Goal: Task Accomplishment & Management: Complete application form

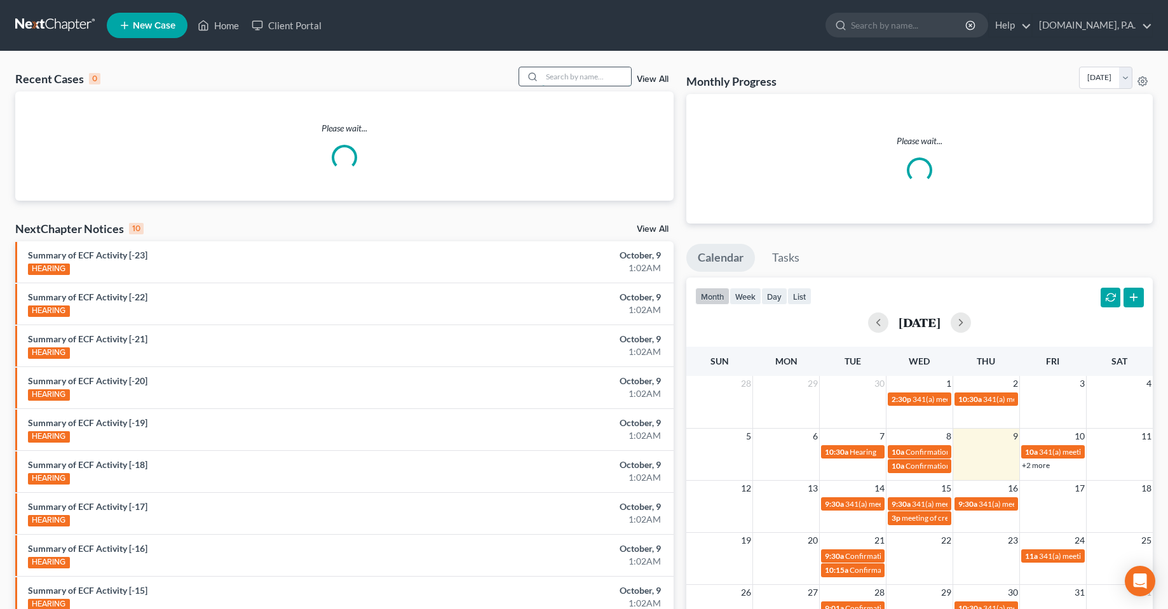
click at [593, 80] on input "search" at bounding box center [586, 76] width 89 height 18
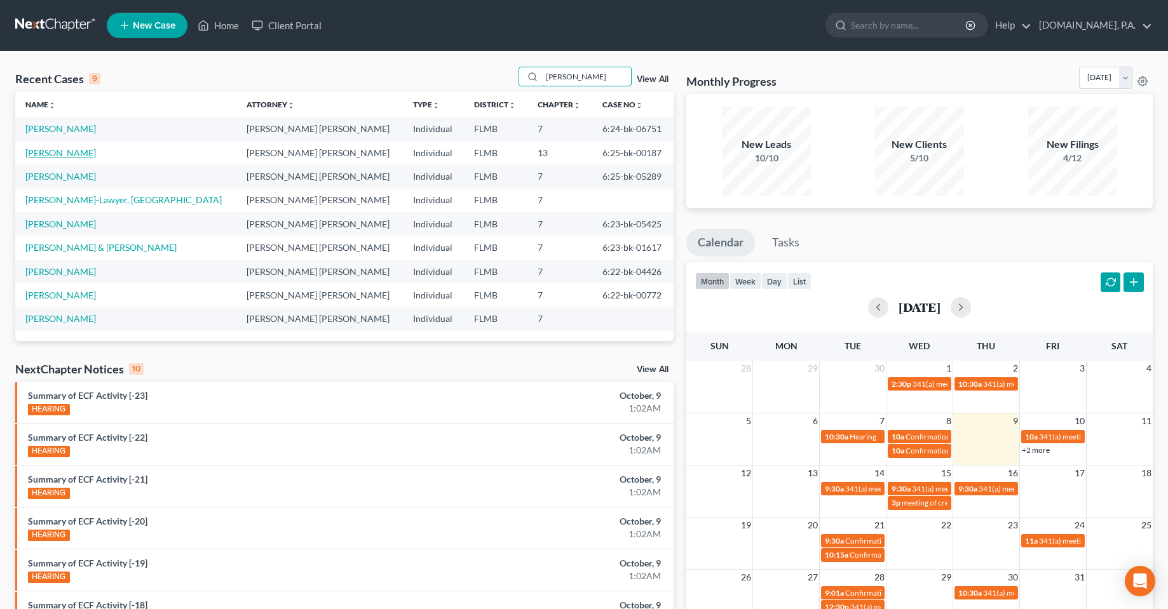
type input "[PERSON_NAME]"
click at [53, 151] on link "[PERSON_NAME]" at bounding box center [60, 152] width 71 height 11
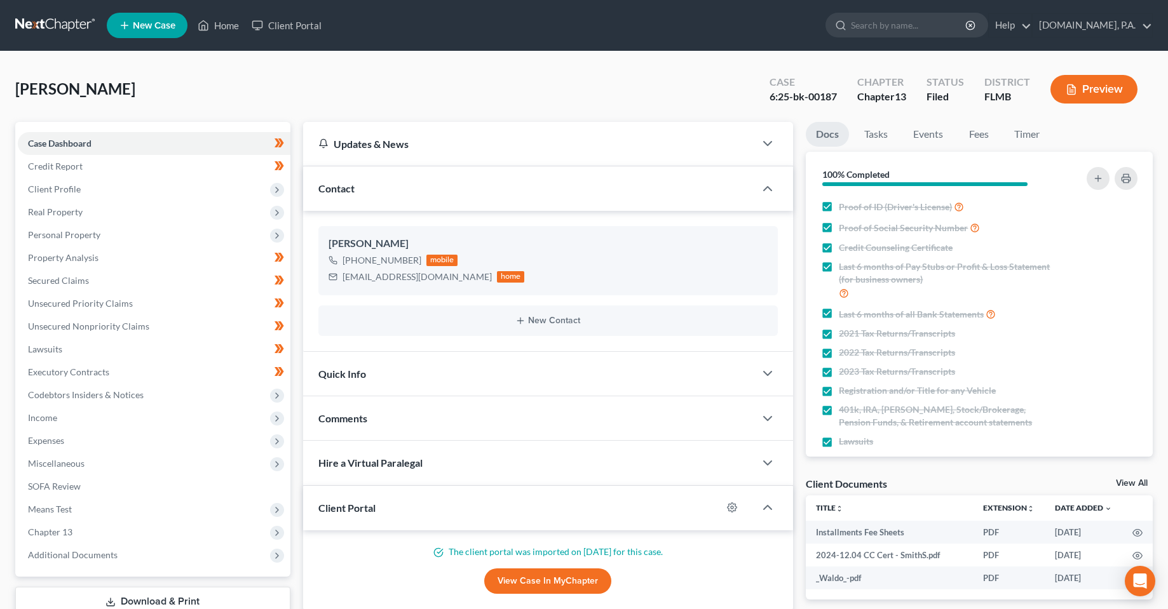
click at [532, 71] on div "[PERSON_NAME] Upgraded Case 6:25-bk-00187 Chapter Chapter 13 Status Filed Distr…" at bounding box center [583, 94] width 1137 height 55
click at [76, 445] on span "Expenses" at bounding box center [154, 441] width 273 height 23
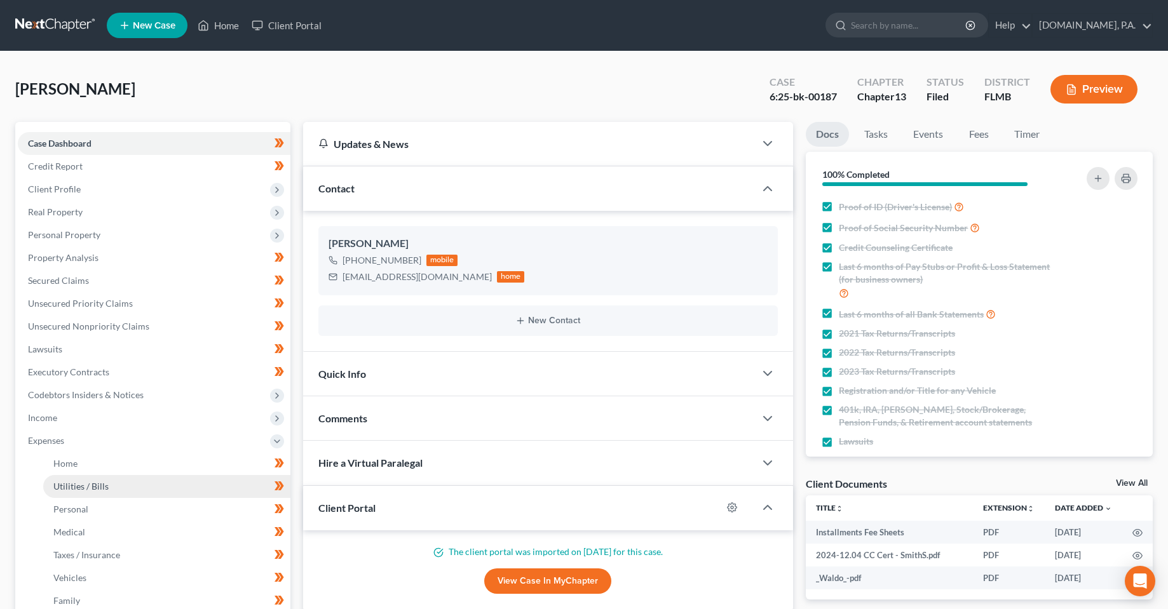
click at [128, 485] on link "Utilities / Bills" at bounding box center [166, 486] width 247 height 23
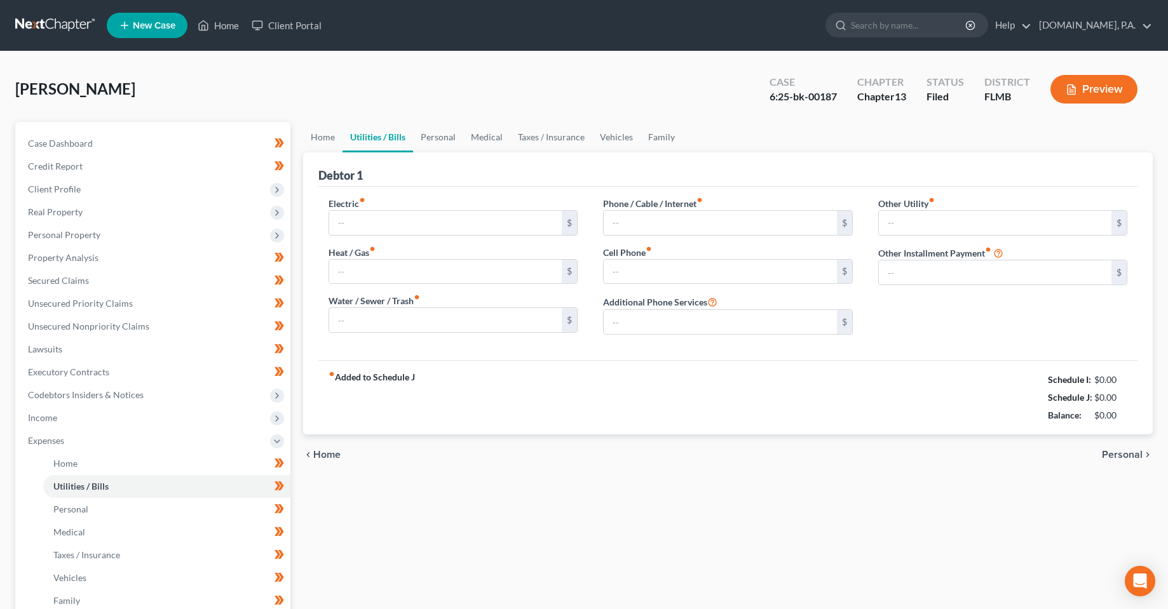
type input "315.00"
type input "150.00"
type input "80.00"
type input "180.00"
type input "100.00"
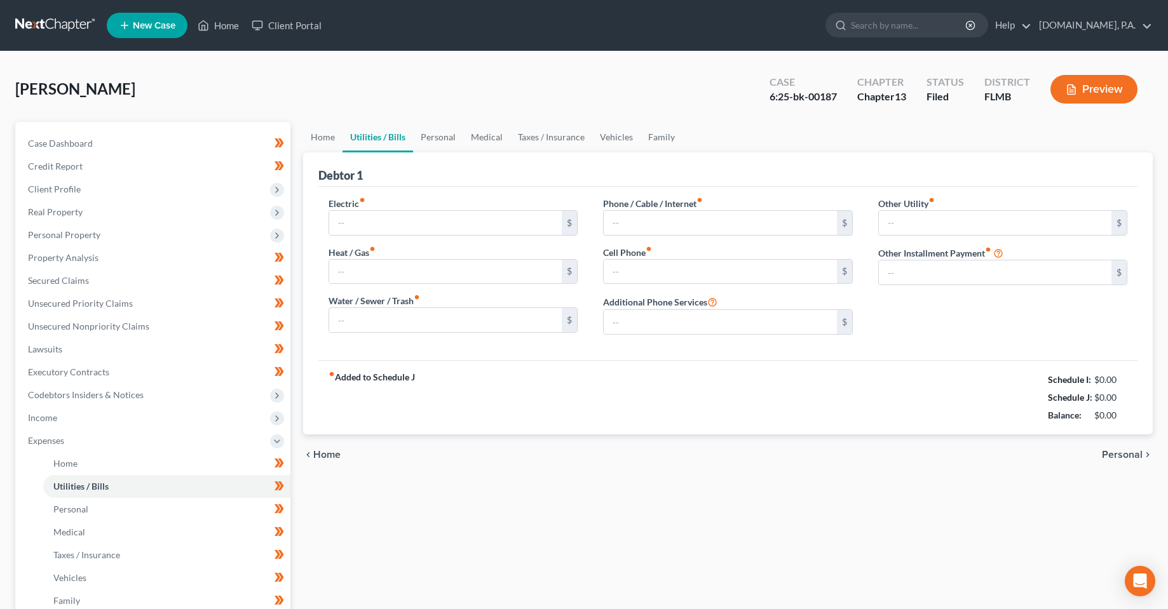
type input "0.00"
click at [481, 461] on div "chevron_left Home Personal chevron_right" at bounding box center [728, 455] width 850 height 41
click at [451, 547] on div "Home Utilities / Bills Personal Medical Taxes / Insurance Vehicles Family Debto…" at bounding box center [728, 466] width 863 height 688
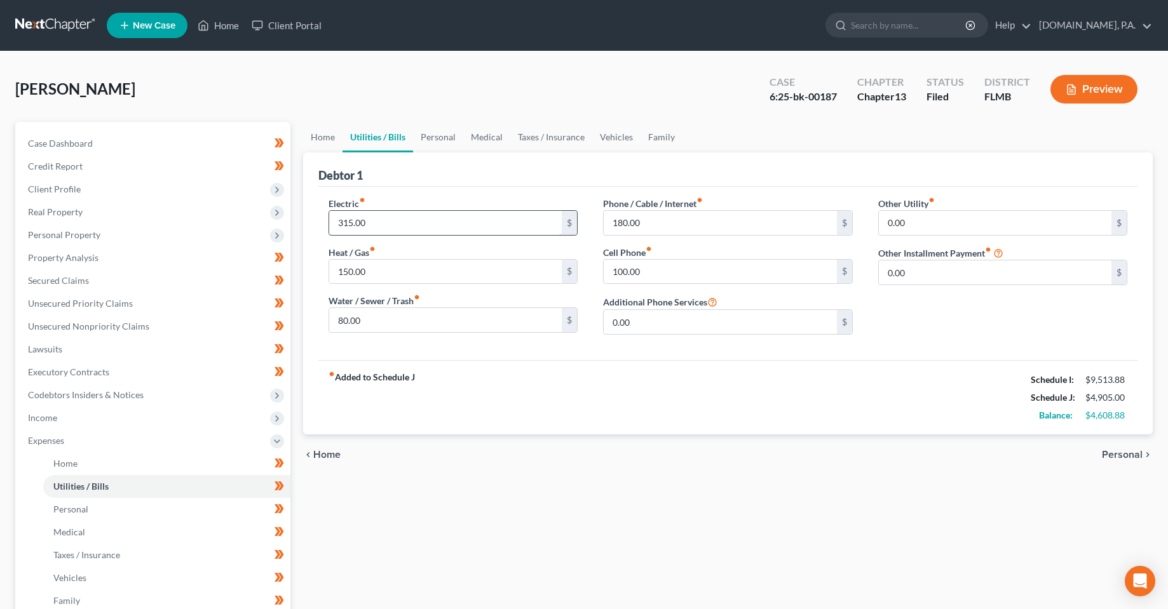
click at [455, 227] on input "315.00" at bounding box center [445, 223] width 233 height 24
click at [310, 139] on link "Home" at bounding box center [322, 137] width 39 height 30
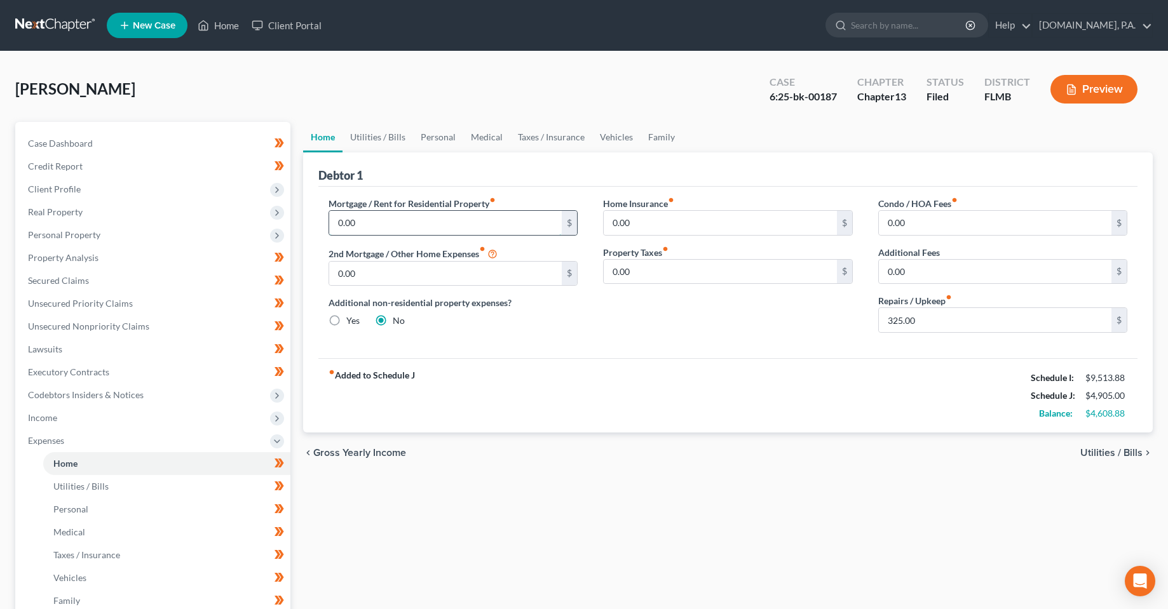
click at [385, 215] on input "0.00" at bounding box center [445, 223] width 233 height 24
click at [385, 266] on input "0.00" at bounding box center [445, 274] width 233 height 24
click at [388, 229] on input "0.00" at bounding box center [445, 223] width 233 height 24
type input "2,103"
click at [712, 219] on input "0.00" at bounding box center [720, 223] width 233 height 24
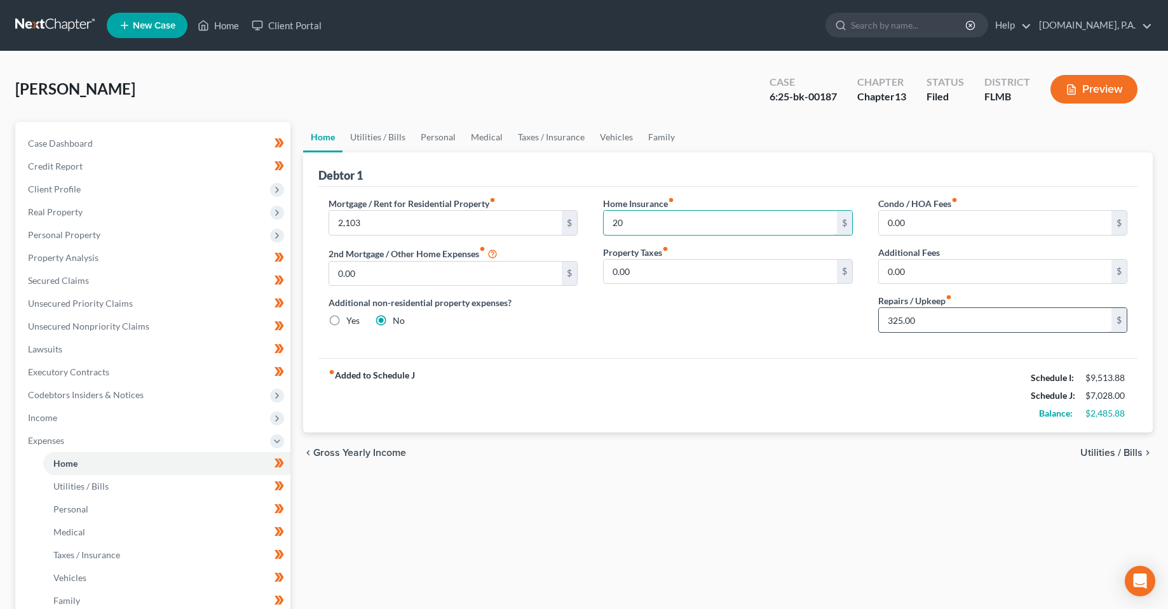
type input "20"
click at [901, 313] on input "325.00" at bounding box center [995, 320] width 233 height 24
type input "200"
click at [800, 401] on div "fiber_manual_record Added to Schedule J Schedule I: $9,513.88 Schedule J: $6,90…" at bounding box center [728, 395] width 820 height 74
drag, startPoint x: 373, startPoint y: 124, endPoint x: 379, endPoint y: 130, distance: 8.1
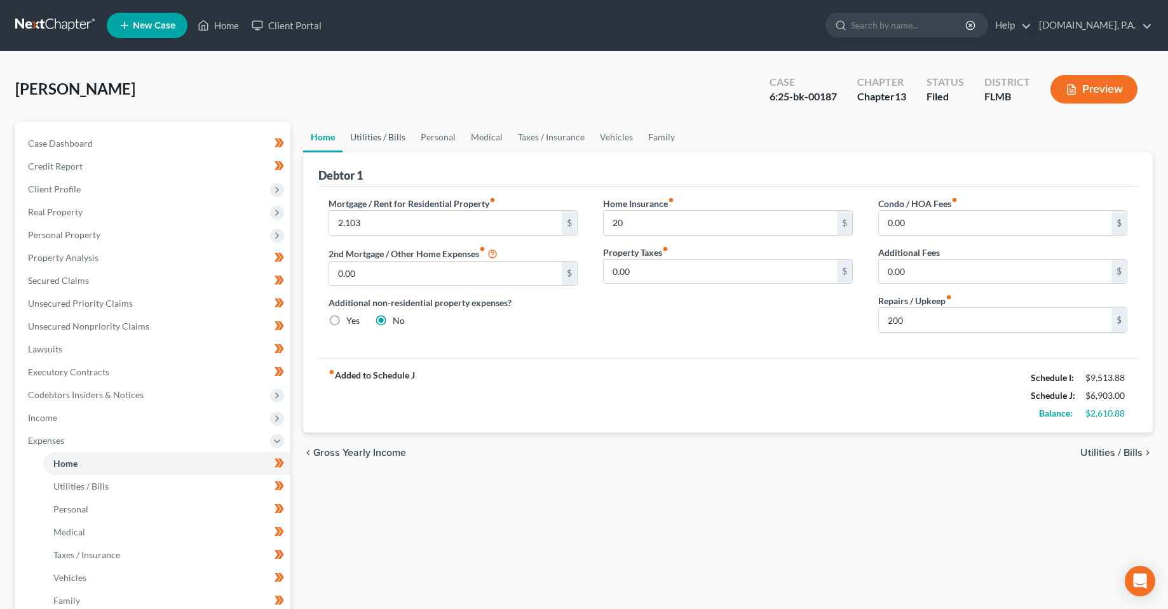
click at [373, 124] on link "Utilities / Bills" at bounding box center [377, 137] width 71 height 30
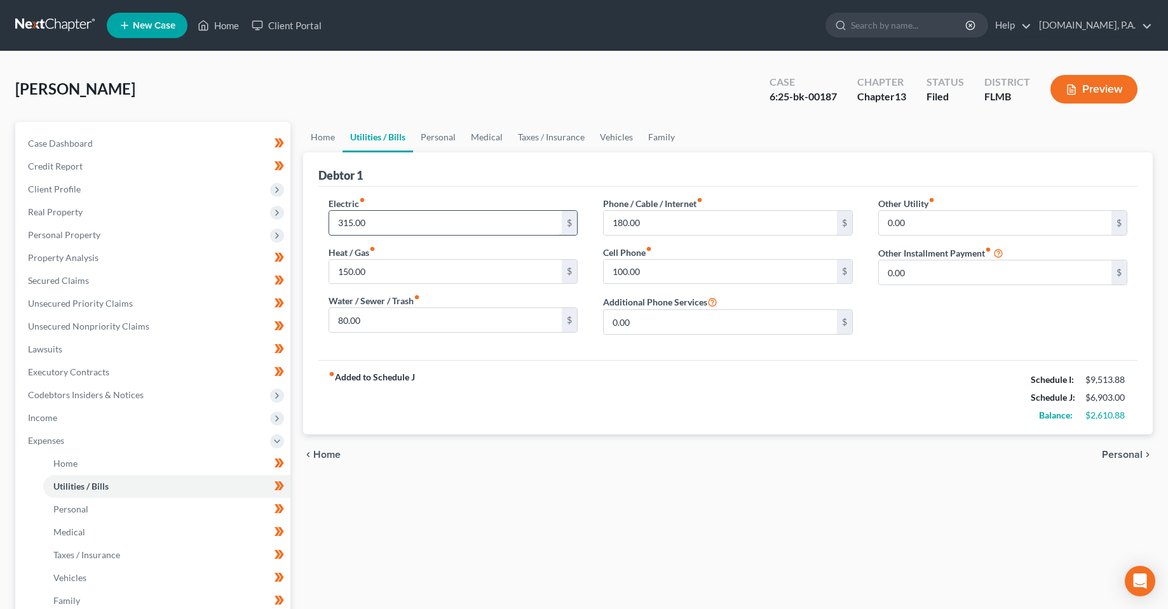
click at [447, 224] on input "315.00" at bounding box center [445, 223] width 233 height 24
type input "145"
type input "0"
type input "45"
type input "120"
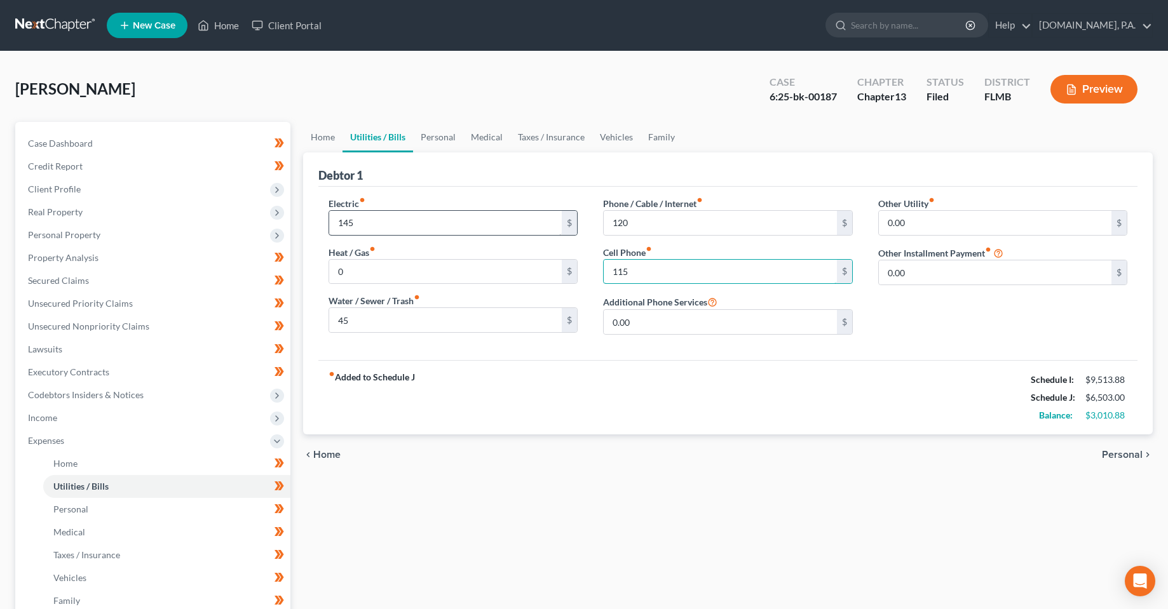
type input "115"
type input "40"
type input "s"
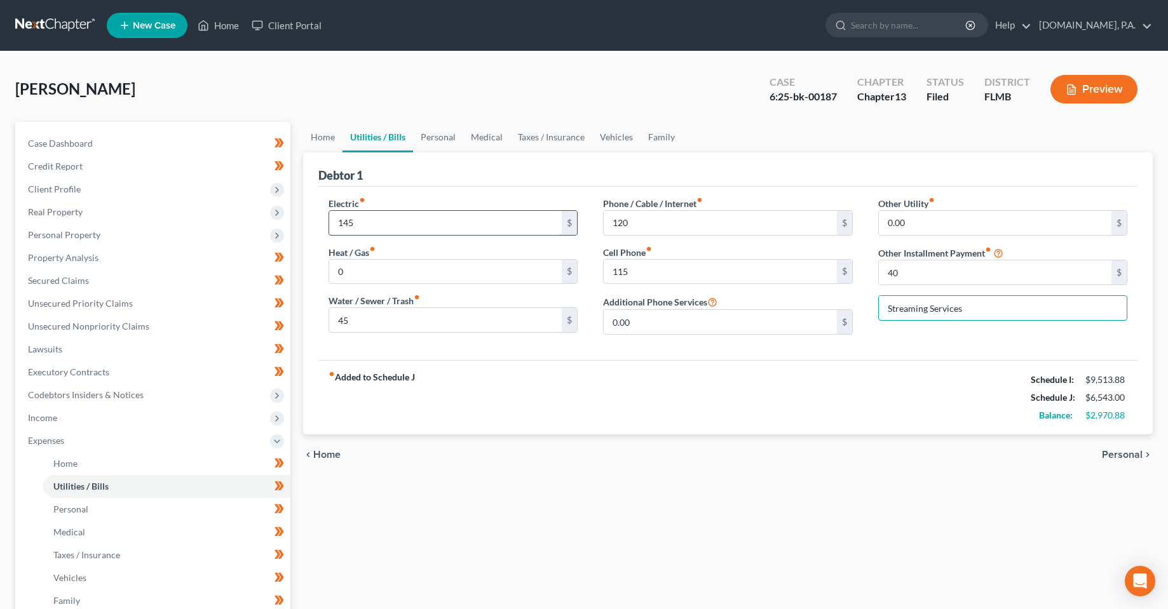
type input "Streaming Services"
click at [443, 148] on link "Personal" at bounding box center [438, 137] width 50 height 30
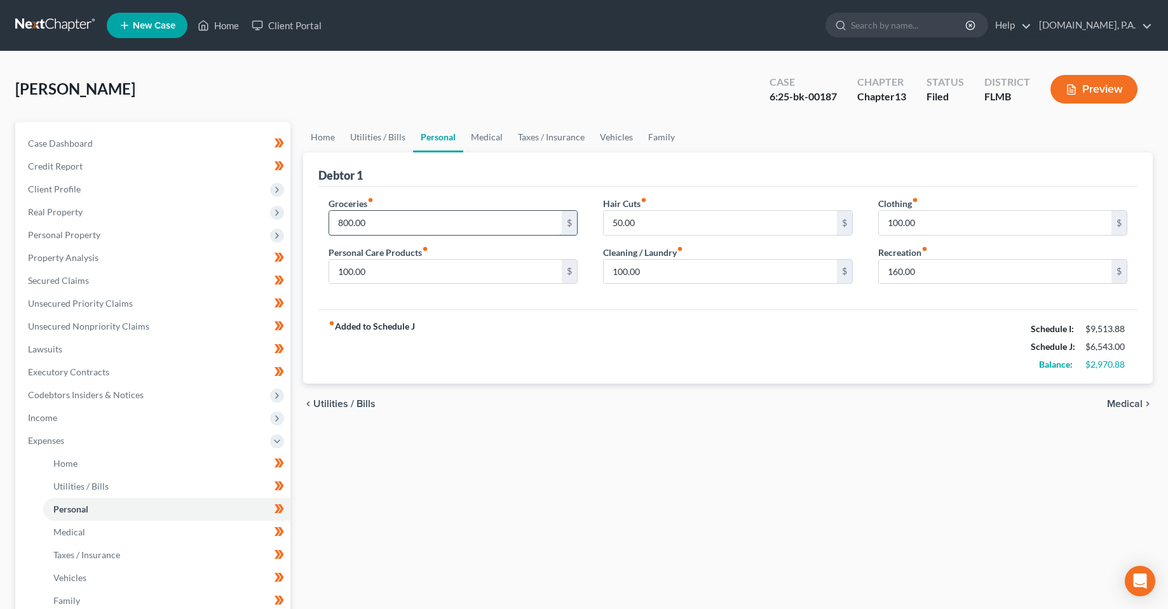
click at [419, 220] on input "800.00" at bounding box center [445, 223] width 233 height 24
type input "500"
type input "120"
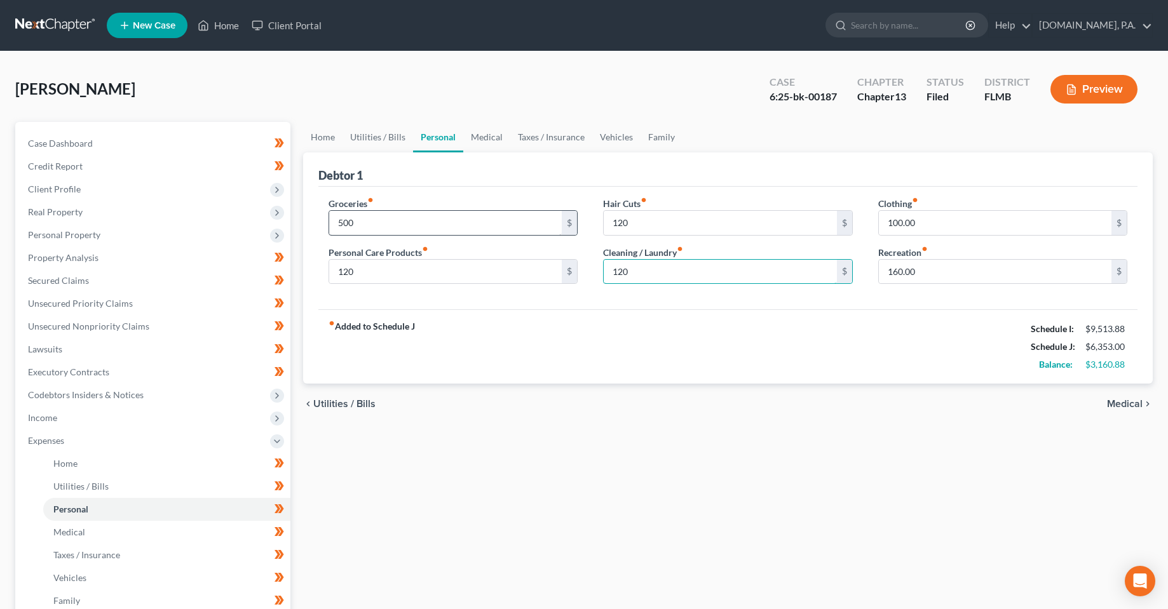
type input "120"
type input "300"
type input "100"
click at [931, 281] on input "100" at bounding box center [995, 272] width 233 height 24
type input "160"
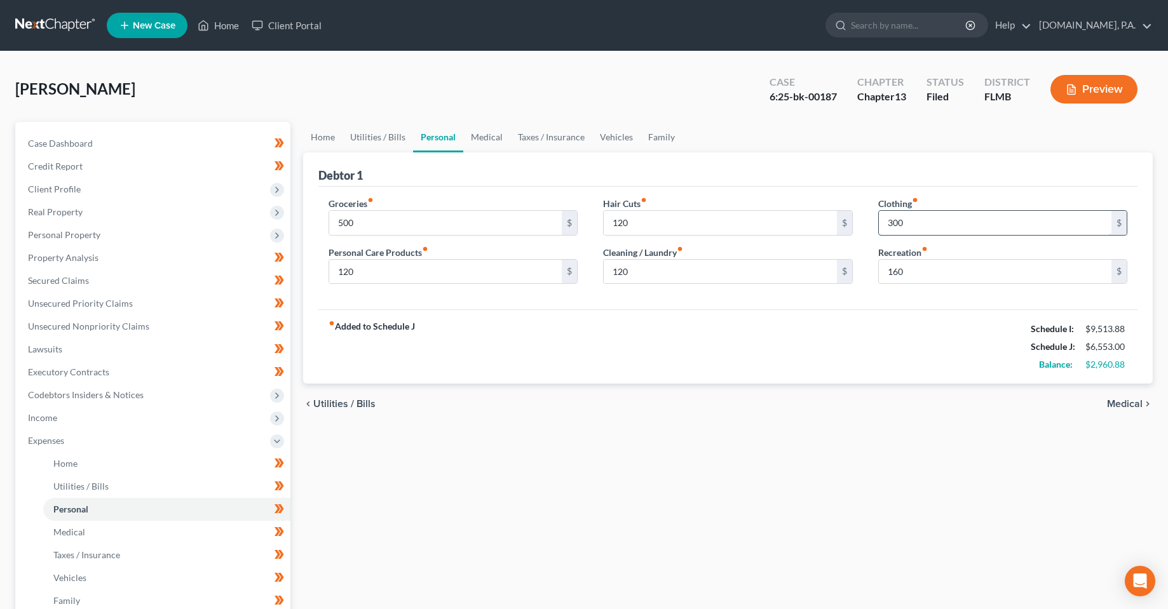
click at [909, 222] on input "300" at bounding box center [995, 223] width 233 height 24
type input "240"
click at [898, 340] on div "fiber_manual_record Added to Schedule J Schedule I: $9,513.88 Schedule J: $6,49…" at bounding box center [728, 346] width 820 height 74
click at [482, 137] on link "Medical" at bounding box center [486, 137] width 47 height 30
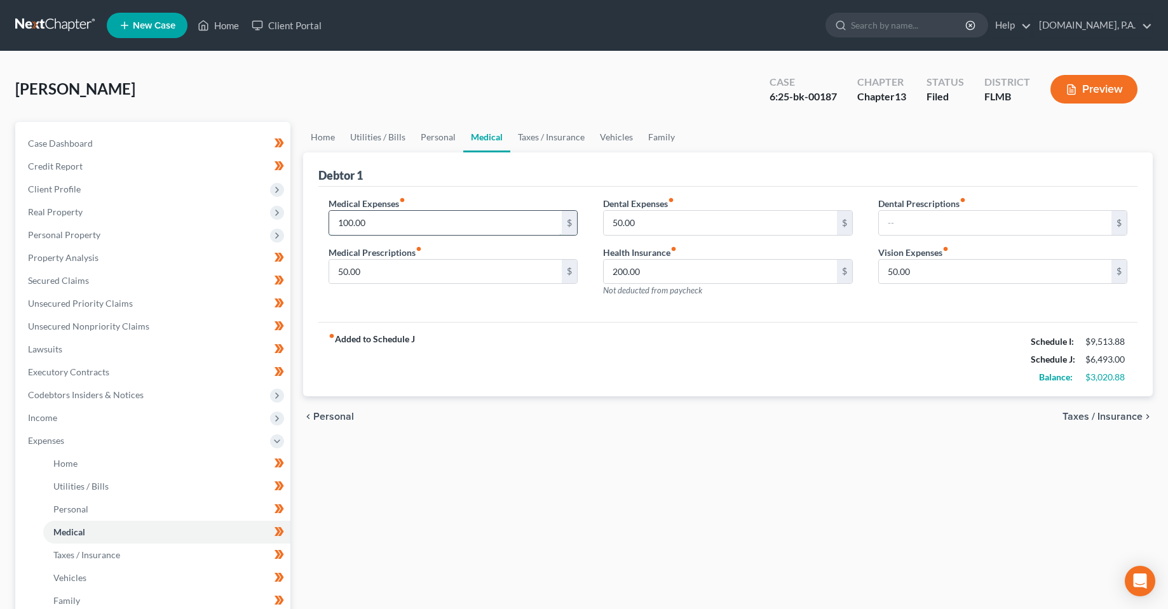
click at [440, 215] on input "100.00" at bounding box center [445, 223] width 233 height 24
type input "20"
click at [713, 318] on div "Medical Expenses fiber_manual_record 20 $ Medical Prescriptions fiber_manual_re…" at bounding box center [728, 255] width 820 height 136
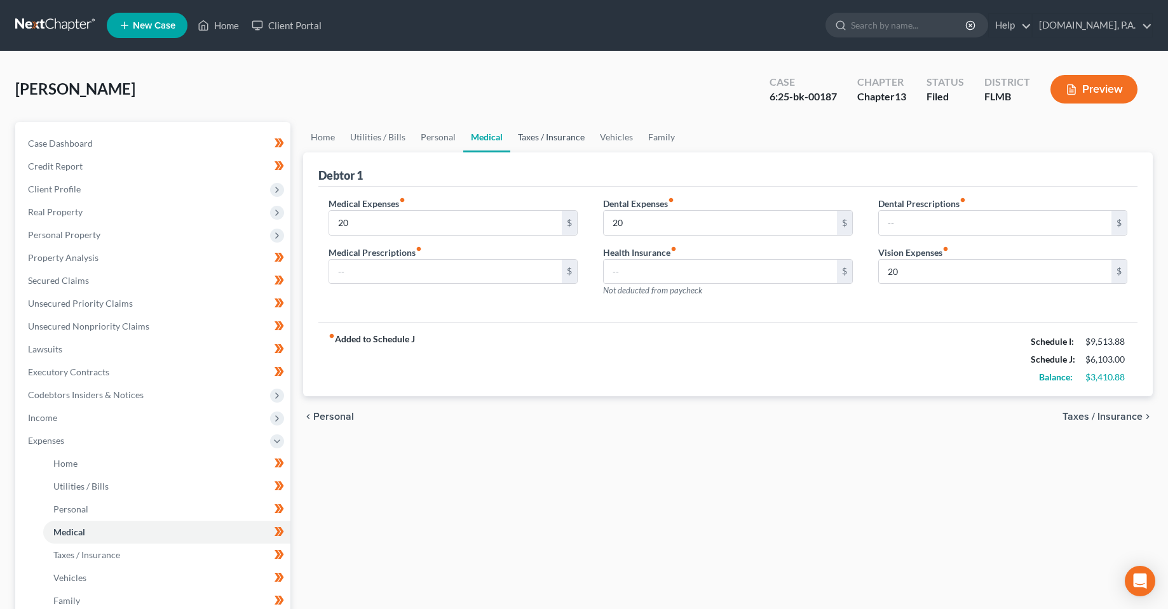
click at [546, 146] on link "Taxes / Insurance" at bounding box center [551, 137] width 82 height 30
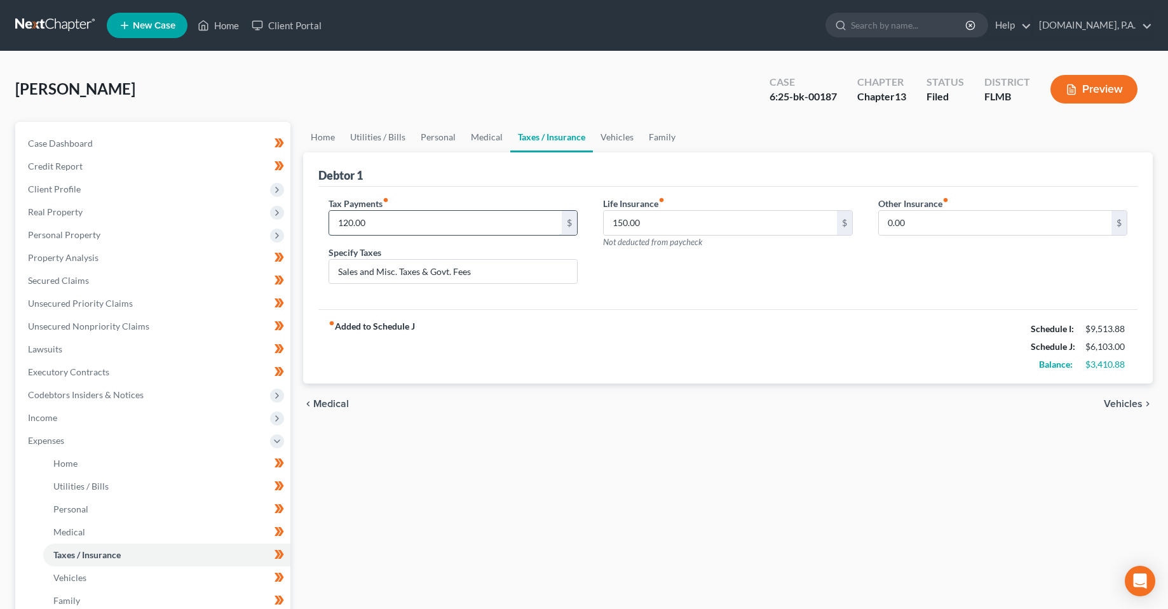
click at [387, 224] on input "120.00" at bounding box center [445, 223] width 233 height 24
type input "0"
type input "115"
click at [365, 228] on input "0" at bounding box center [445, 223] width 233 height 24
type input "80"
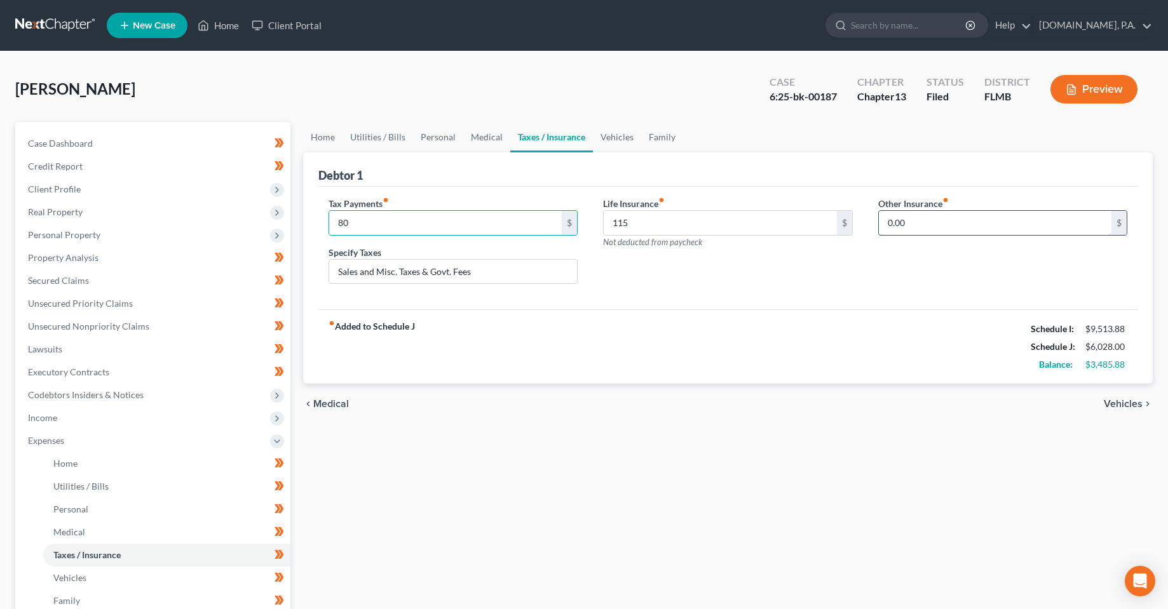
drag, startPoint x: 902, startPoint y: 286, endPoint x: 912, endPoint y: 221, distance: 65.6
click at [902, 286] on div "Other Insurance fiber_manual_record 0.00 $" at bounding box center [1002, 246] width 275 height 98
click at [912, 220] on input "0.00" at bounding box center [995, 223] width 233 height 24
click at [534, 319] on div "fiber_manual_record Added to Schedule J Schedule I: $9,513.88 Schedule J: $6,02…" at bounding box center [728, 346] width 820 height 74
click at [618, 135] on link "Vehicles" at bounding box center [617, 137] width 48 height 30
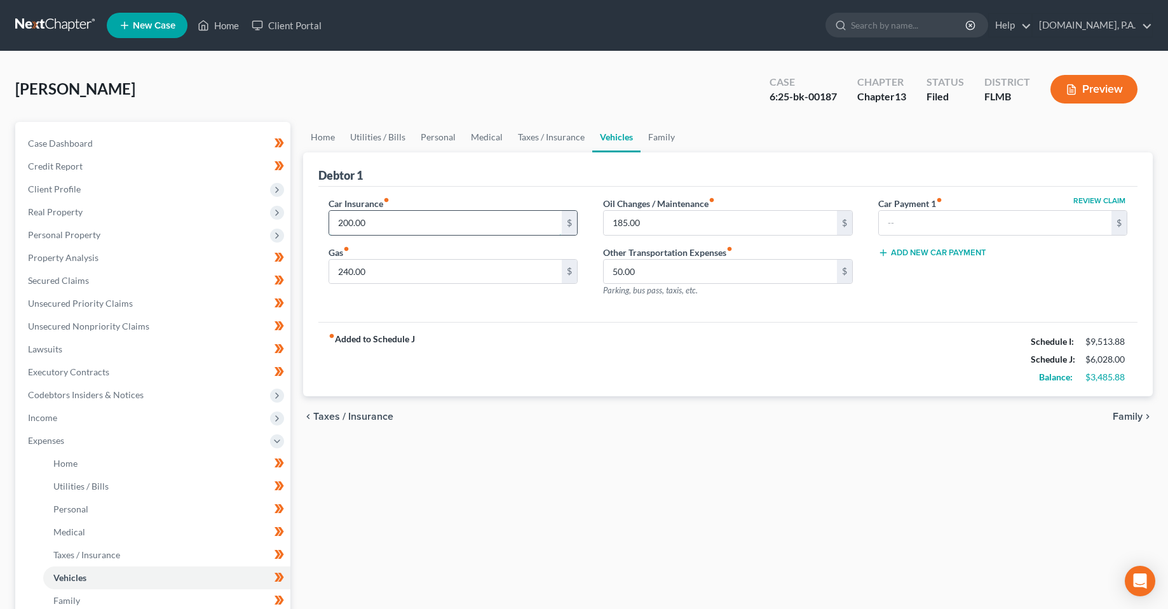
click at [374, 227] on input "200.00" at bounding box center [445, 223] width 233 height 24
click at [468, 265] on input "240.00" at bounding box center [445, 272] width 233 height 24
type input "0"
click at [699, 228] on input "185.00" at bounding box center [720, 223] width 233 height 24
click at [676, 265] on input "50.00" at bounding box center [720, 272] width 233 height 24
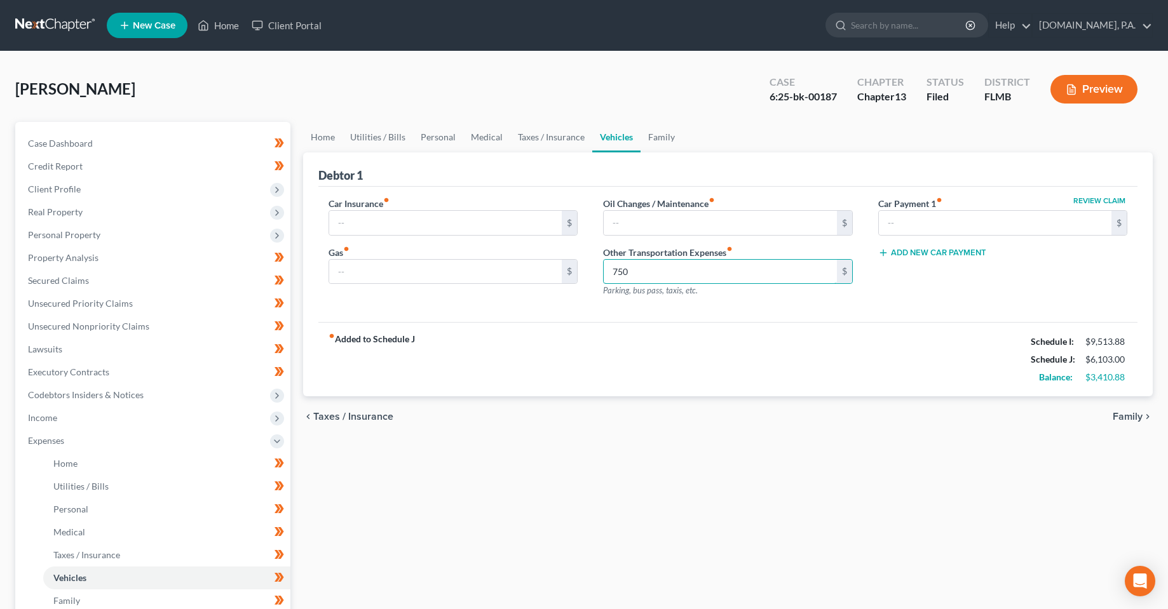
type input "750"
click at [768, 368] on div "fiber_manual_record Added to Schedule J Schedule I: $9,513.88 Schedule J: $6,10…" at bounding box center [728, 359] width 820 height 74
click at [647, 146] on link "Family" at bounding box center [661, 137] width 42 height 30
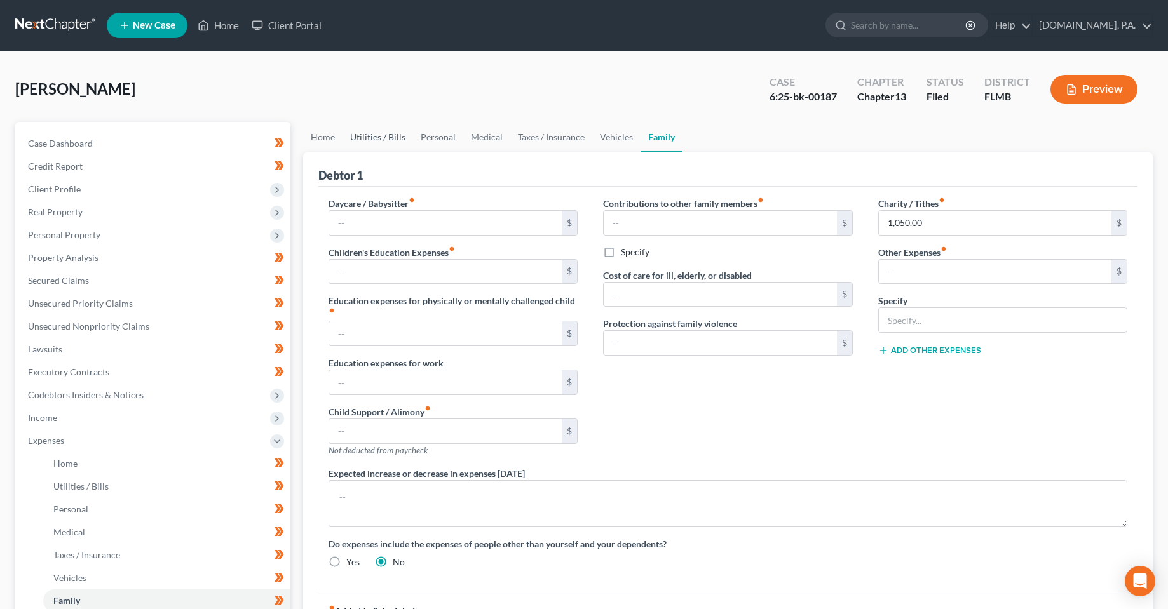
click at [353, 141] on link "Utilities / Bills" at bounding box center [377, 137] width 71 height 30
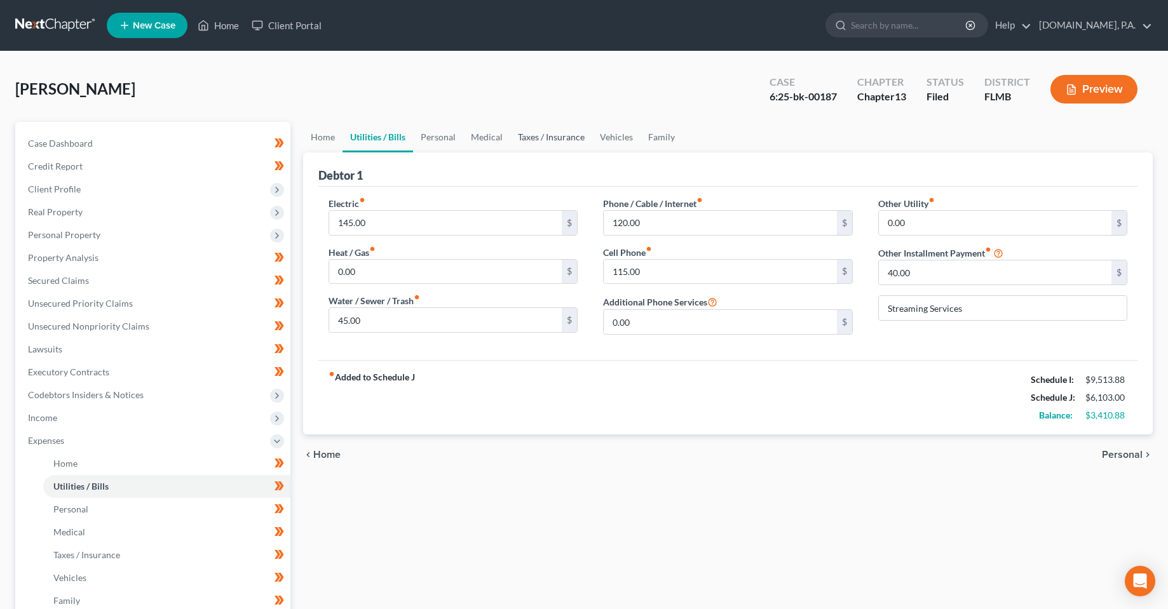
click at [560, 139] on link "Taxes / Insurance" at bounding box center [551, 137] width 82 height 30
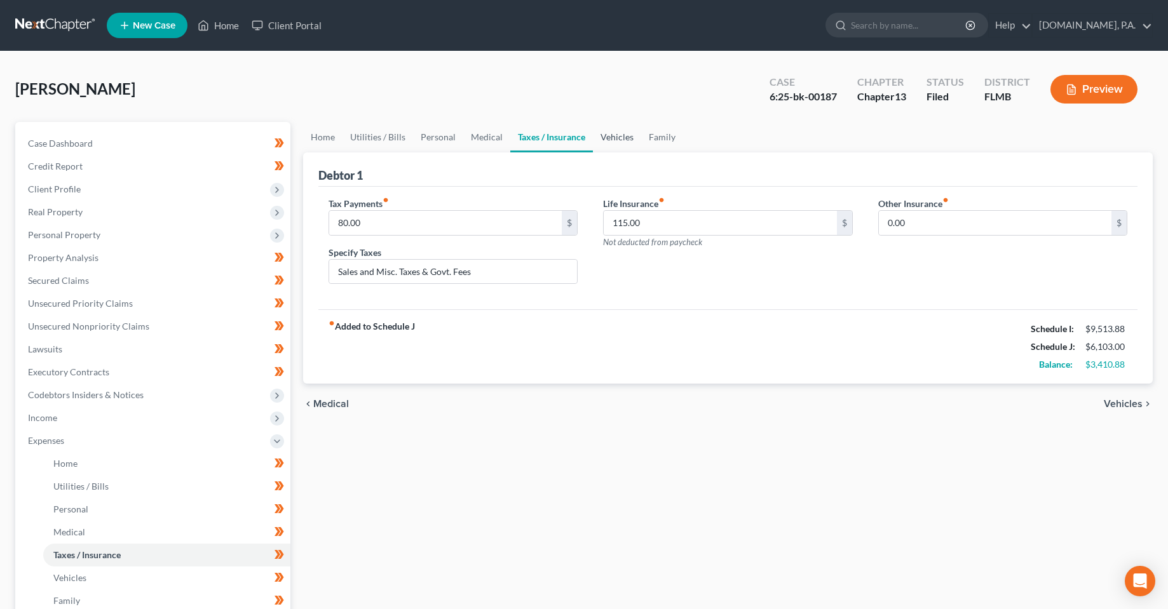
click at [630, 136] on link "Vehicles" at bounding box center [617, 137] width 48 height 30
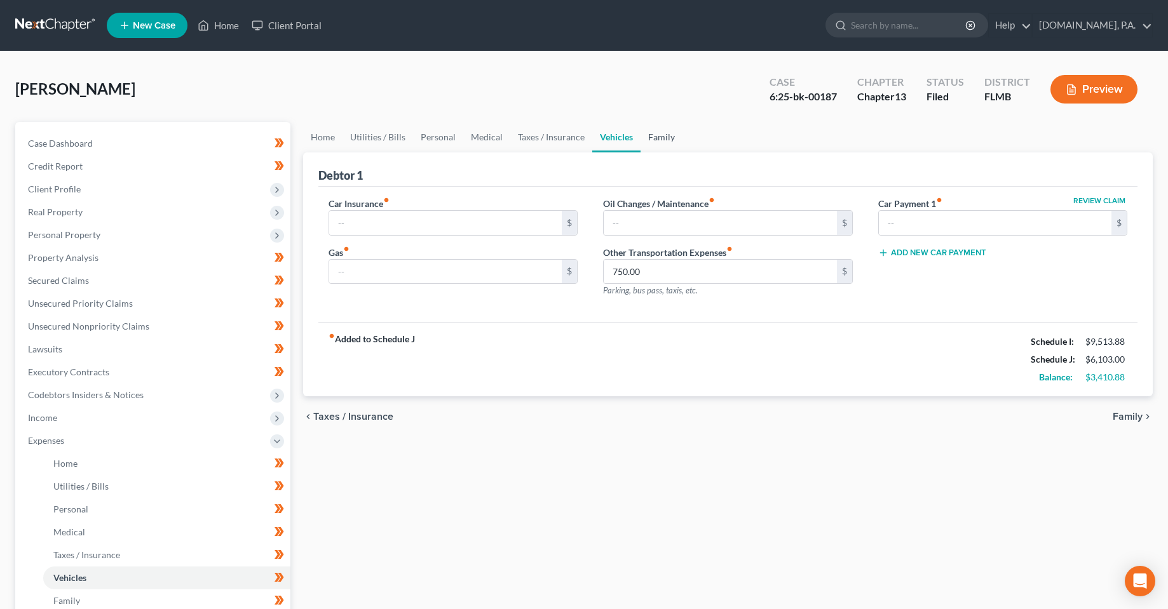
click at [641, 137] on link "Family" at bounding box center [661, 137] width 42 height 30
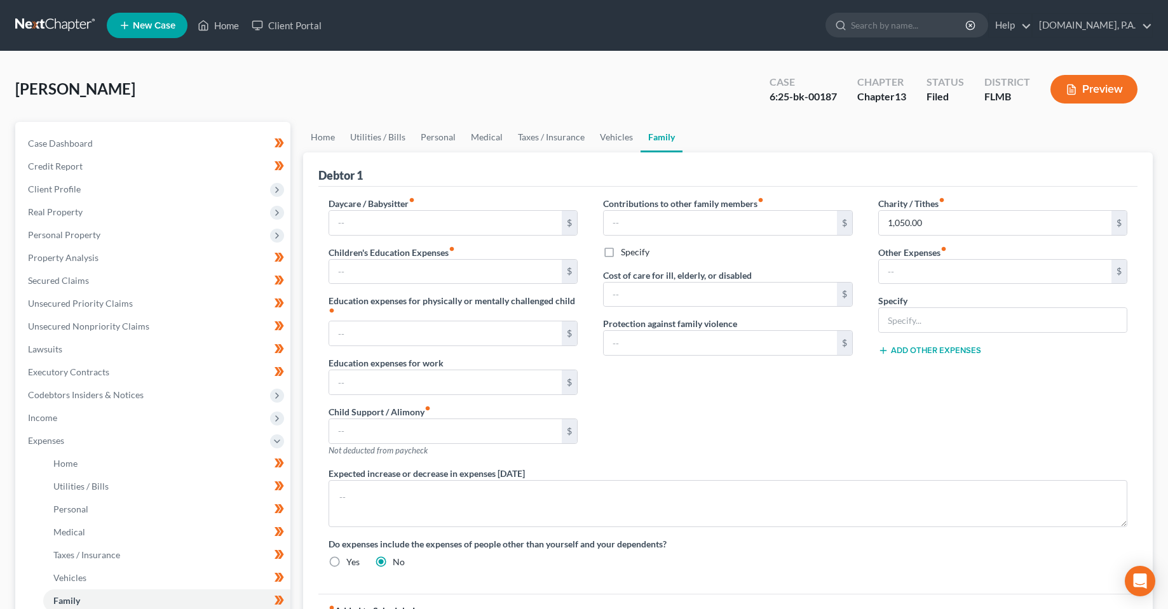
click at [1005, 237] on div "Charity / Tithes fiber_manual_record 1,050.00 $ Other Expenses fiber_manual_rec…" at bounding box center [1002, 332] width 275 height 270
click at [1000, 227] on input "1,050.00" at bounding box center [995, 223] width 233 height 24
type input "1,150"
click at [674, 301] on input "text" at bounding box center [720, 295] width 233 height 24
type input "3,850"
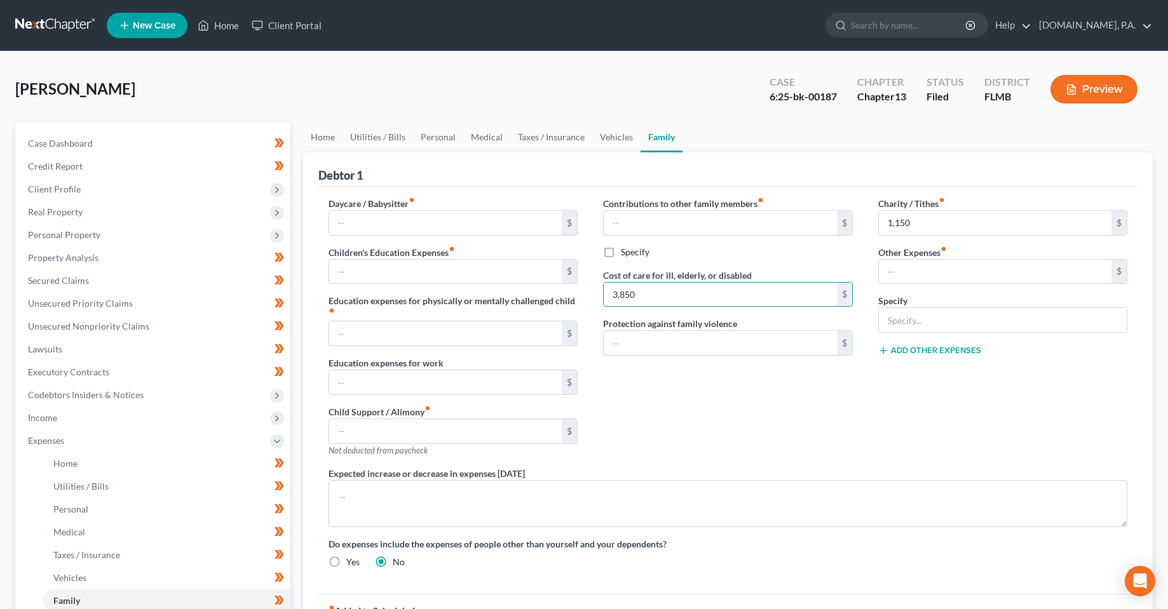
click at [677, 327] on label "Protection against family violence" at bounding box center [670, 323] width 134 height 13
click at [681, 347] on input "text" at bounding box center [720, 343] width 233 height 24
click at [672, 429] on div "Contributions to other family members fiber_manual_record $ Specify Cost of car…" at bounding box center [727, 332] width 275 height 270
click at [820, 438] on div "Contributions to other family members fiber_manual_record $ Specify Cost of car…" at bounding box center [727, 332] width 275 height 270
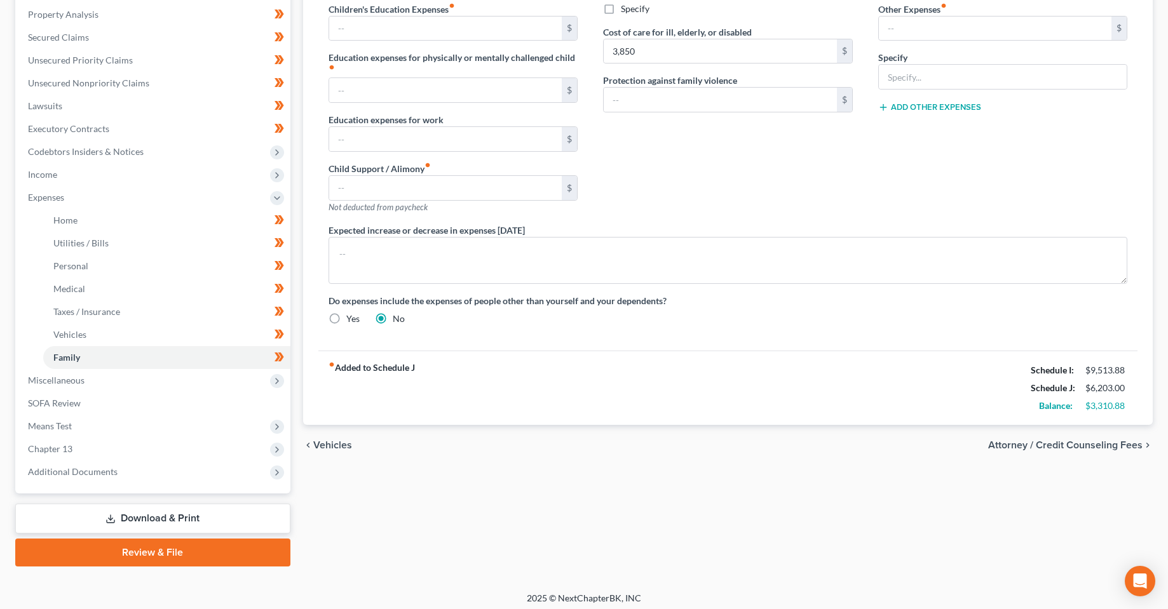
scroll to position [249, 0]
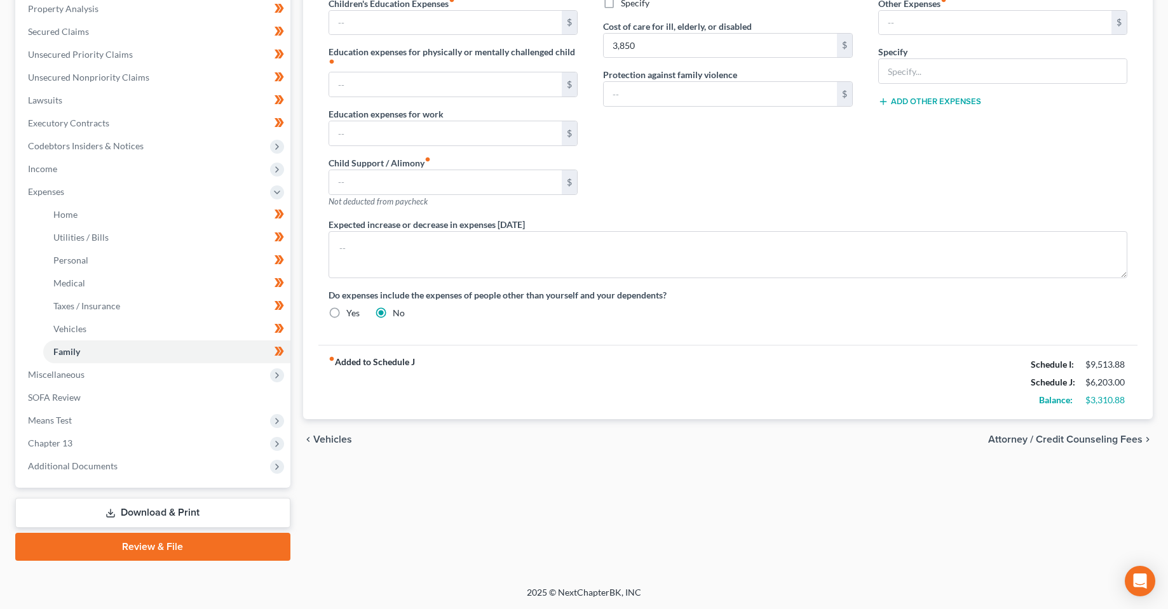
click at [765, 464] on div "Home Utilities / Bills Personal Medical Taxes / Insurance Vehicles Family Debto…" at bounding box center [728, 217] width 863 height 688
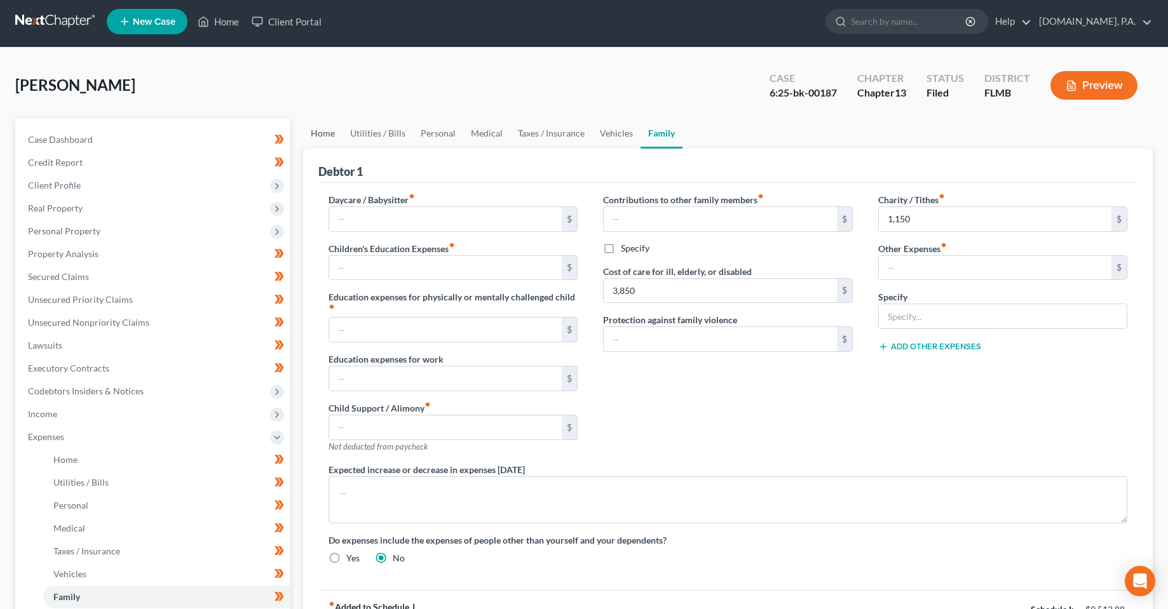
scroll to position [0, 0]
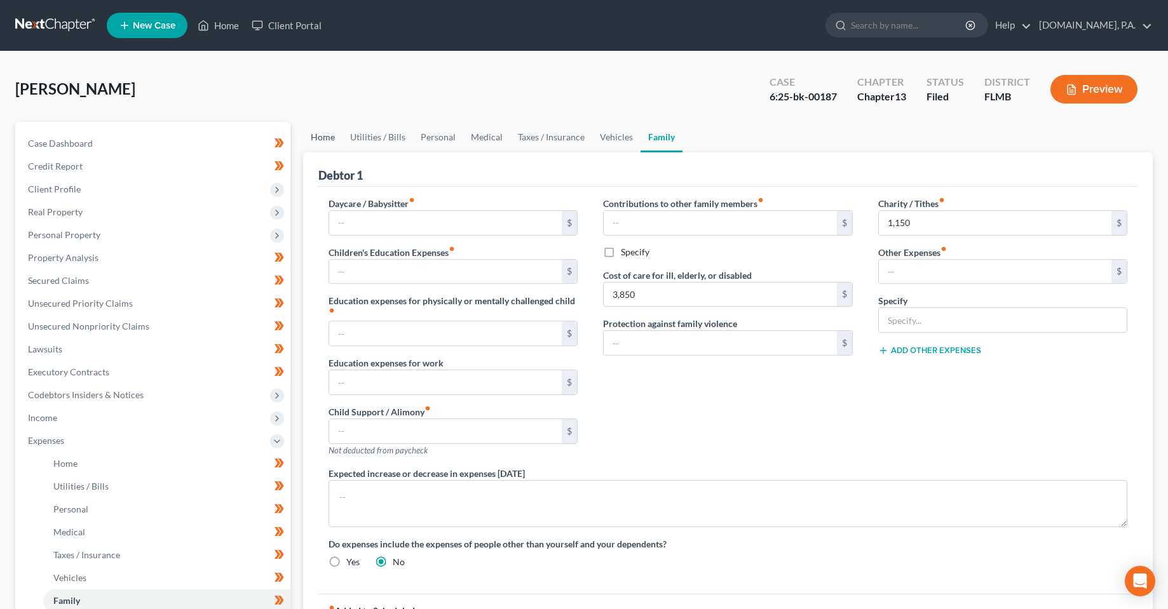
click at [334, 129] on link "Home" at bounding box center [322, 137] width 39 height 30
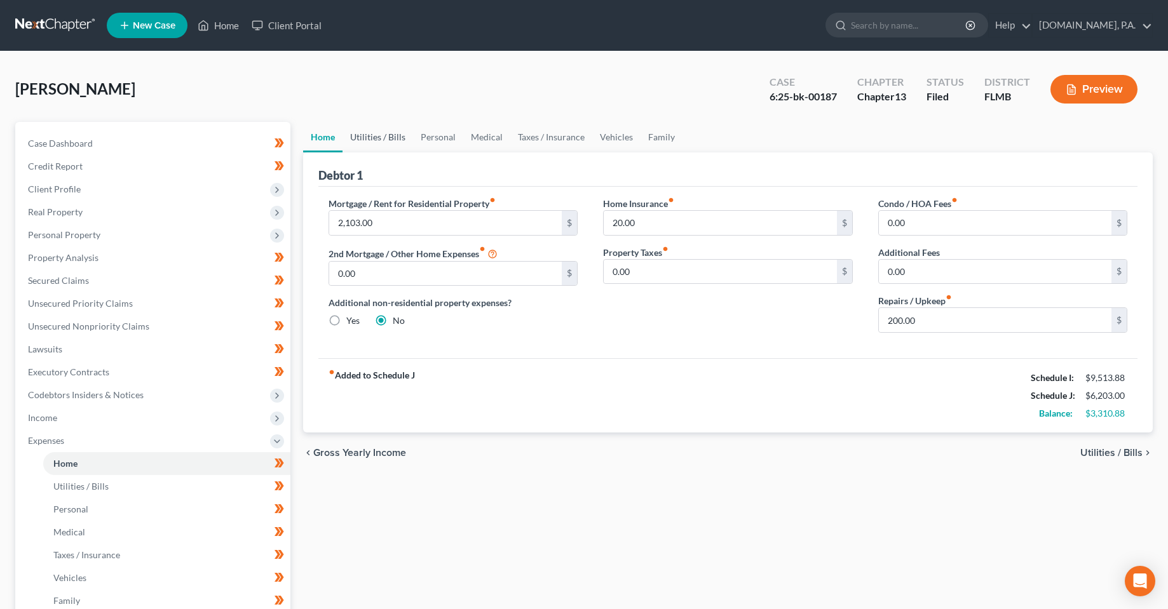
click at [402, 140] on link "Utilities / Bills" at bounding box center [377, 137] width 71 height 30
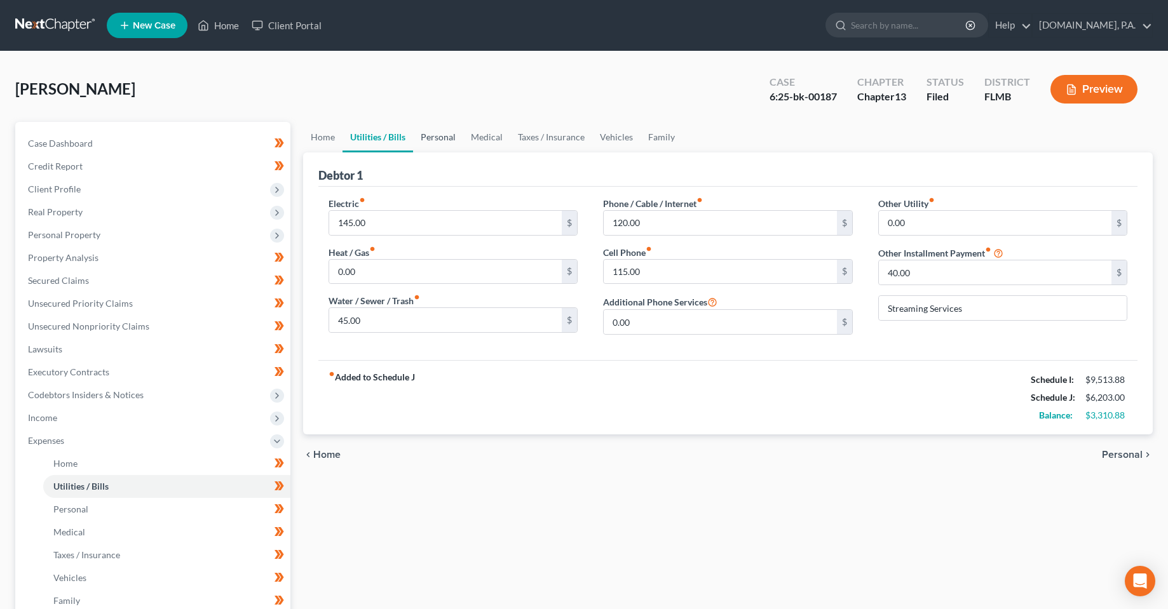
click at [439, 140] on link "Personal" at bounding box center [438, 137] width 50 height 30
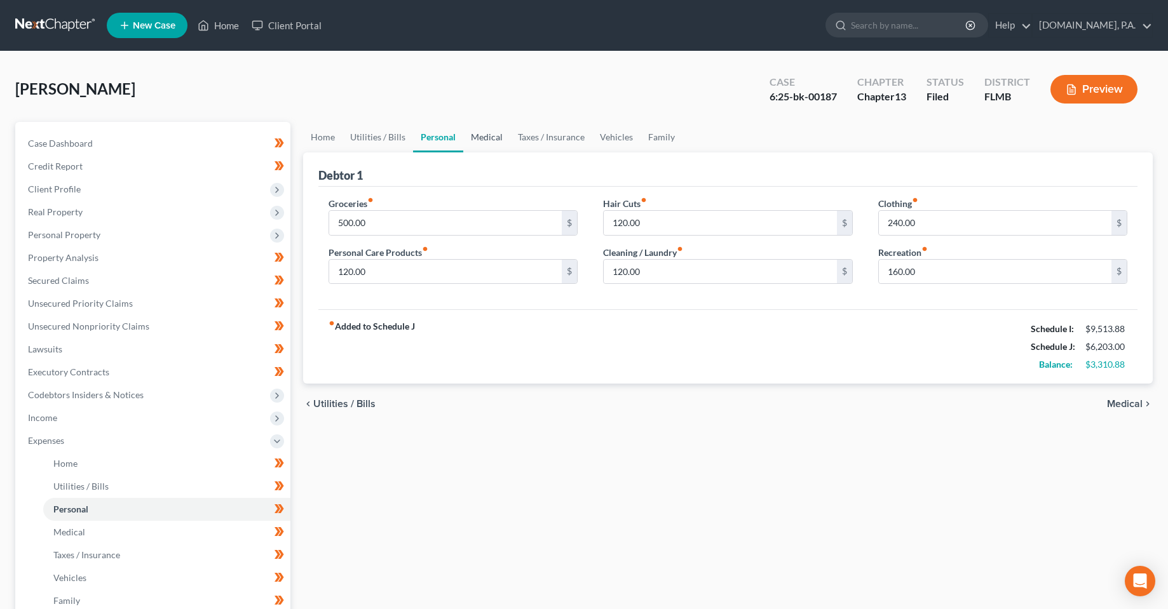
click at [485, 138] on link "Medical" at bounding box center [486, 137] width 47 height 30
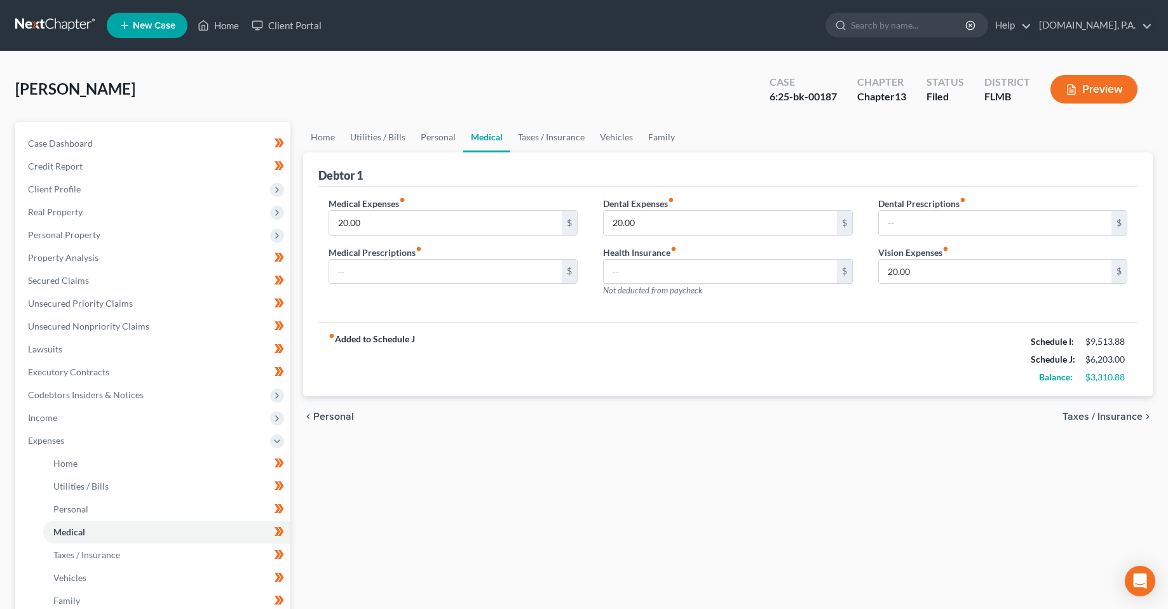
click at [501, 139] on link "Medical" at bounding box center [486, 137] width 47 height 30
click at [538, 139] on link "Taxes / Insurance" at bounding box center [551, 137] width 82 height 30
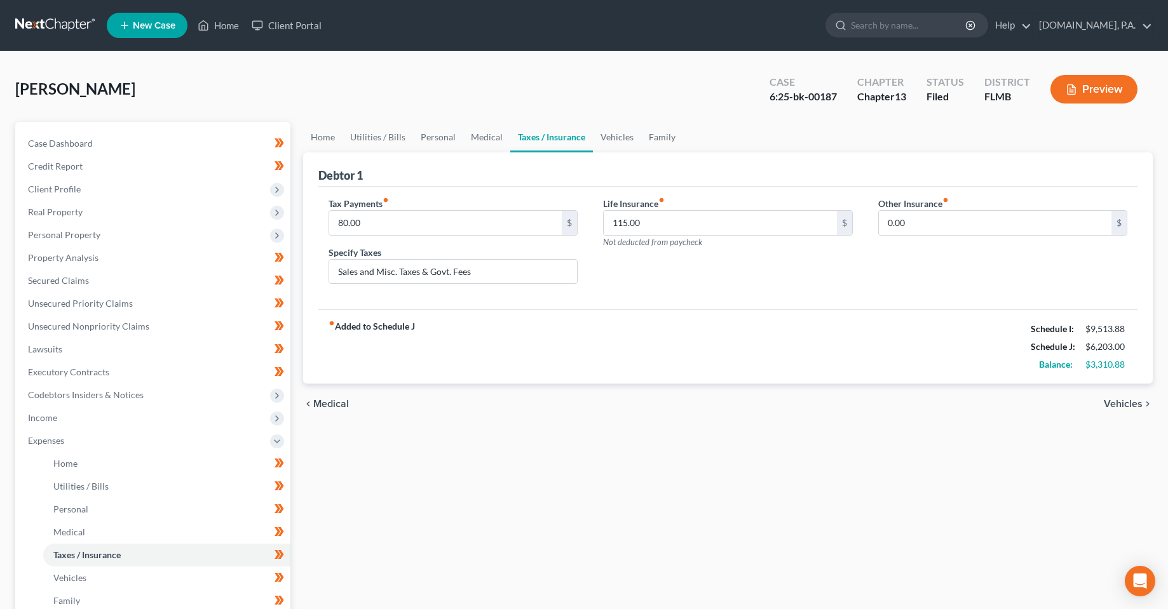
click at [792, 335] on div "fiber_manual_record Added to Schedule J Schedule I: $9,513.88 Schedule J: $6,20…" at bounding box center [728, 346] width 820 height 74
click at [609, 142] on link "Vehicles" at bounding box center [617, 137] width 48 height 30
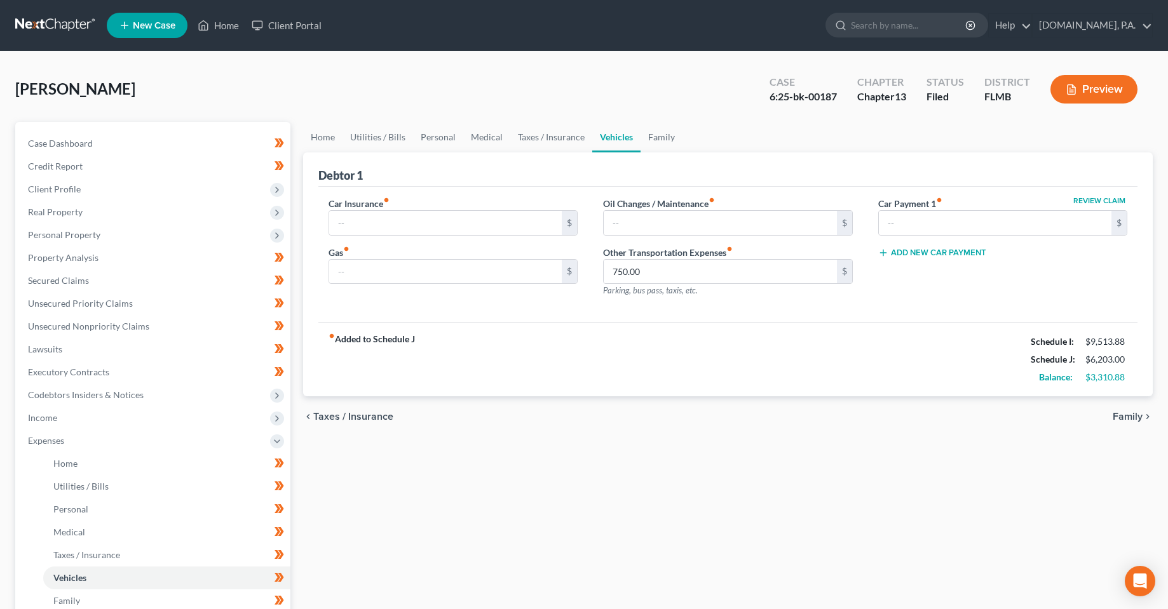
click at [548, 358] on div "fiber_manual_record Added to Schedule J Schedule I: $9,513.88 Schedule J: $6,20…" at bounding box center [728, 359] width 820 height 74
drag, startPoint x: 907, startPoint y: 350, endPoint x: 858, endPoint y: 309, distance: 63.1
click at [904, 349] on div "fiber_manual_record Added to Schedule J Schedule I: $9,513.88 Schedule J: $6,20…" at bounding box center [728, 359] width 820 height 74
click at [675, 135] on link "Family" at bounding box center [661, 137] width 42 height 30
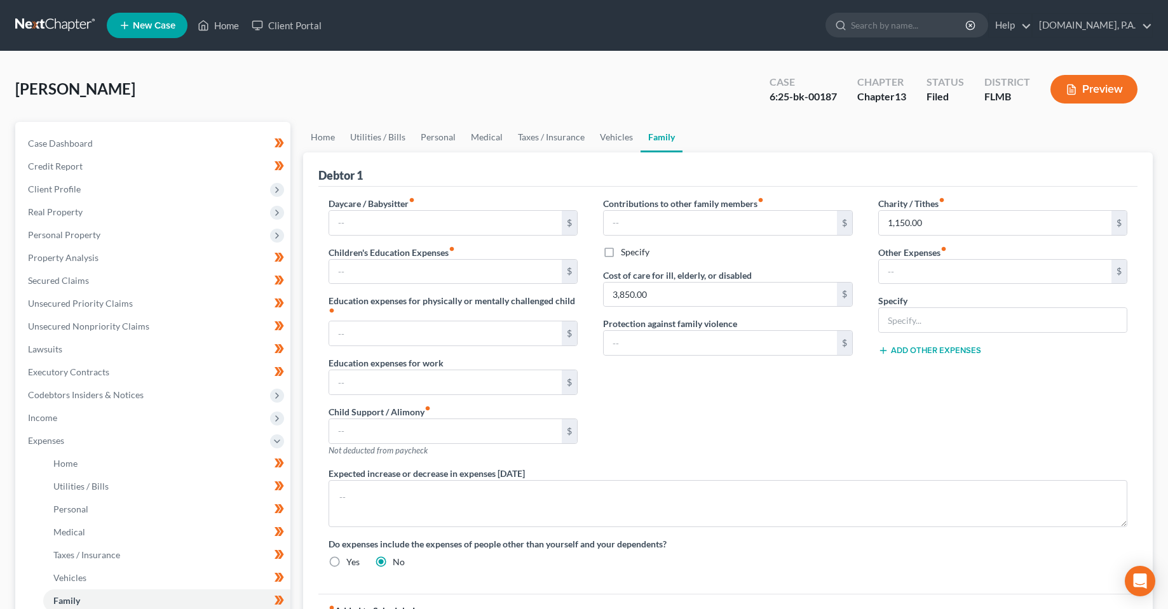
click at [734, 402] on div "Contributions to other family members fiber_manual_record $ Specify Cost of car…" at bounding box center [727, 332] width 275 height 270
click at [769, 452] on div "Contributions to other family members fiber_manual_record $ Specify Cost of car…" at bounding box center [727, 332] width 275 height 270
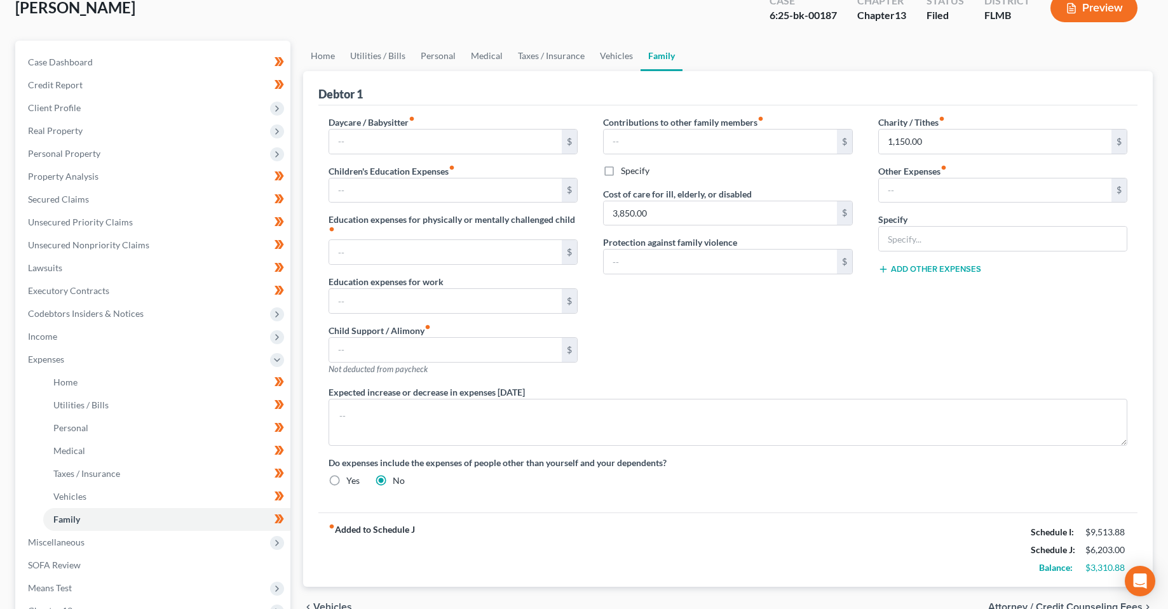
scroll to position [249, 0]
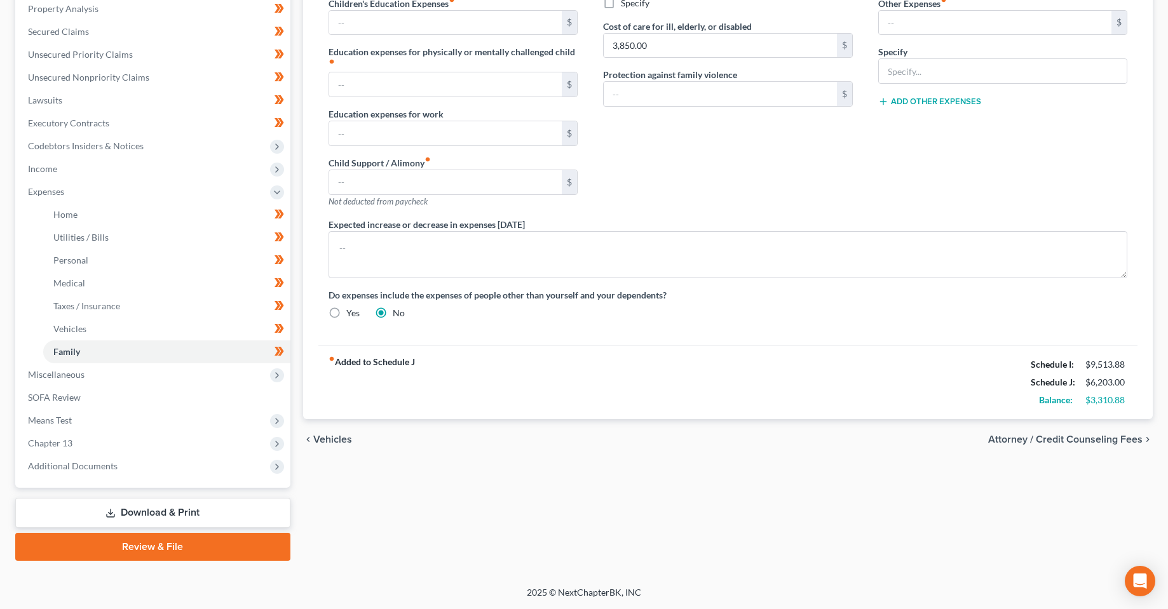
click at [709, 440] on div "chevron_left Vehicles Attorney / Credit Counseling Fees chevron_right" at bounding box center [728, 439] width 850 height 41
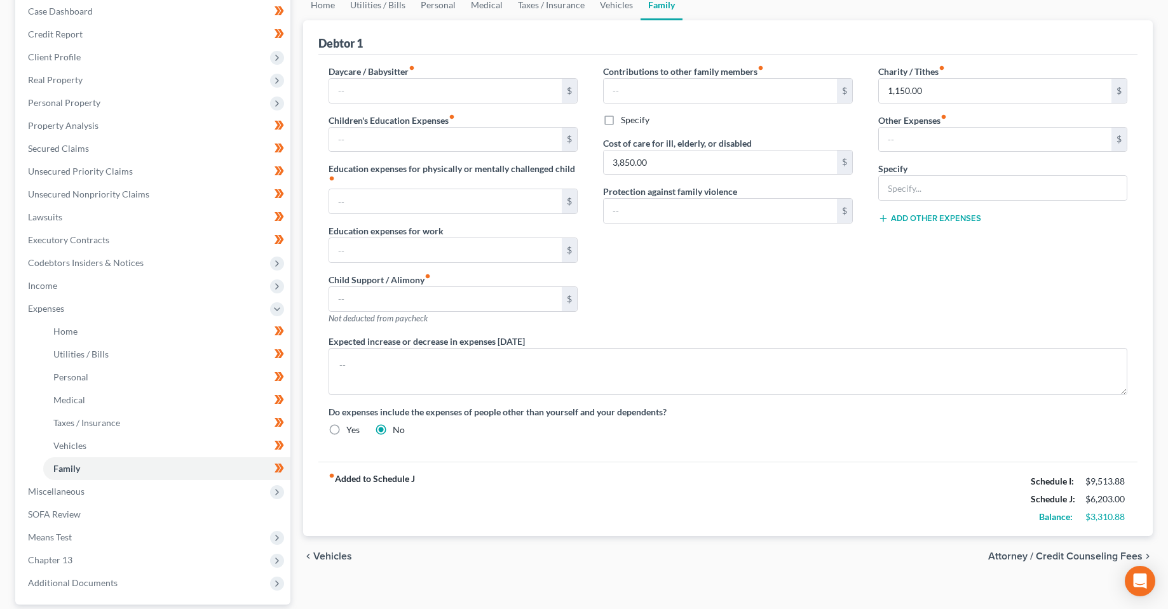
scroll to position [122, 0]
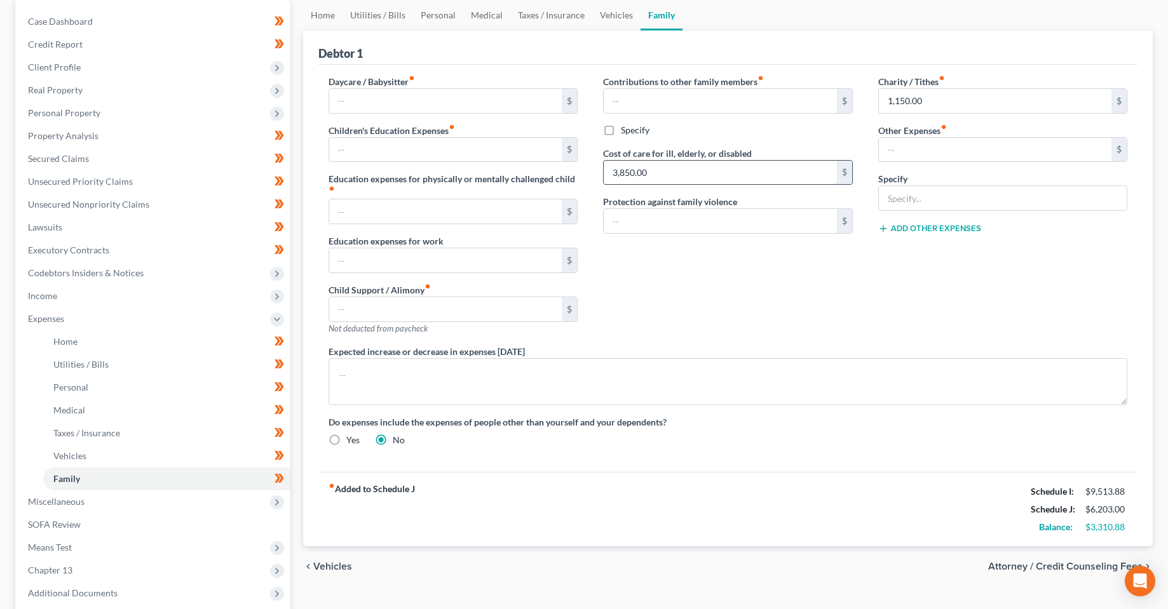
click at [700, 174] on input "3,850.00" at bounding box center [720, 173] width 233 height 24
click at [663, 299] on div "Contributions to other family members fiber_manual_record $ Specify Cost of car…" at bounding box center [727, 210] width 275 height 270
click at [664, 171] on input "3,850.00" at bounding box center [720, 173] width 233 height 24
click at [925, 148] on input "text" at bounding box center [995, 150] width 233 height 24
paste input "3,850.00"
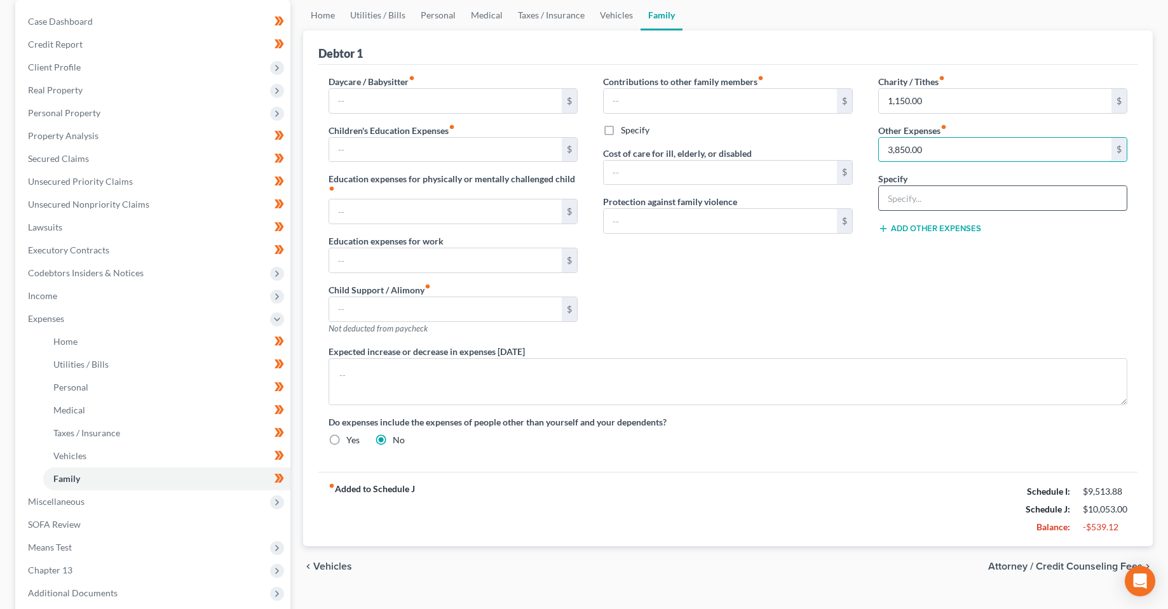
type input "3,850.00"
click at [937, 197] on input "text" at bounding box center [1003, 198] width 248 height 24
click at [775, 284] on div "Contributions to other family members fiber_manual_record $ Specify Cost of car…" at bounding box center [727, 210] width 275 height 270
click at [965, 203] on input "text" at bounding box center [1003, 198] width 248 height 24
click at [955, 191] on input "text" at bounding box center [1003, 198] width 248 height 24
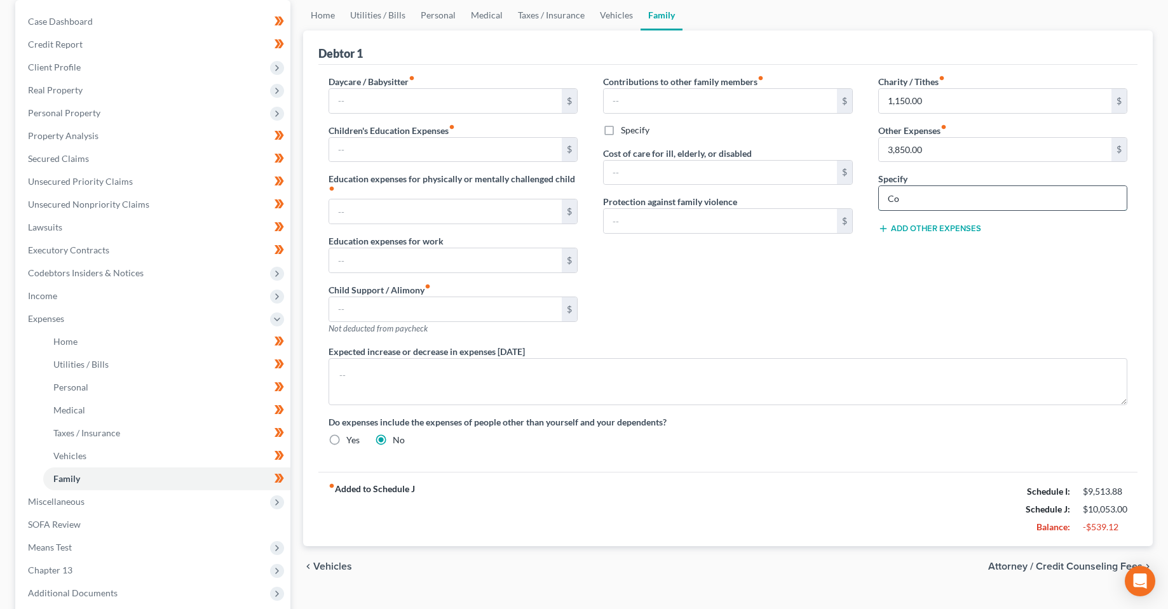
type input "C"
click at [893, 292] on div "Charity / Tithes fiber_manual_record 1,150.00 $ Other Expenses fiber_manual_rec…" at bounding box center [1002, 210] width 275 height 270
click at [876, 380] on textarea at bounding box center [728, 381] width 799 height 47
click at [865, 309] on div "Charity / Tithes fiber_manual_record 1,150.00 $ Other Expenses fiber_manual_rec…" at bounding box center [1002, 210] width 275 height 270
click at [787, 311] on div "Contributions to other family members fiber_manual_record $ Specify Cost of car…" at bounding box center [727, 210] width 275 height 270
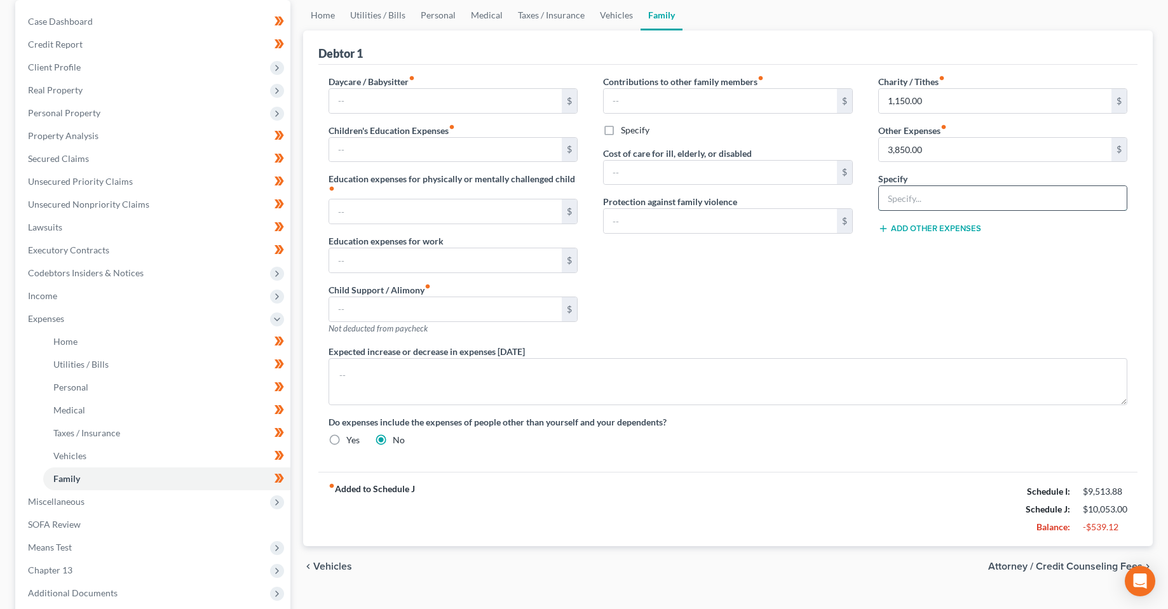
click at [922, 192] on input "text" at bounding box center [1003, 198] width 248 height 24
click at [773, 333] on div "Contributions to other family members fiber_manual_record $ Specify Cost of car…" at bounding box center [727, 210] width 275 height 270
drag, startPoint x: 853, startPoint y: 287, endPoint x: 886, endPoint y: 235, distance: 61.2
click at [853, 287] on div "Contributions to other family members fiber_manual_record $ Specify Cost of car…" at bounding box center [727, 210] width 275 height 270
click at [928, 157] on input "3,850.00" at bounding box center [995, 150] width 233 height 24
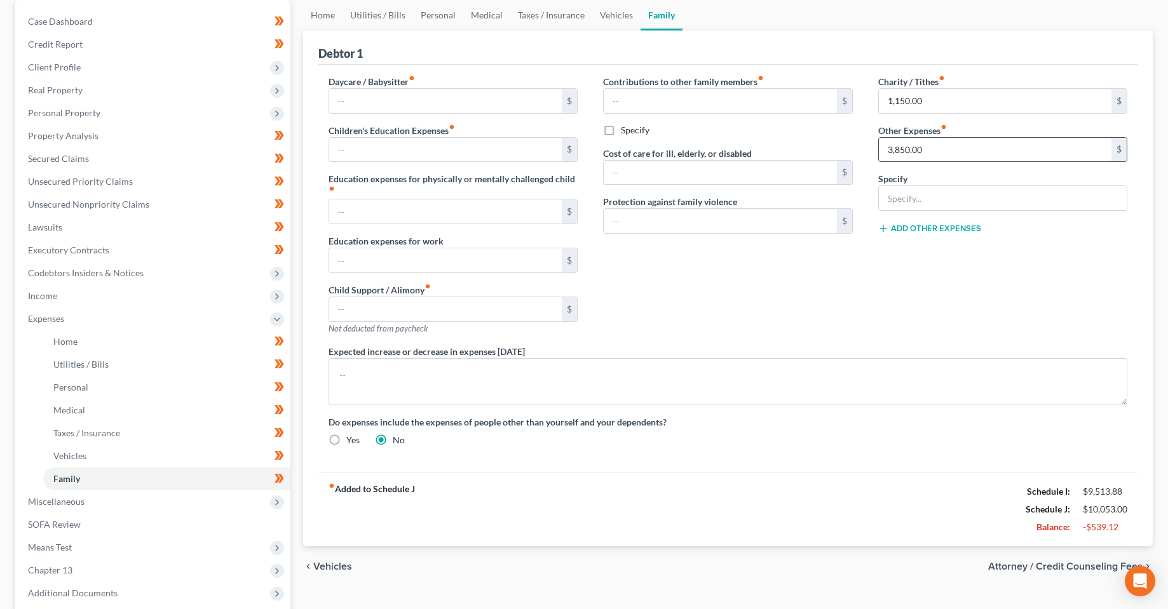
click at [928, 157] on input "3,850.00" at bounding box center [995, 150] width 233 height 24
click at [863, 287] on div "Contributions to other family members fiber_manual_record $ Specify Cost of car…" at bounding box center [727, 210] width 275 height 270
click at [671, 293] on div "Contributions to other family members fiber_manual_record $ Specify Cost of car…" at bounding box center [727, 210] width 275 height 270
click at [695, 89] on input "text" at bounding box center [720, 101] width 233 height 24
click at [669, 102] on input "text" at bounding box center [720, 101] width 233 height 24
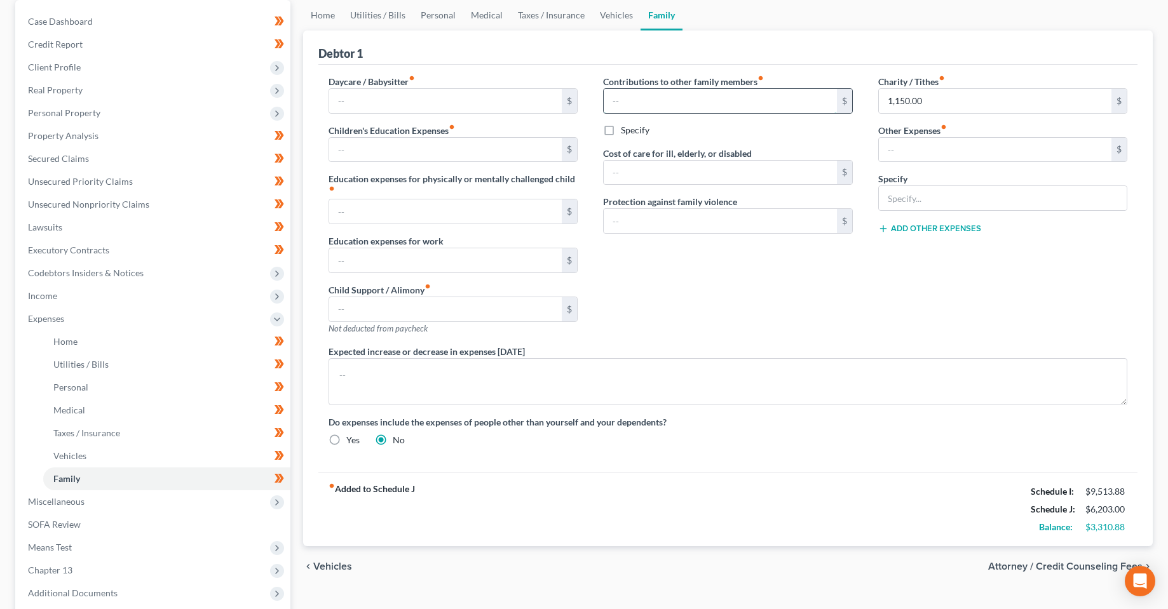
paste input "3,850.00"
type input "3,850.00"
click at [723, 285] on div "Contributions to other family members fiber_manual_record 3,850.00 $ Specify Co…" at bounding box center [727, 210] width 275 height 270
click at [717, 313] on div "Contributions to other family members fiber_manual_record 3,850.00 $ Specify Co…" at bounding box center [727, 210] width 275 height 270
click at [621, 130] on label "Specify" at bounding box center [635, 130] width 29 height 13
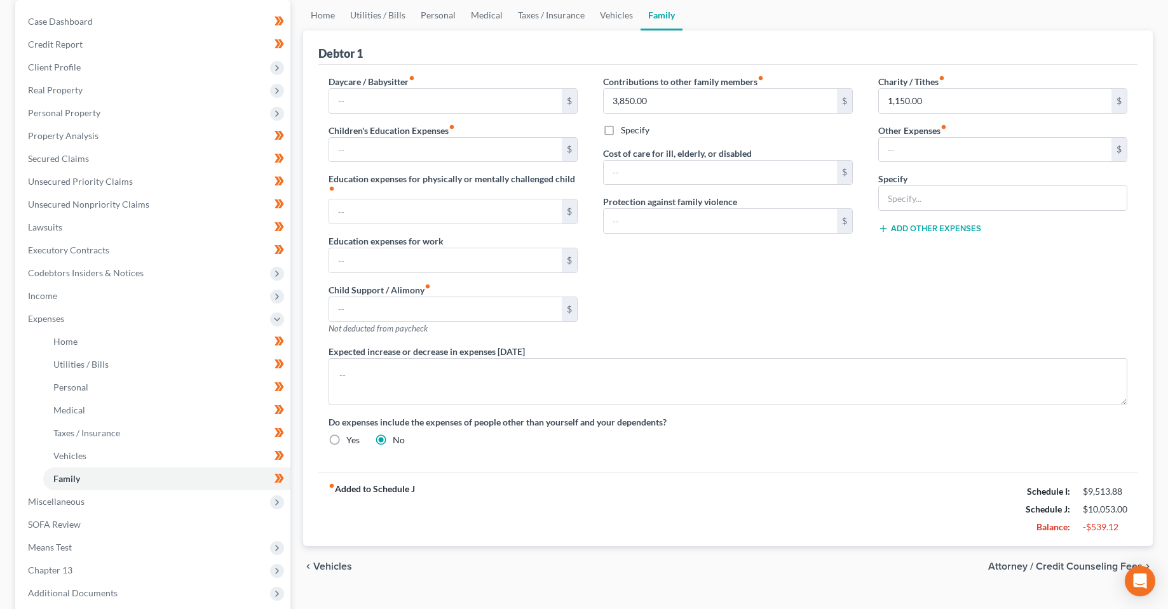
click at [626, 130] on input "Specify" at bounding box center [630, 128] width 8 height 8
checkbox input "true"
click at [645, 166] on input "text" at bounding box center [728, 159] width 248 height 24
drag, startPoint x: 701, startPoint y: 320, endPoint x: 693, endPoint y: 306, distance: 16.8
click at [701, 320] on div "Contributions to other family members fiber_manual_record 3,850.00 $ Specify Co…" at bounding box center [727, 210] width 275 height 270
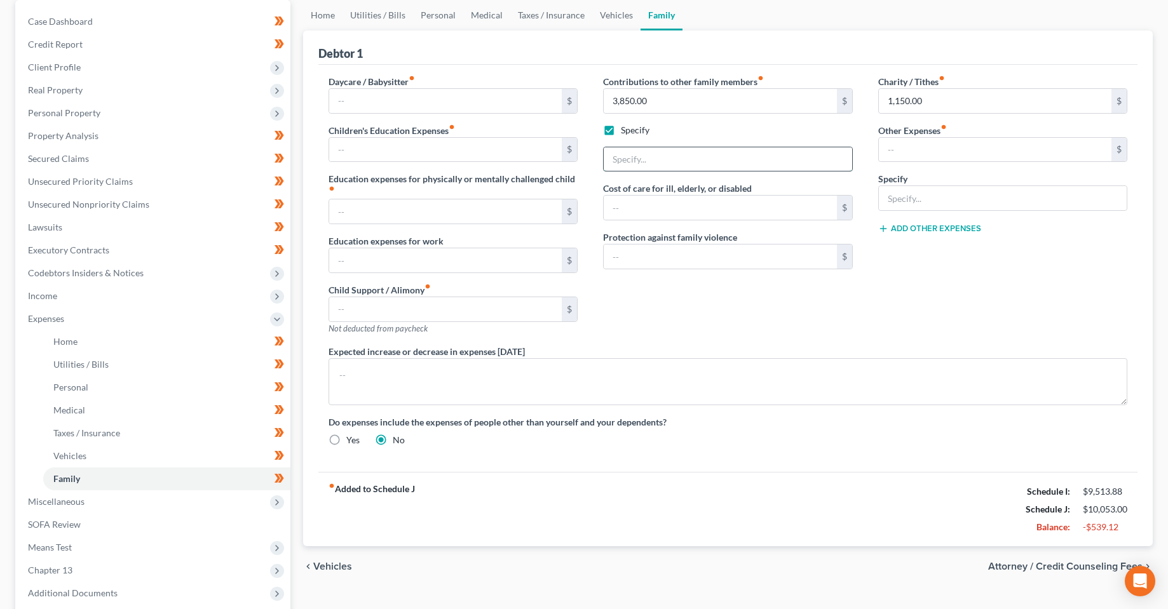
click at [702, 170] on input "text" at bounding box center [728, 159] width 248 height 24
drag, startPoint x: 706, startPoint y: 316, endPoint x: 764, endPoint y: 294, distance: 62.0
click at [706, 316] on div "Contributions to other family members fiber_manual_record 3,850.00 $ Specify Co…" at bounding box center [727, 210] width 275 height 270
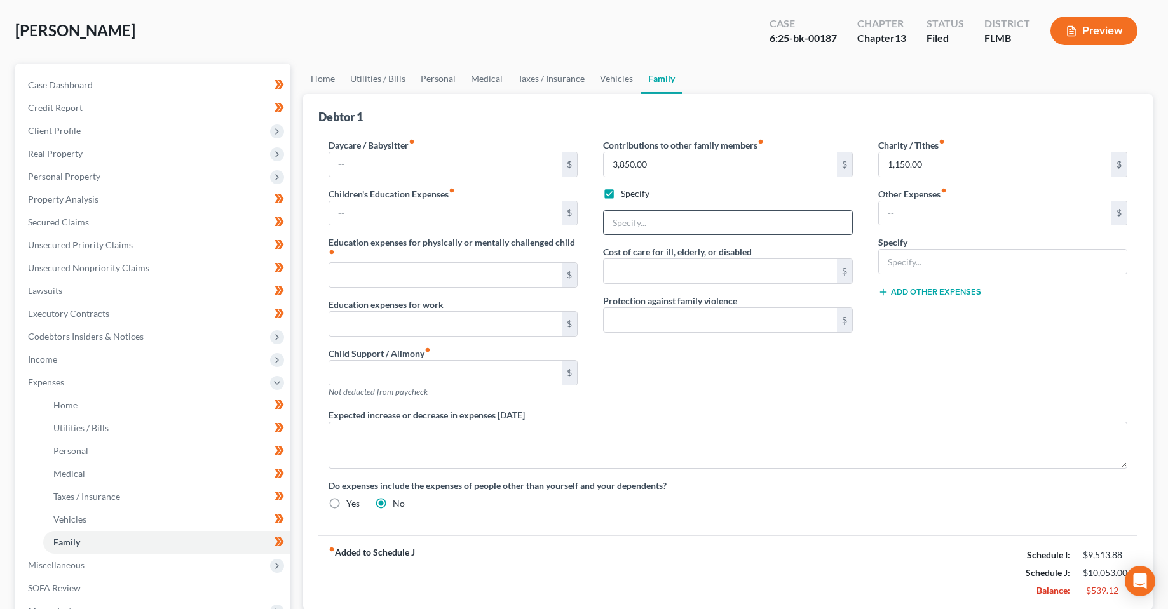
click at [688, 231] on input "text" at bounding box center [728, 223] width 248 height 24
click at [613, 439] on textarea at bounding box center [728, 445] width 799 height 47
click at [687, 229] on input "text" at bounding box center [728, 223] width 248 height 24
type input "Father's care facility costs; Assistance for Mother"
click at [759, 359] on div "Contributions to other family members fiber_manual_record 3,850.00 $ Specify Fa…" at bounding box center [727, 274] width 275 height 270
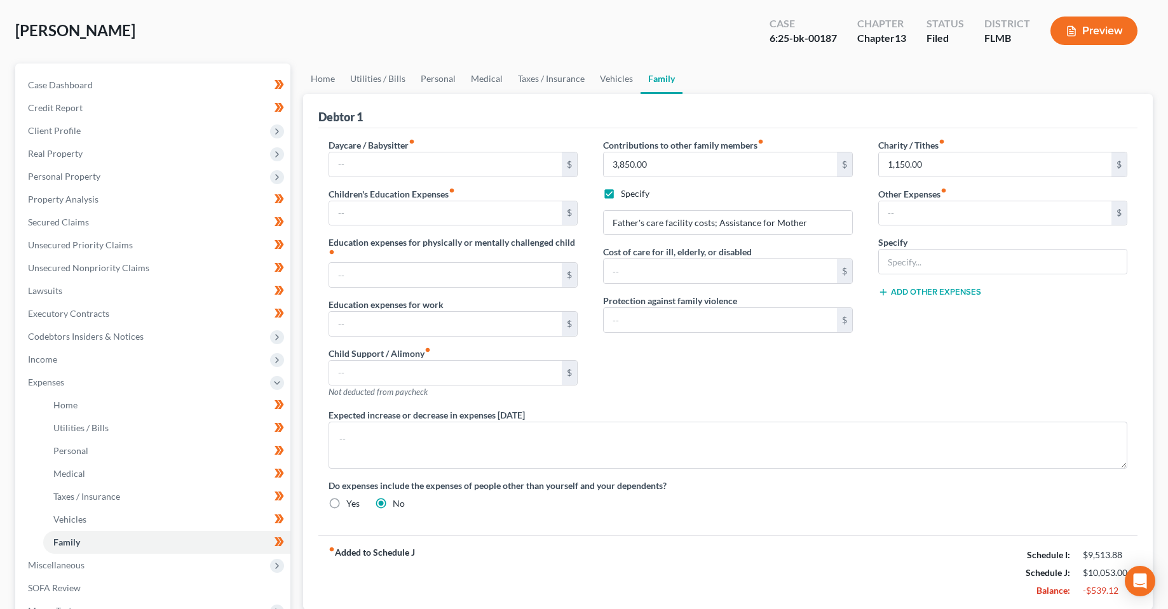
click at [1037, 355] on div "Charity / Tithes fiber_manual_record 1,150.00 $ Other Expenses fiber_manual_rec…" at bounding box center [1002, 274] width 275 height 270
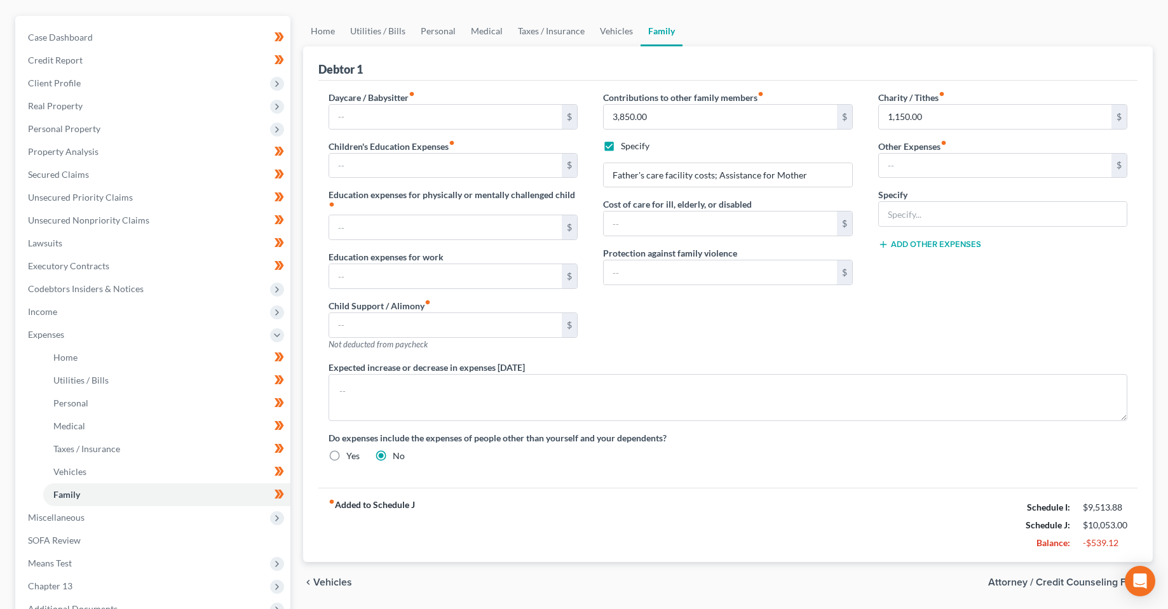
scroll to position [186, 0]
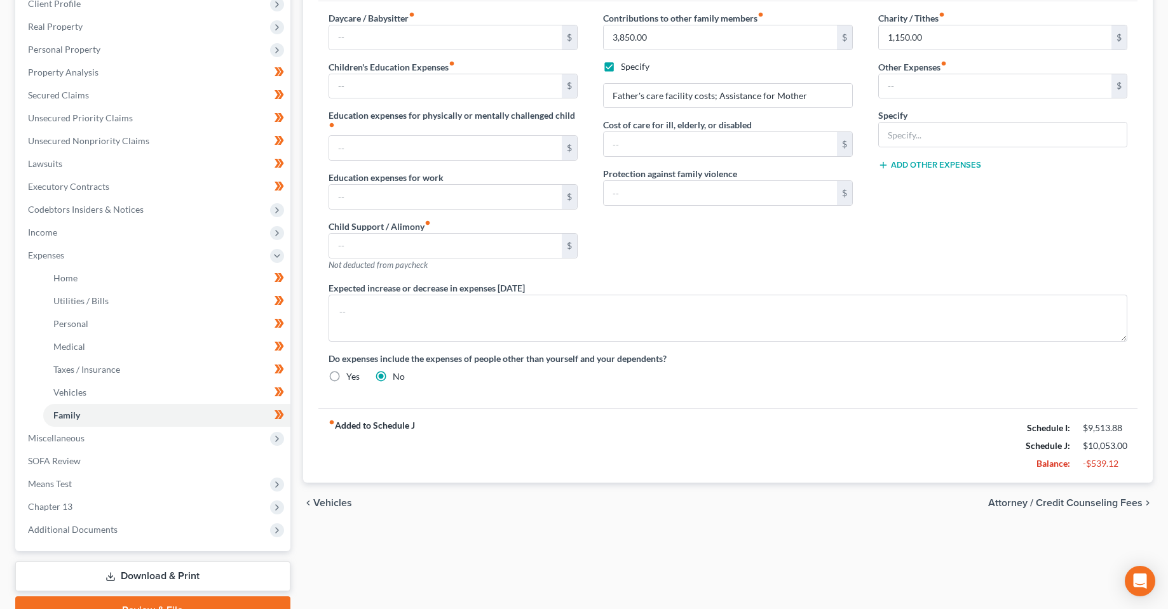
click at [886, 477] on div "fiber_manual_record Added to Schedule J Schedule I: $9,513.88 Schedule J: $10,0…" at bounding box center [728, 446] width 820 height 74
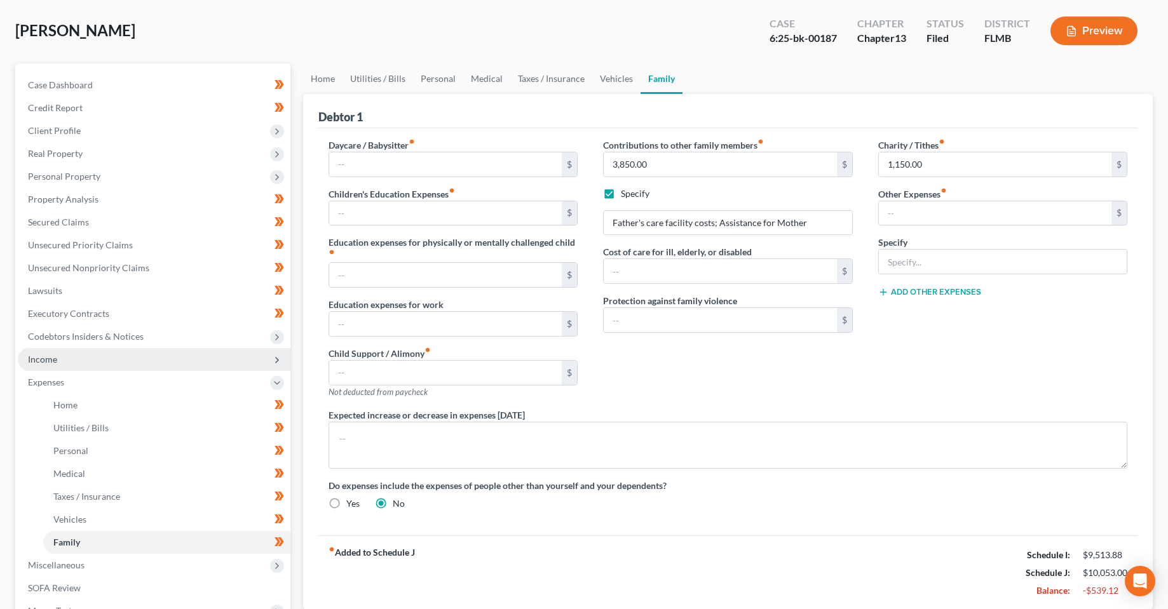
click at [53, 365] on span "Income" at bounding box center [154, 359] width 273 height 23
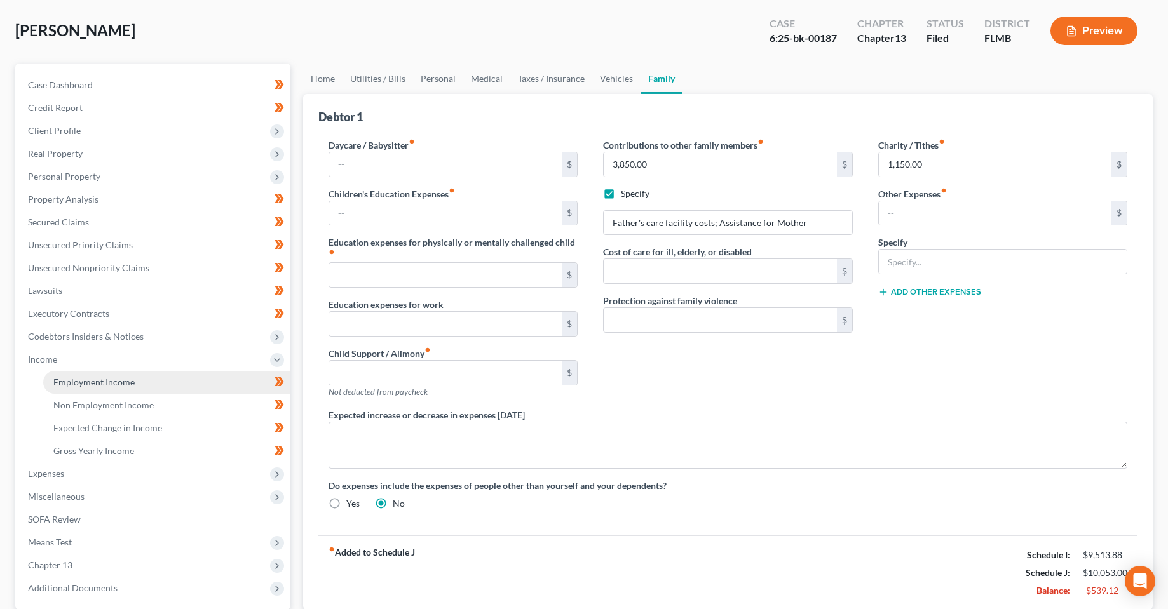
click at [122, 372] on link "Employment Income" at bounding box center [166, 382] width 247 height 23
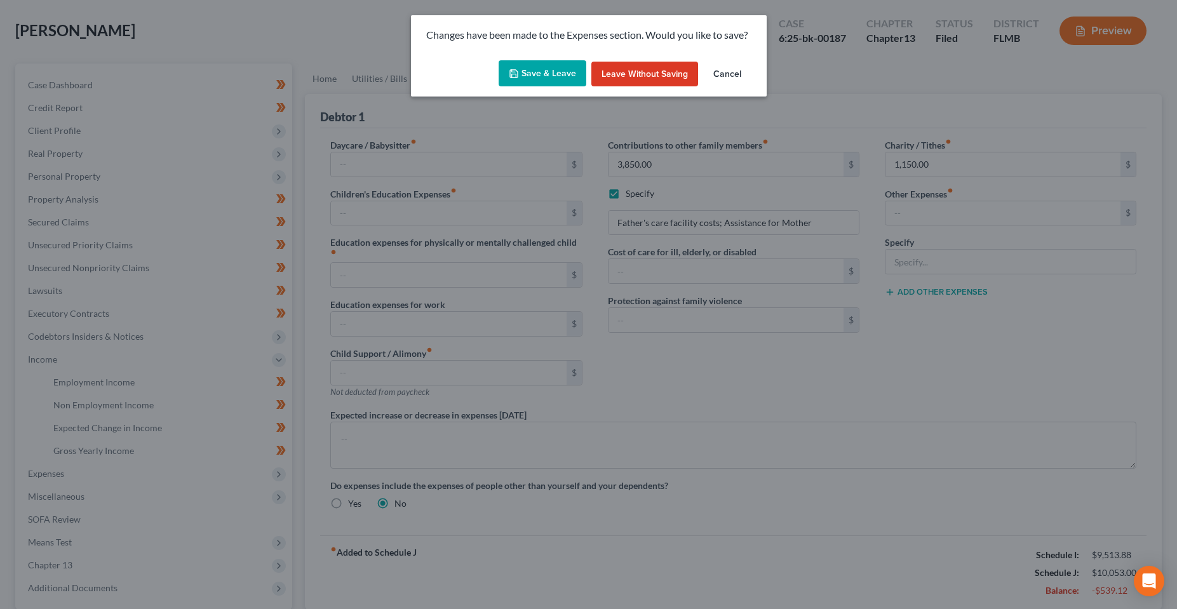
click at [562, 80] on button "Save & Leave" at bounding box center [543, 73] width 88 height 27
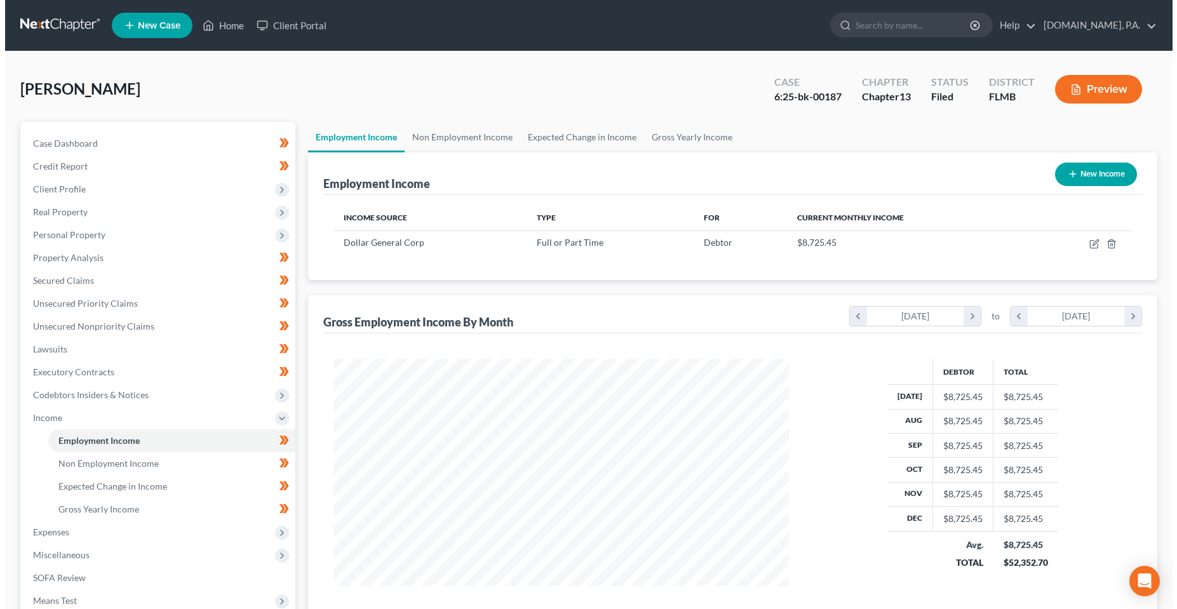
scroll to position [228, 481]
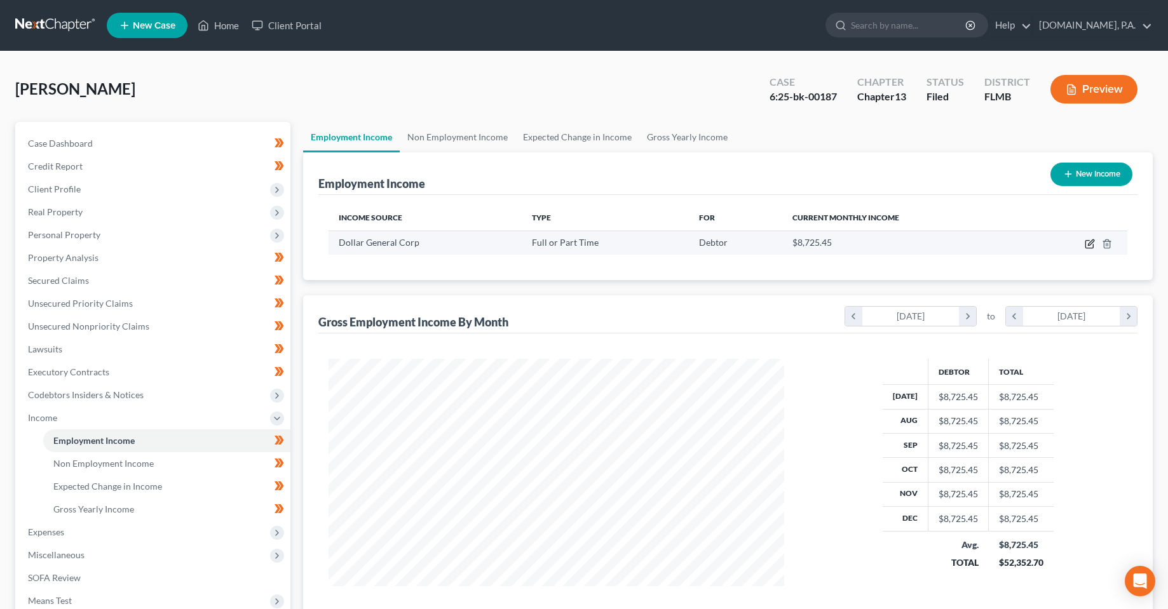
click at [1090, 245] on icon "button" at bounding box center [1091, 243] width 6 height 6
select select "0"
select select "44"
select select "0"
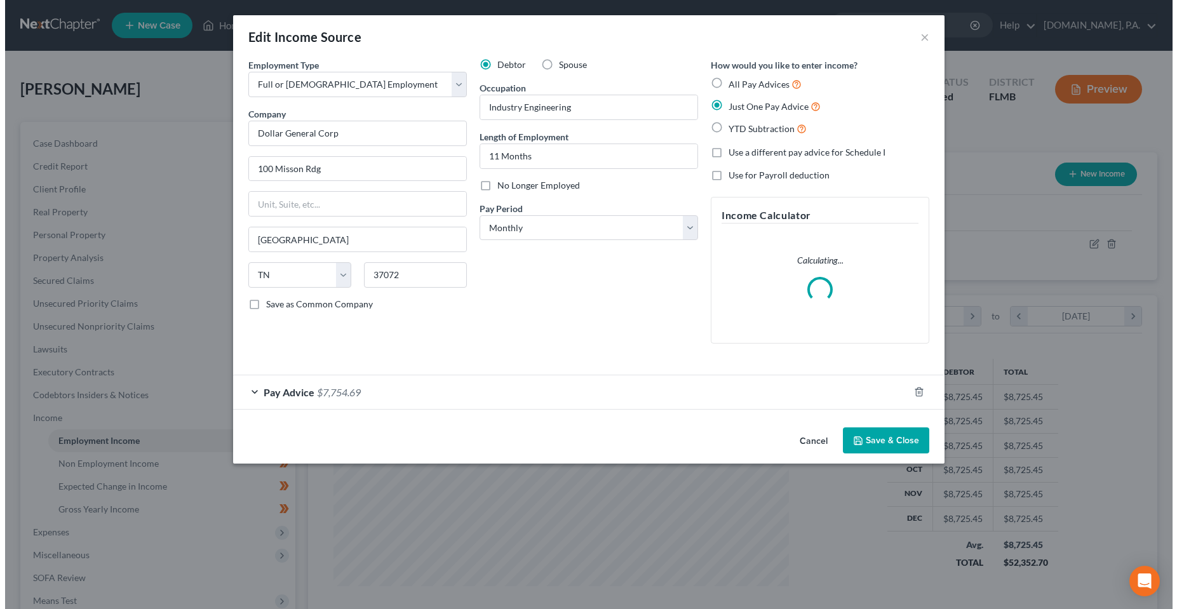
scroll to position [229, 485]
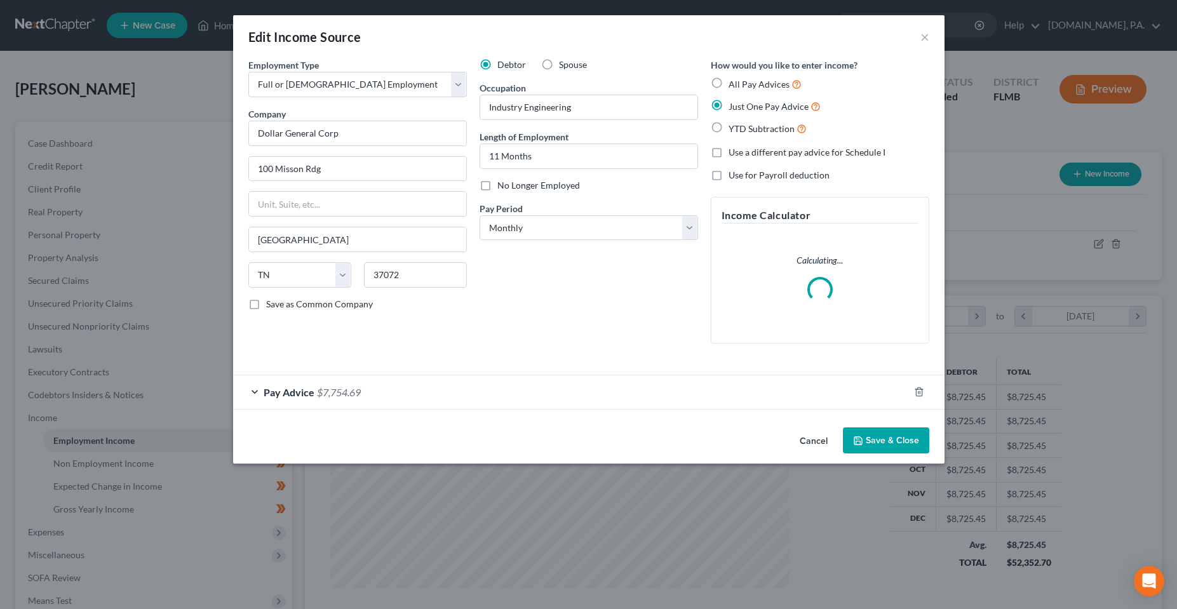
click at [477, 298] on div "Debtor Spouse Occupation Industry Engineering Length of Employment 11 Months No…" at bounding box center [588, 205] width 231 height 295
click at [409, 395] on div "Pay Advice $7,754.69" at bounding box center [571, 393] width 676 height 34
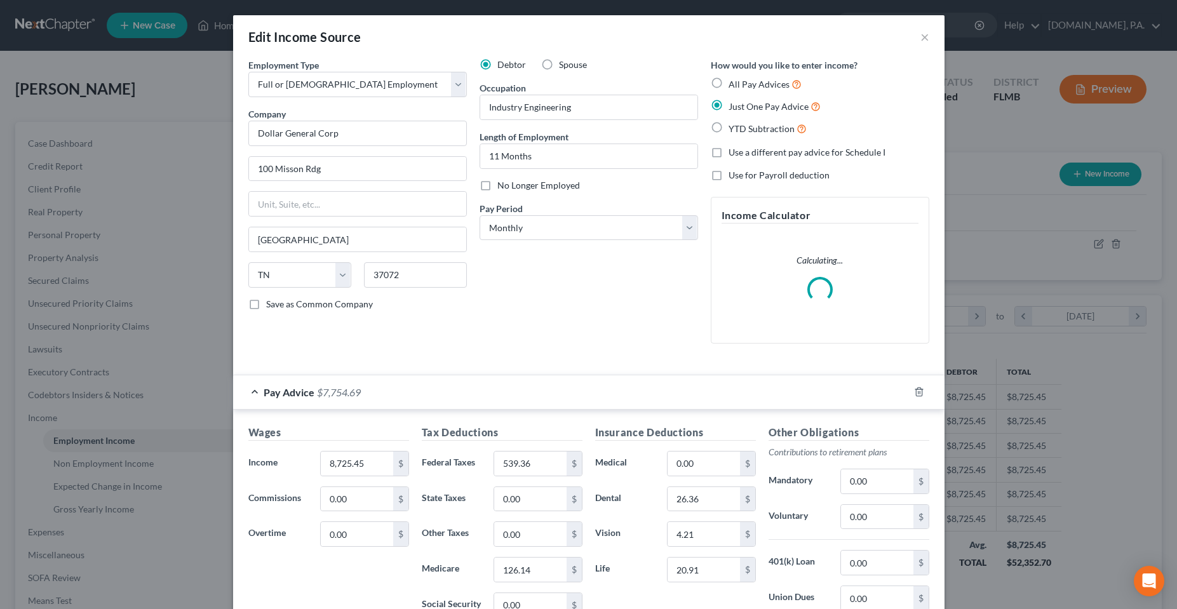
click at [546, 325] on div "Debtor Spouse Occupation Industry Engineering Length of Employment 11 Months No…" at bounding box center [588, 205] width 231 height 295
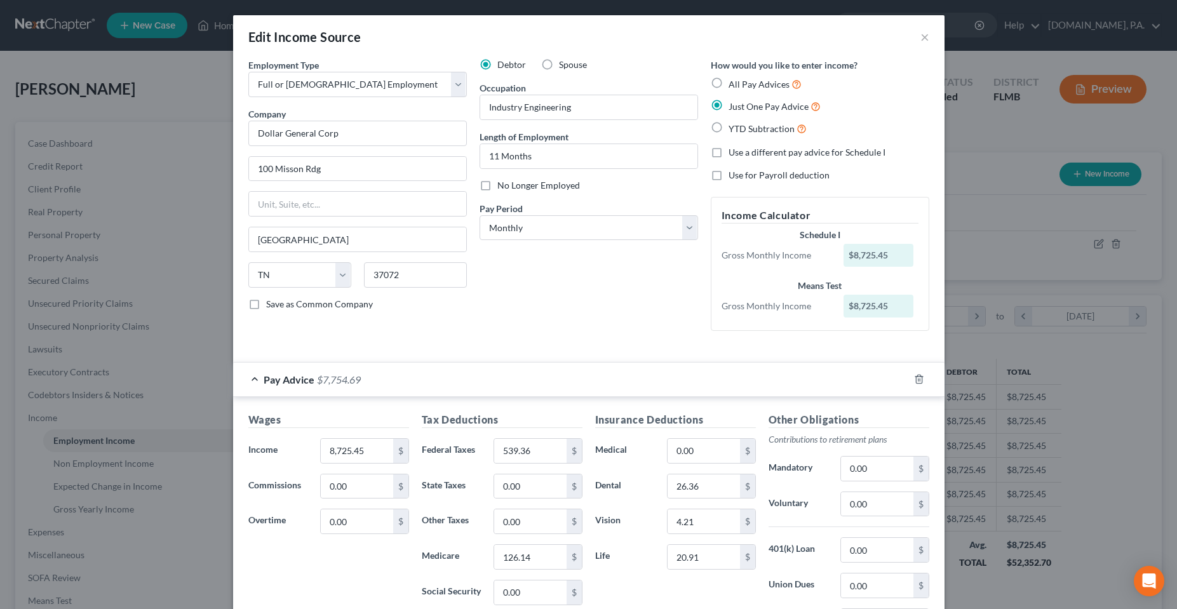
click at [554, 299] on div "Debtor Spouse Occupation Industry Engineering Length of Employment 11 Months No…" at bounding box center [588, 199] width 231 height 283
drag, startPoint x: 532, startPoint y: 159, endPoint x: 430, endPoint y: 157, distance: 102.3
click at [433, 159] on div "Employment Type * Select Full or [DEMOGRAPHIC_DATA] Employment Self Employment …" at bounding box center [589, 205] width 694 height 294
type input "1.5 Years"
click at [595, 357] on form "Employment Type * Select Full or [DEMOGRAPHIC_DATA] Employment Self Employment …" at bounding box center [588, 418] width 681 height 720
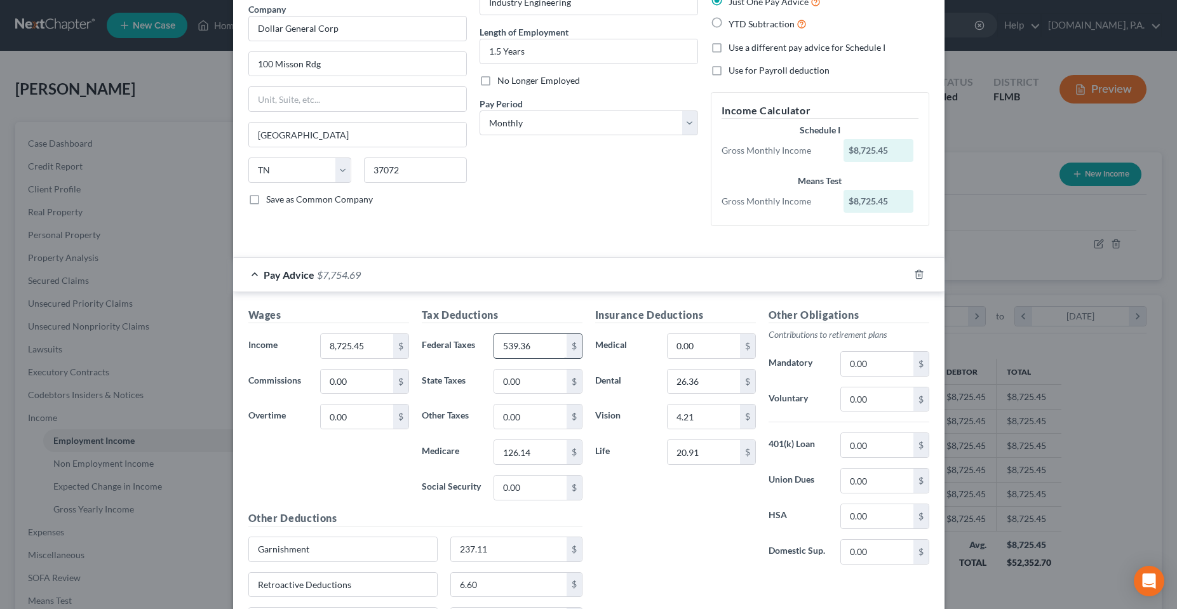
scroll to position [127, 0]
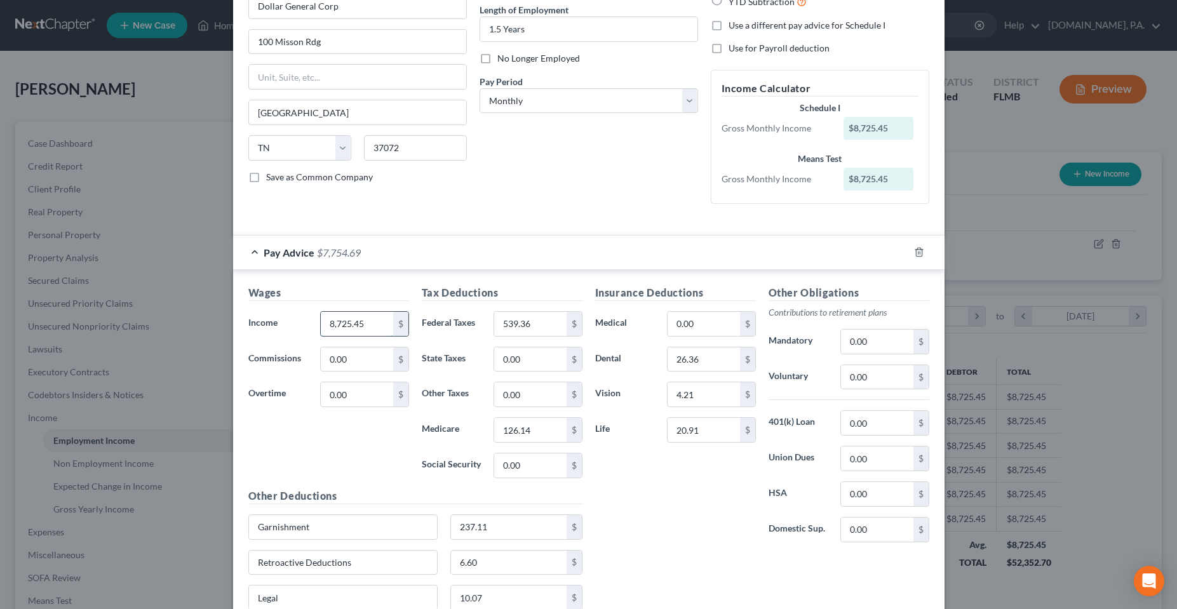
click at [360, 322] on input "8,725.45" at bounding box center [357, 324] width 72 height 24
type input "12,549.41"
click at [552, 313] on input "539.36" at bounding box center [530, 324] width 72 height 24
click at [543, 325] on input "539.36" at bounding box center [530, 324] width 72 height 24
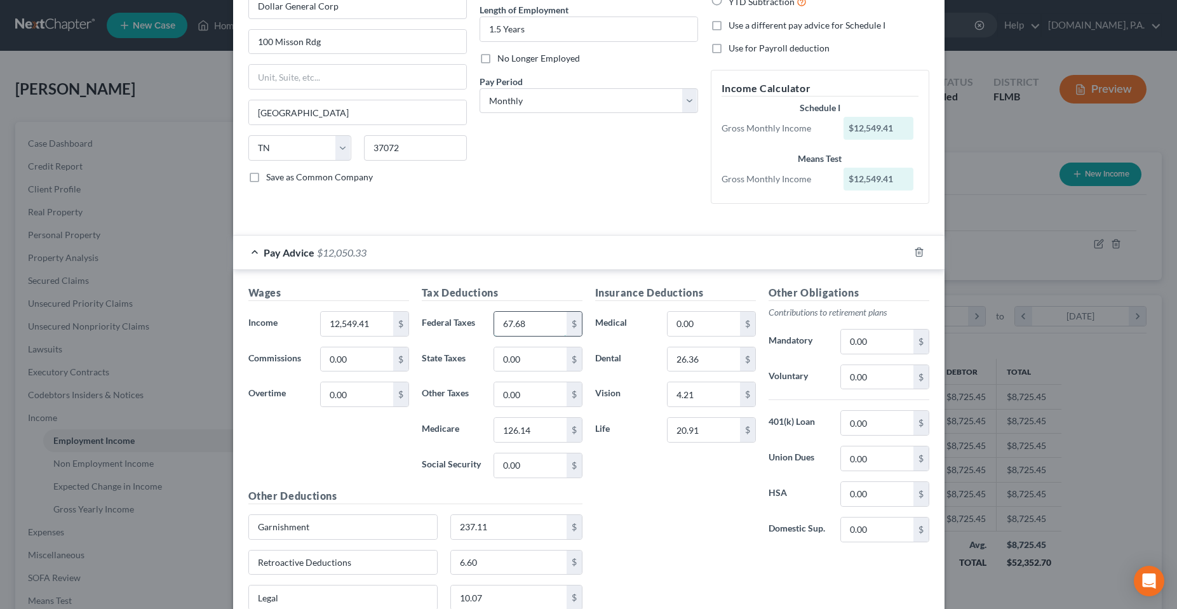
type input "67.68"
type input "181.37"
type input "775.52"
click at [672, 501] on div "Insurance Deductions Medical 0.00 $ Dental 26.36 $ Vision 4.21 $ Life 20.91 $" at bounding box center [675, 419] width 173 height 268
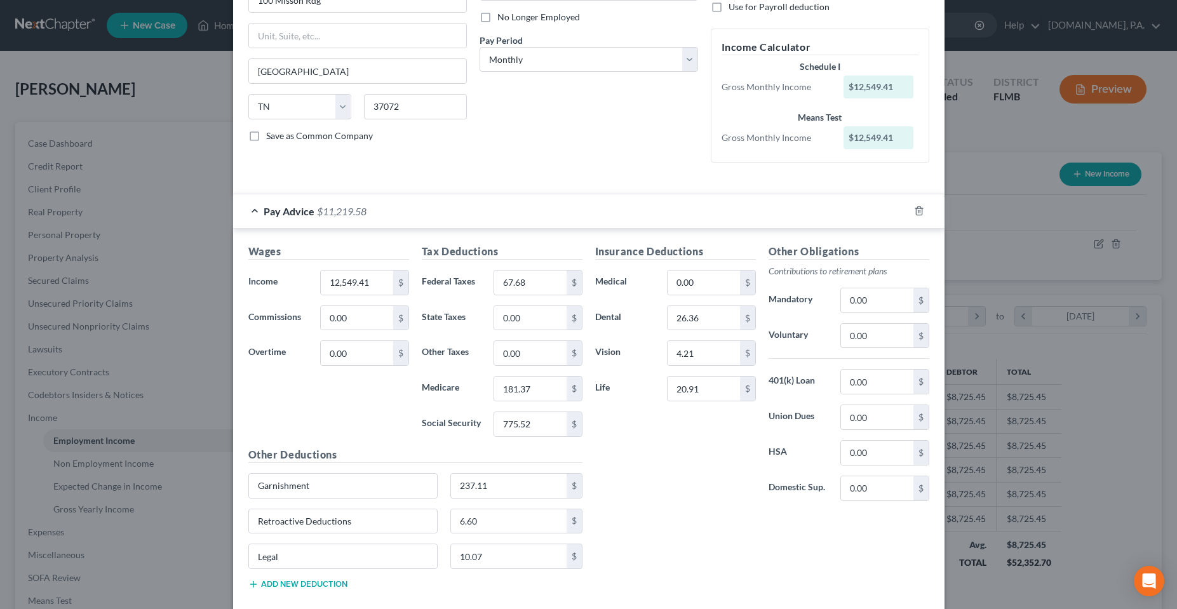
scroll to position [191, 0]
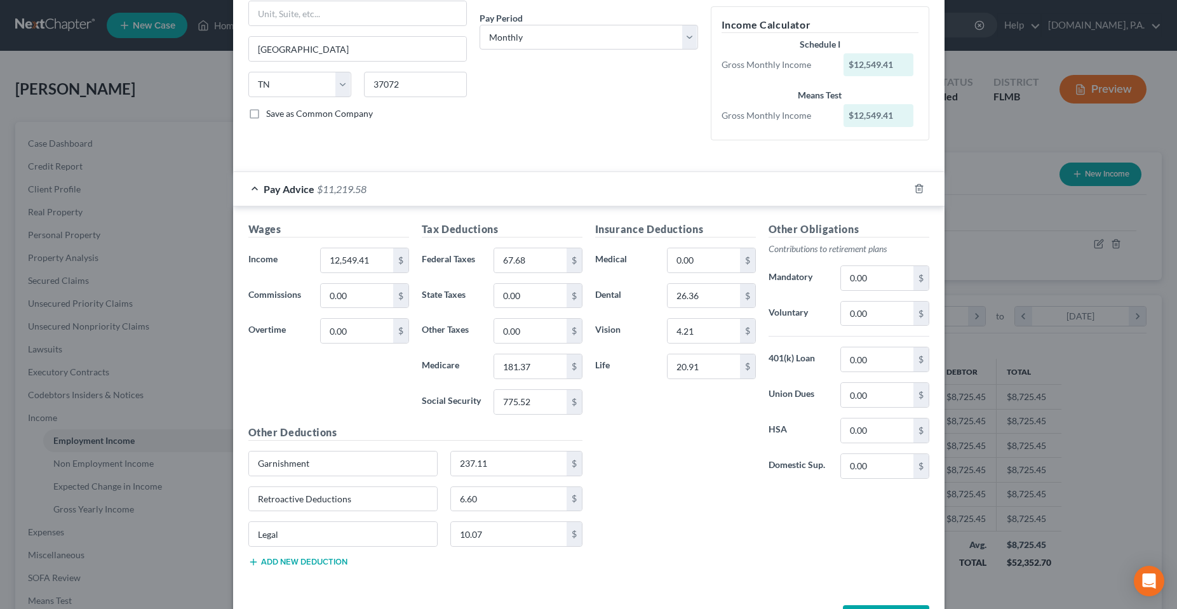
click at [701, 277] on div "Insurance Deductions Medical 0.00 $ Dental 26.36 $ Vision 4.21 $ Life 20.91 $" at bounding box center [675, 356] width 173 height 268
click at [701, 258] on input "0.00" at bounding box center [704, 260] width 72 height 24
click at [715, 295] on input "26.36" at bounding box center [704, 296] width 72 height 24
type input "34.39"
type input "6.62"
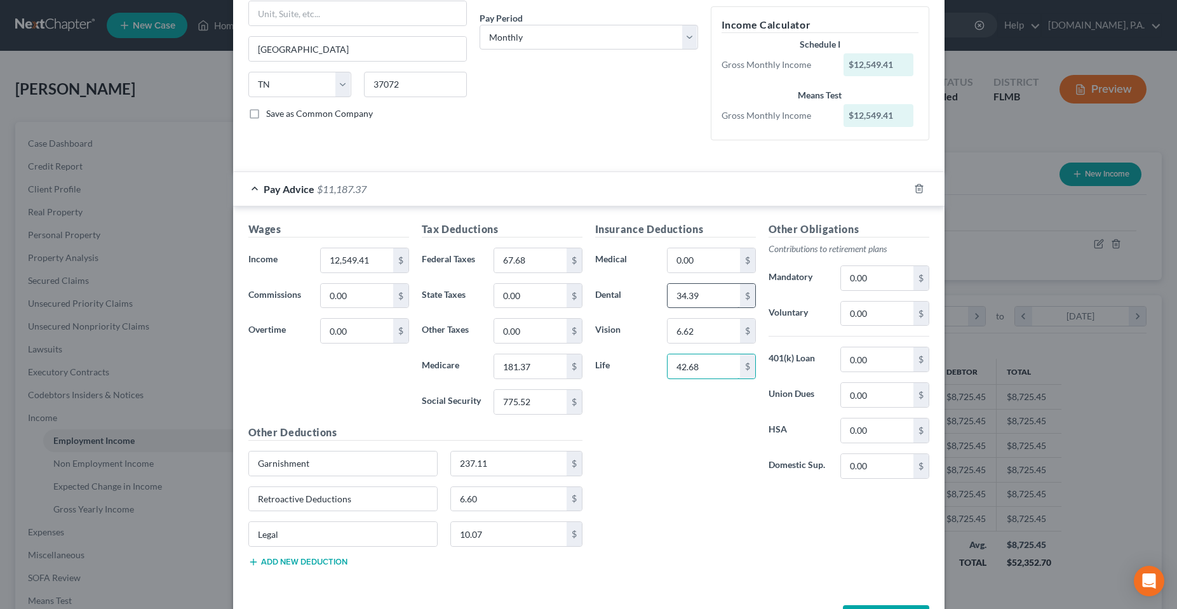
type input "42.68"
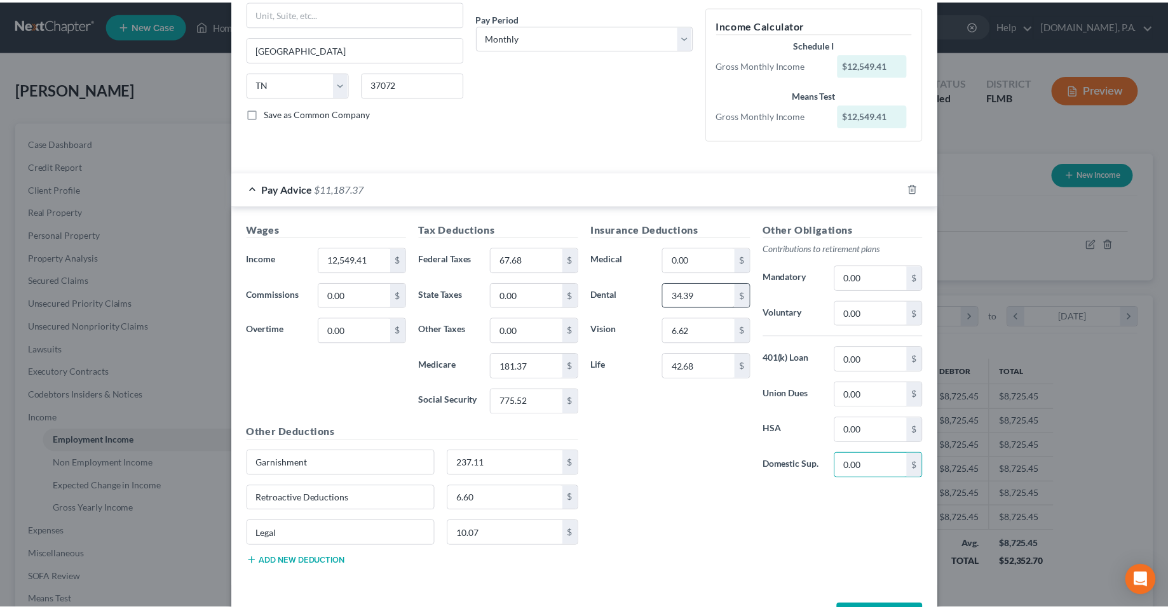
scroll to position [213, 0]
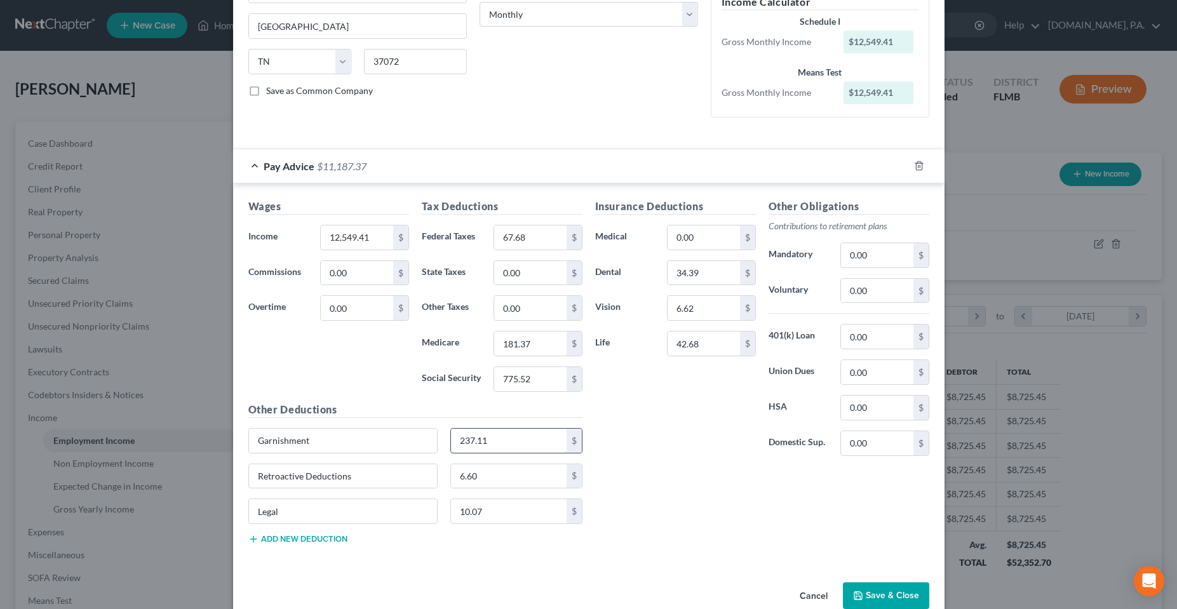
click at [510, 442] on input "237.11" at bounding box center [509, 441] width 116 height 24
type input "389.39"
type input "Legal"
type input "15.84"
type input "Restricted Stock Unit Offset"
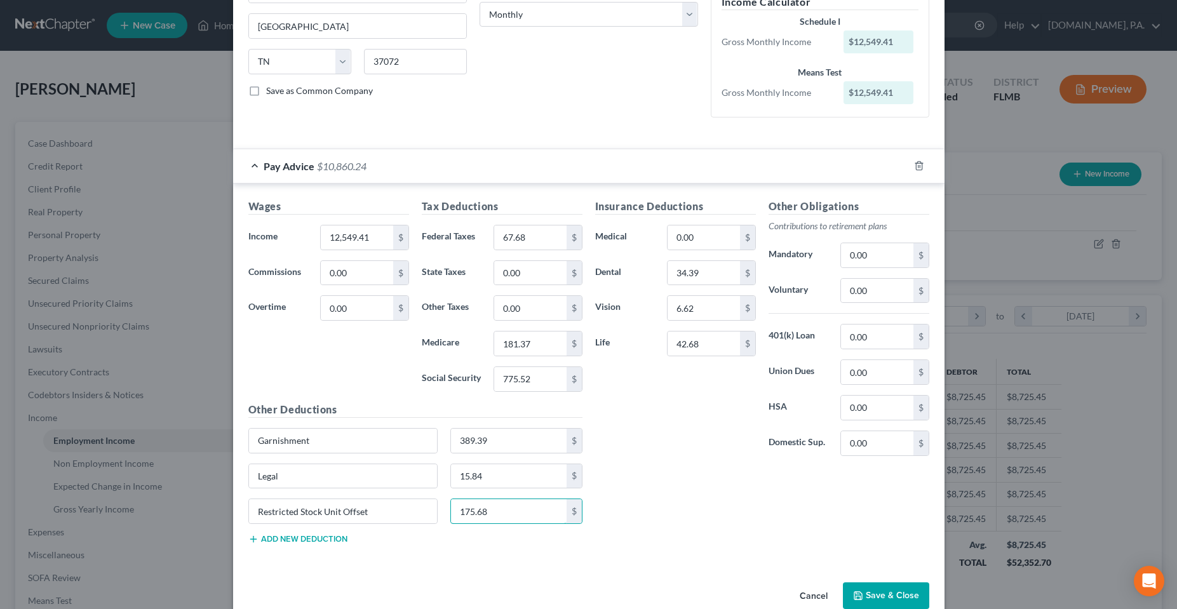
type input "175.68"
click at [728, 515] on div "Insurance Deductions Medical 0.00 $ Dental 34.39 $ Vision 6.62 $ Life 42.68 $ O…" at bounding box center [762, 377] width 347 height 356
click at [613, 477] on div "Insurance Deductions Medical 0.00 $ Dental 34.39 $ Vision 6.62 $ Life 42.68 $ O…" at bounding box center [762, 377] width 347 height 356
click at [888, 595] on button "Save & Close" at bounding box center [886, 596] width 86 height 27
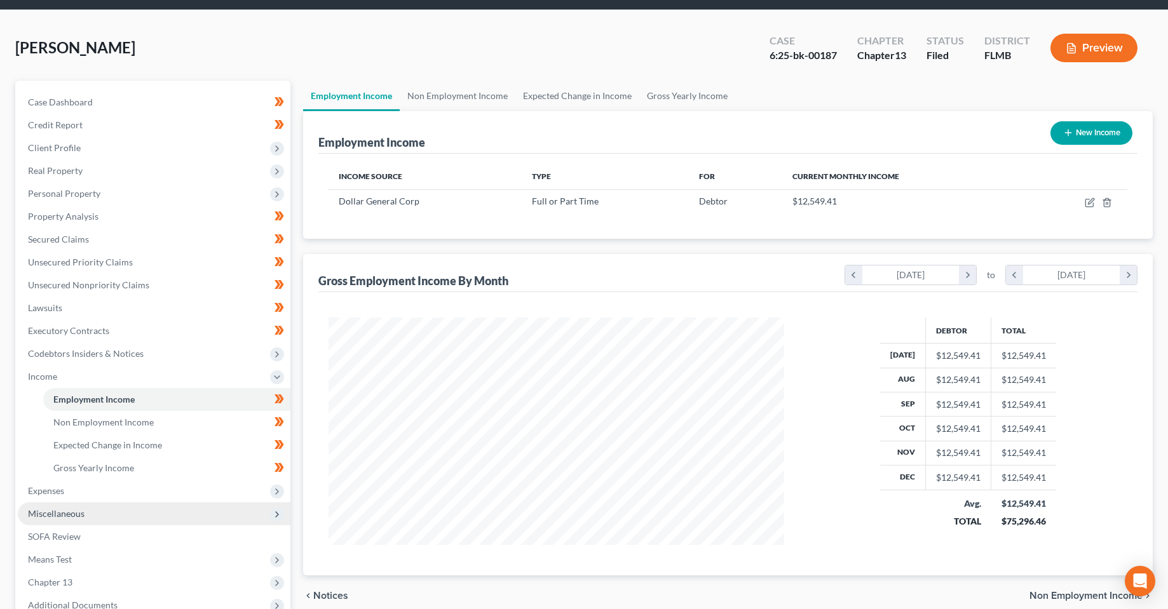
scroll to position [64, 0]
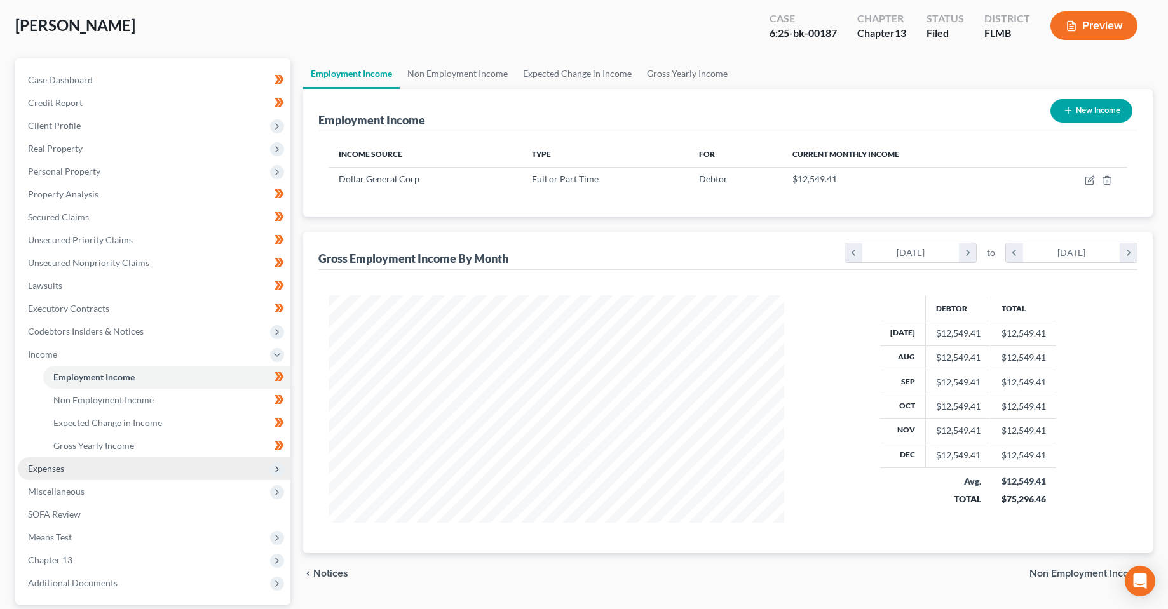
click at [123, 469] on span "Expenses" at bounding box center [154, 468] width 273 height 23
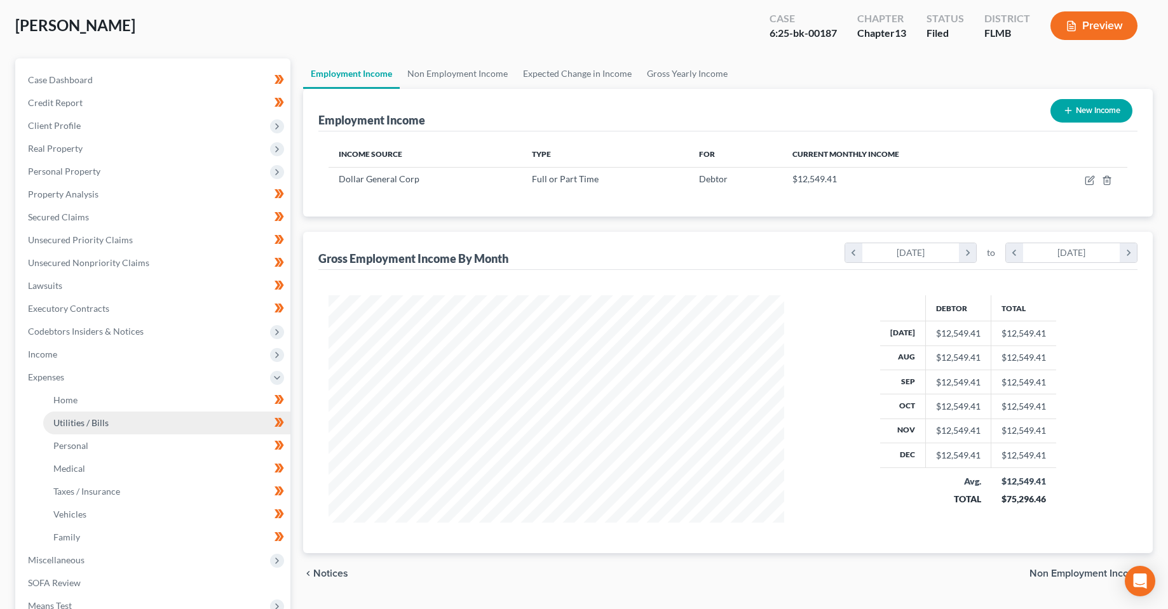
click at [85, 417] on span "Utilities / Bills" at bounding box center [80, 422] width 55 height 11
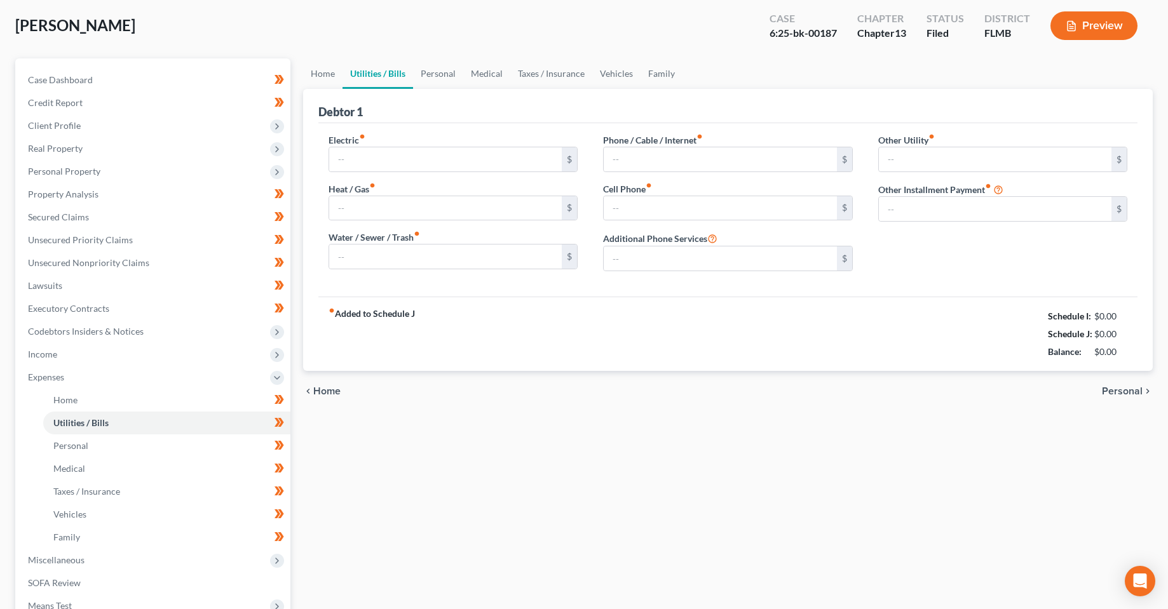
type input "145.00"
type input "0.00"
type input "45.00"
type input "120.00"
type input "115.00"
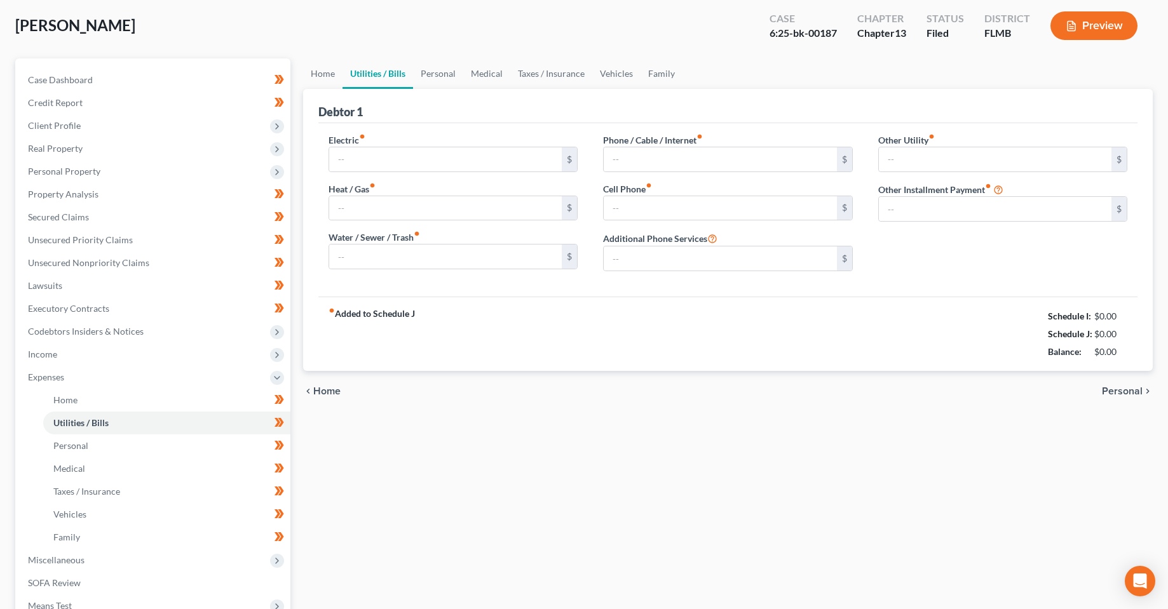
type input "0.00"
type input "40.00"
type input "Streaming Services"
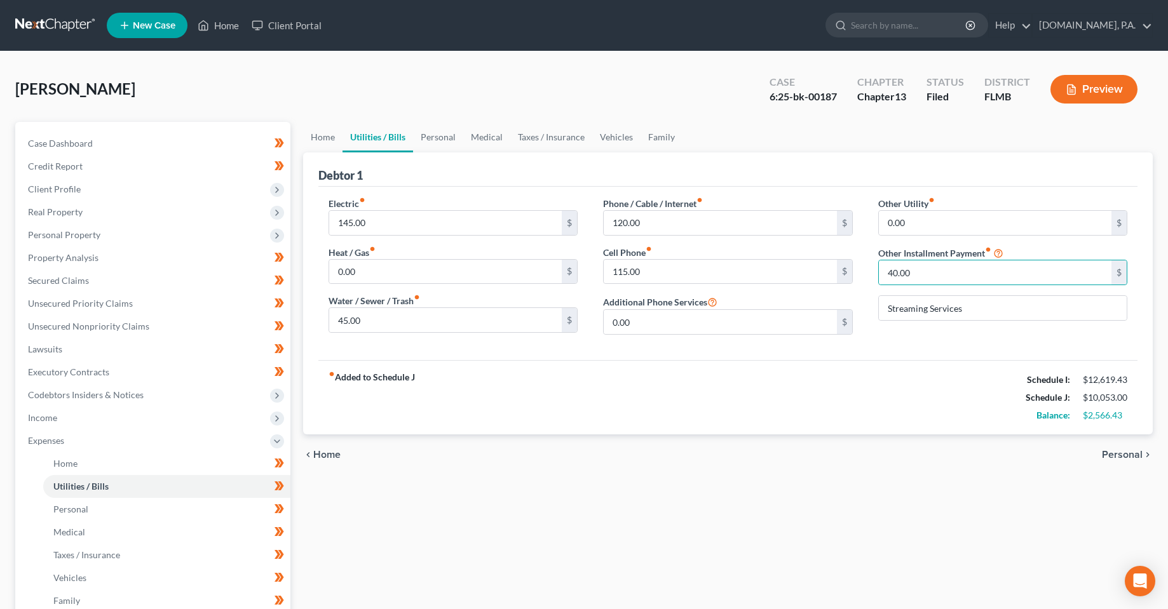
click at [672, 385] on div "fiber_manual_record Added to Schedule J Schedule I: $12,619.43 Schedule J: $10,…" at bounding box center [728, 397] width 820 height 74
click at [433, 140] on link "Personal" at bounding box center [438, 137] width 50 height 30
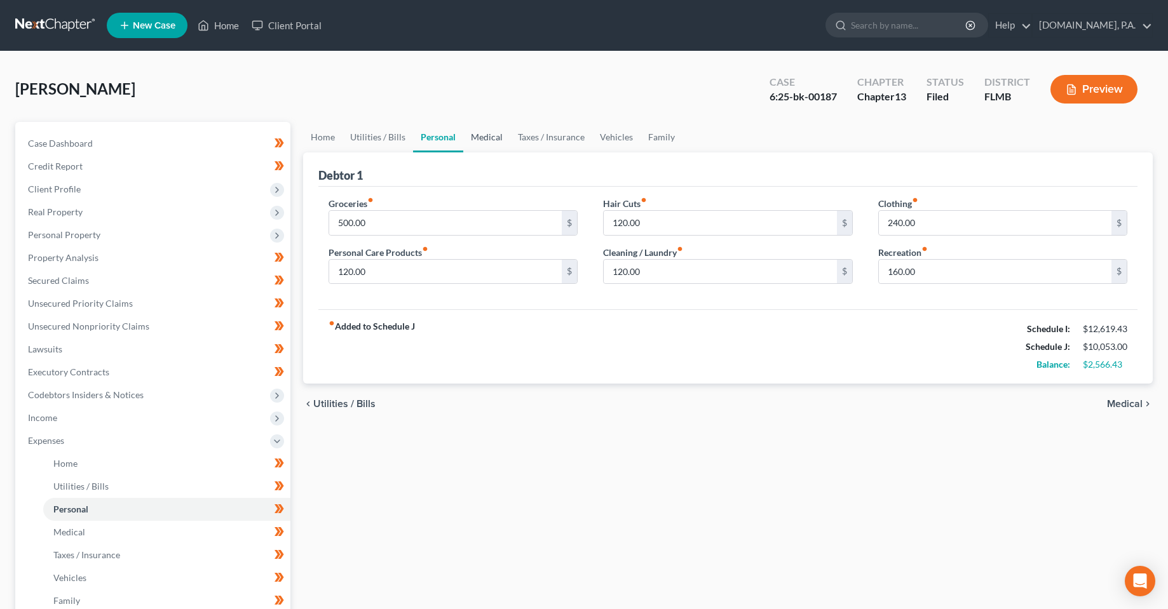
click at [479, 142] on link "Medical" at bounding box center [486, 137] width 47 height 30
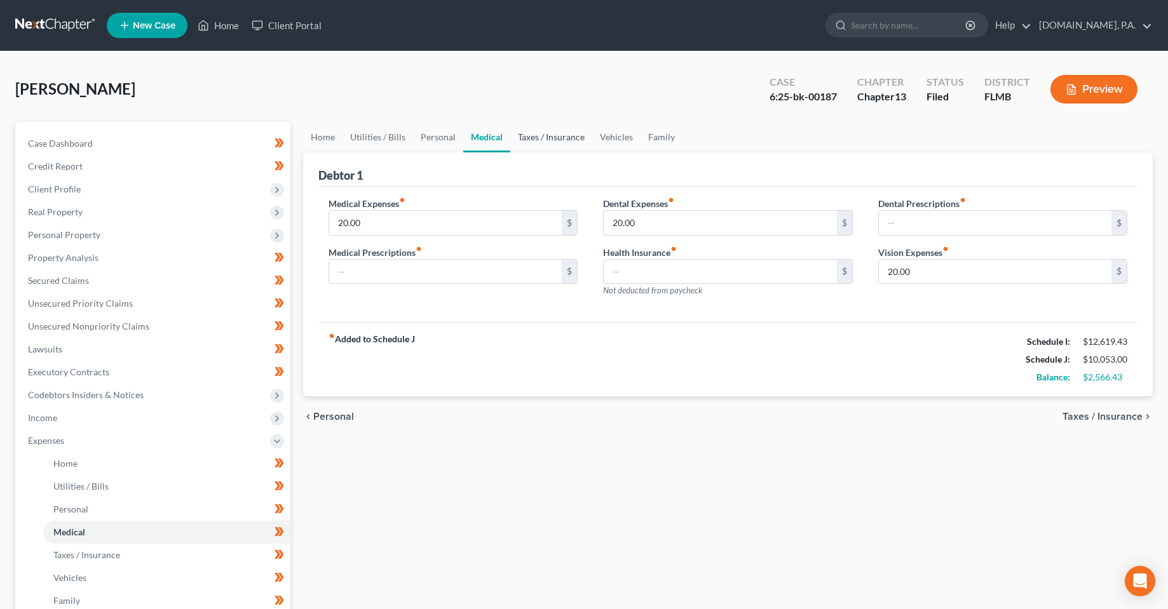
click at [553, 140] on link "Taxes / Insurance" at bounding box center [551, 137] width 82 height 30
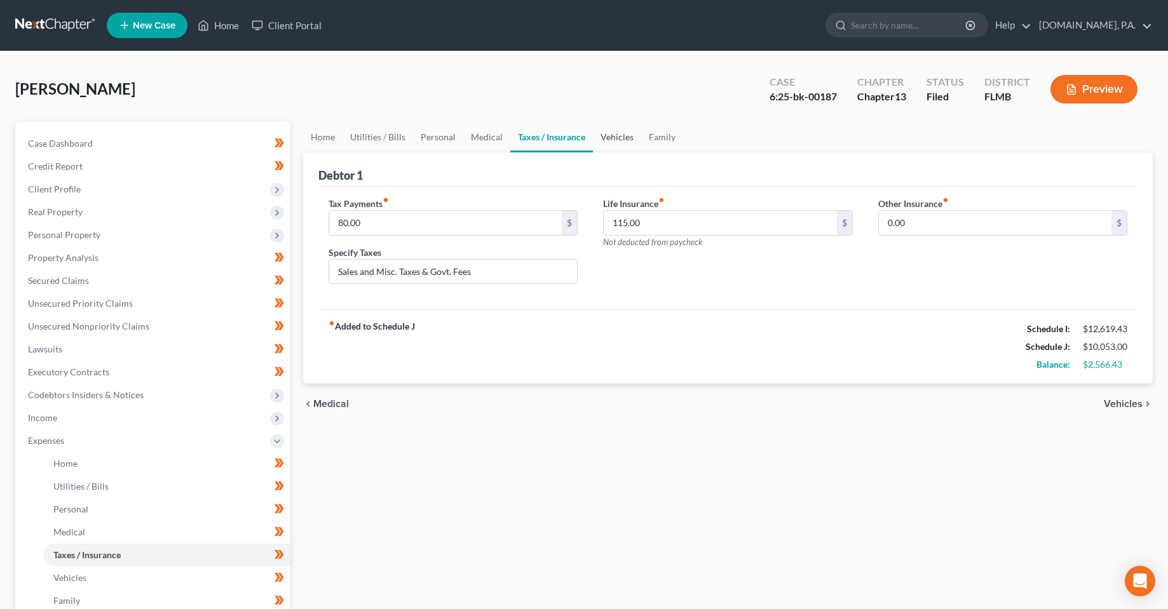
click at [636, 142] on link "Vehicles" at bounding box center [617, 137] width 48 height 30
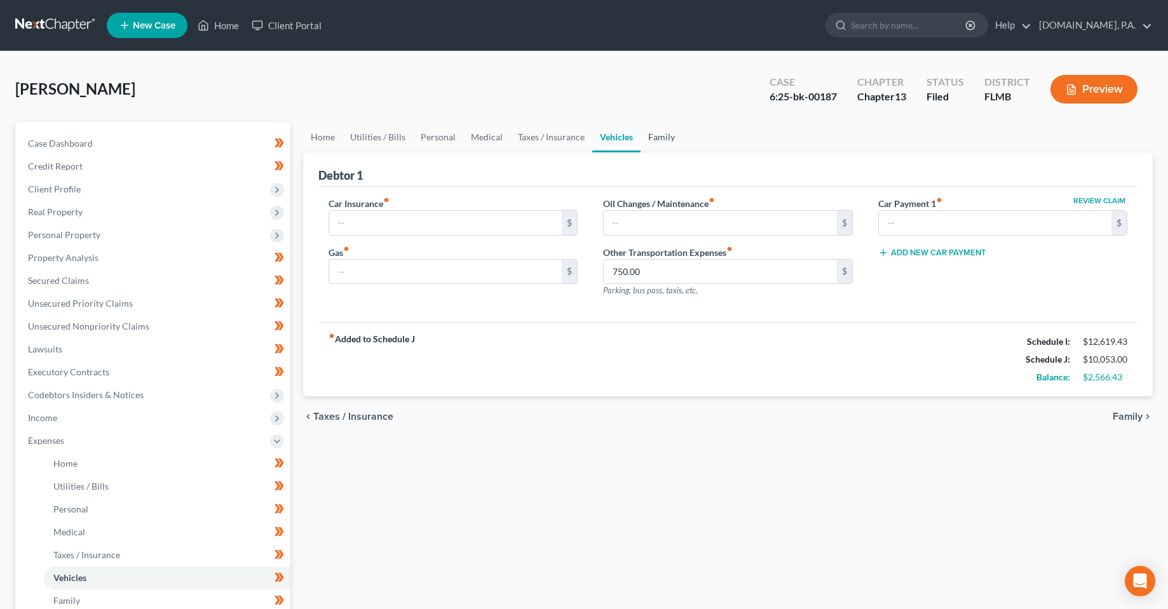
click at [651, 140] on link "Family" at bounding box center [661, 137] width 42 height 30
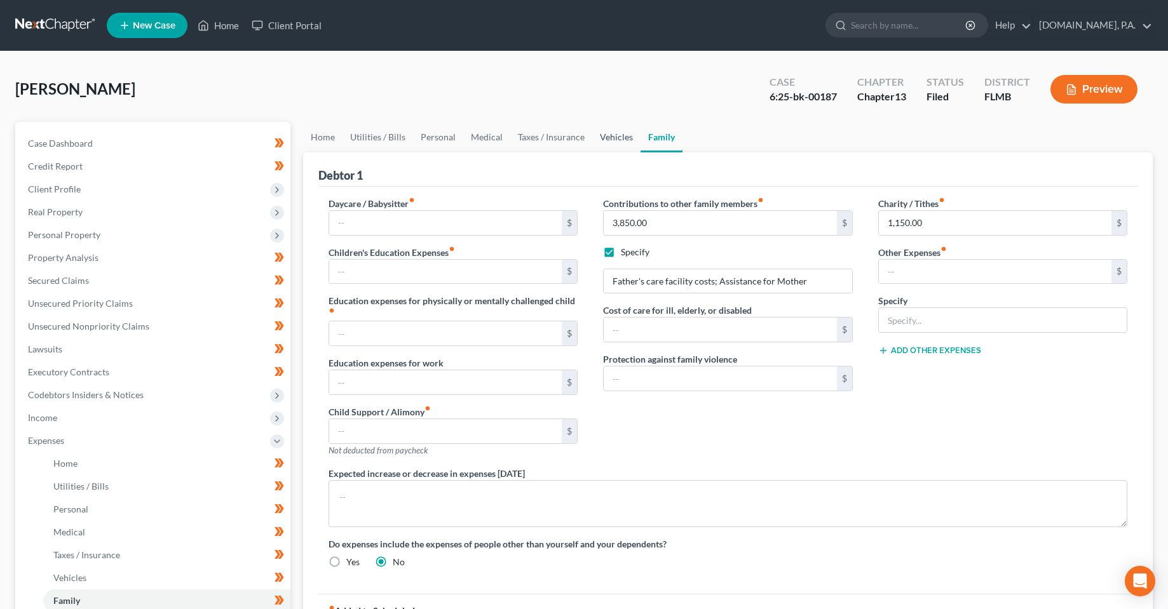
click at [593, 140] on link "Vehicles" at bounding box center [616, 137] width 48 height 30
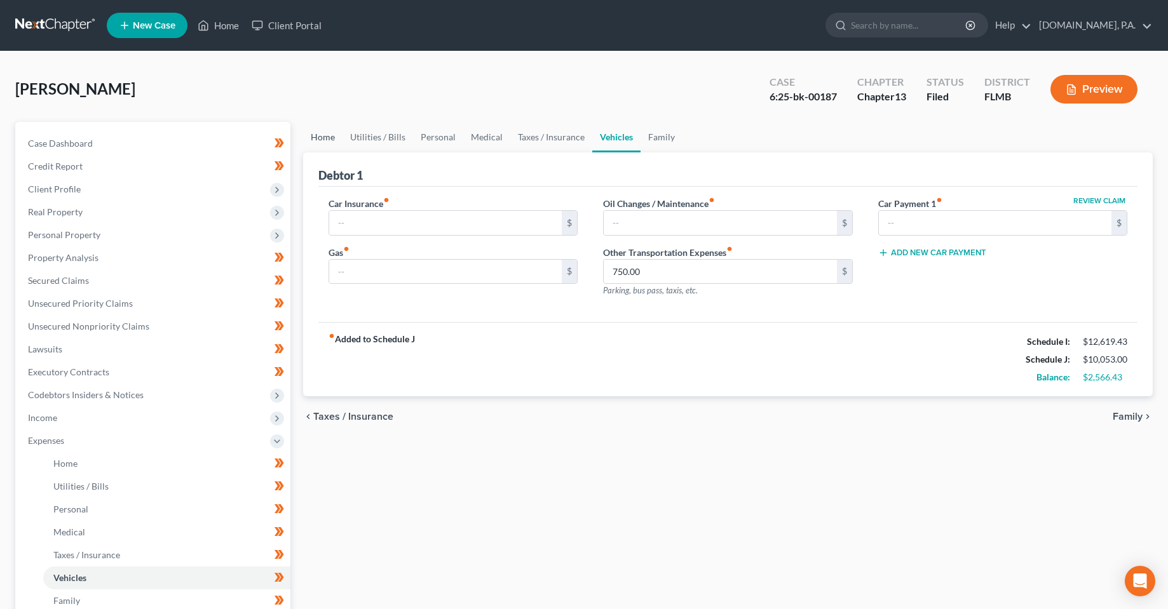
click at [308, 145] on link "Home" at bounding box center [322, 137] width 39 height 30
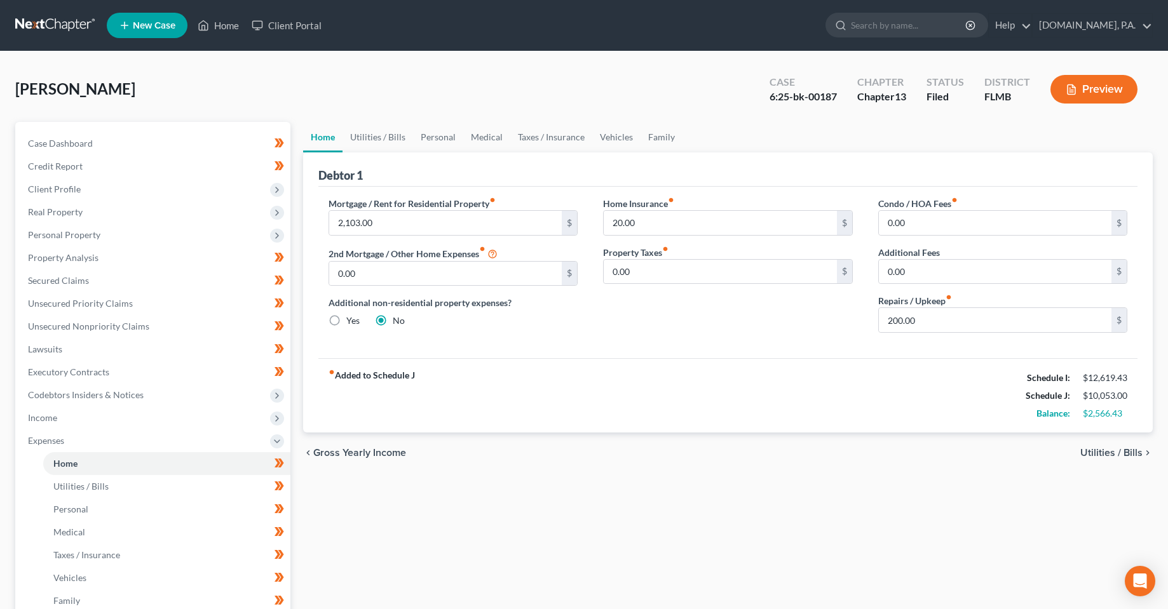
click at [620, 483] on div "Home Utilities / Bills Personal Medical Taxes / Insurance Vehicles Family Debto…" at bounding box center [728, 466] width 863 height 688
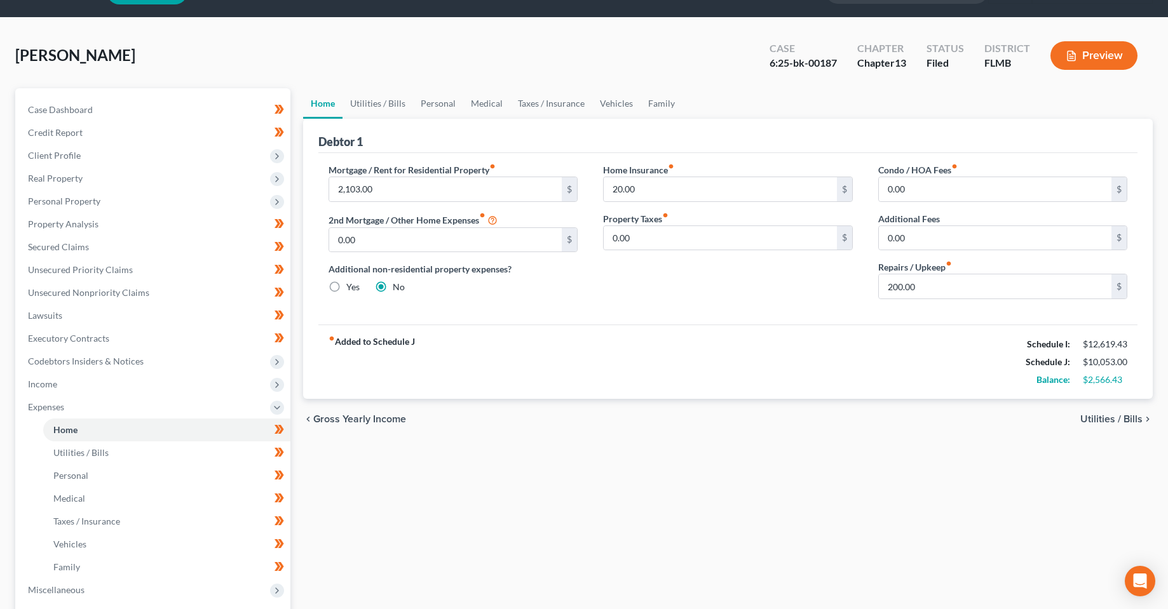
scroll to position [64, 0]
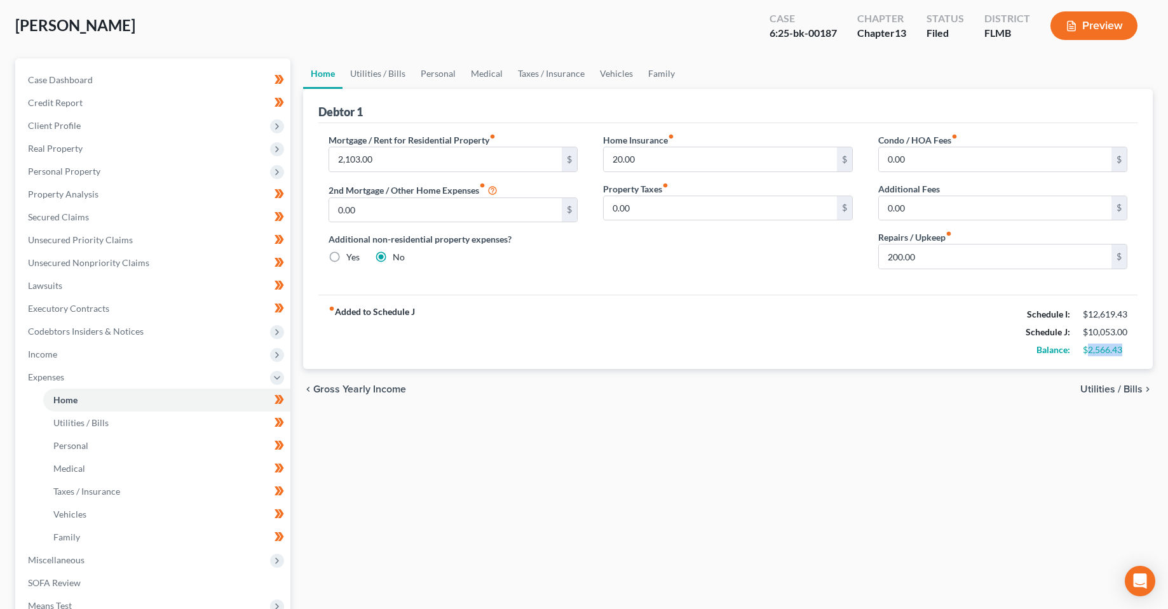
drag, startPoint x: 1127, startPoint y: 350, endPoint x: 1090, endPoint y: 352, distance: 37.5
click at [1090, 352] on div "$2,566.43" at bounding box center [1104, 350] width 57 height 13
copy div "2,566.43"
click at [688, 488] on div "Home Utilities / Bills Personal Medical Taxes / Insurance Vehicles Family Debto…" at bounding box center [728, 402] width 863 height 688
drag, startPoint x: 568, startPoint y: 505, endPoint x: 585, endPoint y: 490, distance: 22.1
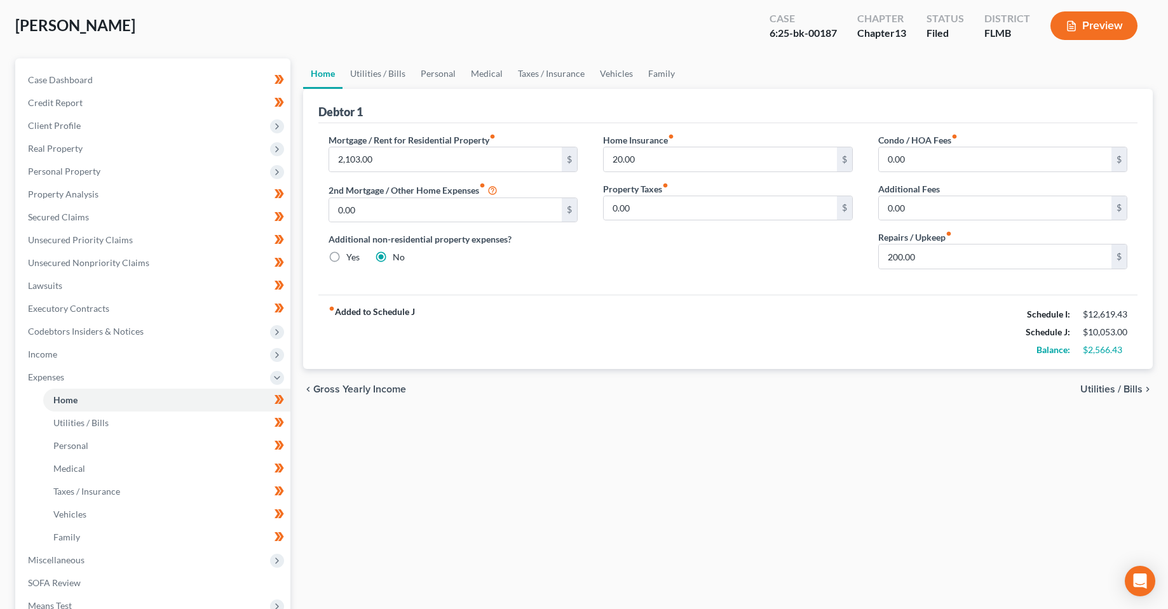
click at [567, 505] on div "Home Utilities / Bills Personal Medical Taxes / Insurance Vehicles Family Debto…" at bounding box center [728, 402] width 863 height 688
click at [386, 539] on div "Home Utilities / Bills Personal Medical Taxes / Insurance Vehicles Family Debto…" at bounding box center [728, 402] width 863 height 688
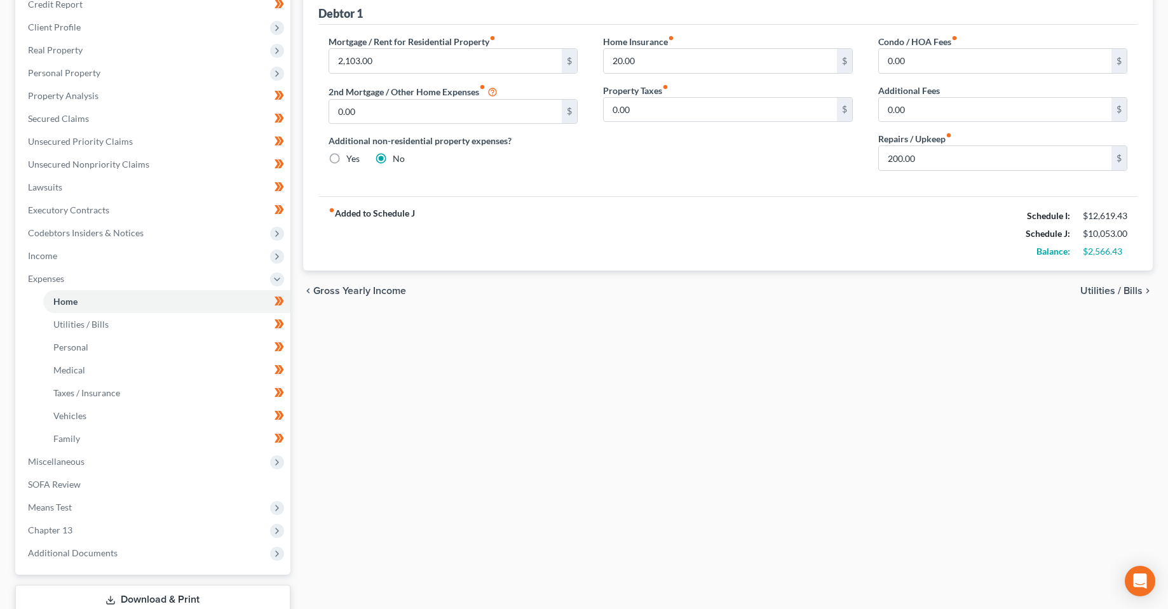
scroll to position [249, 0]
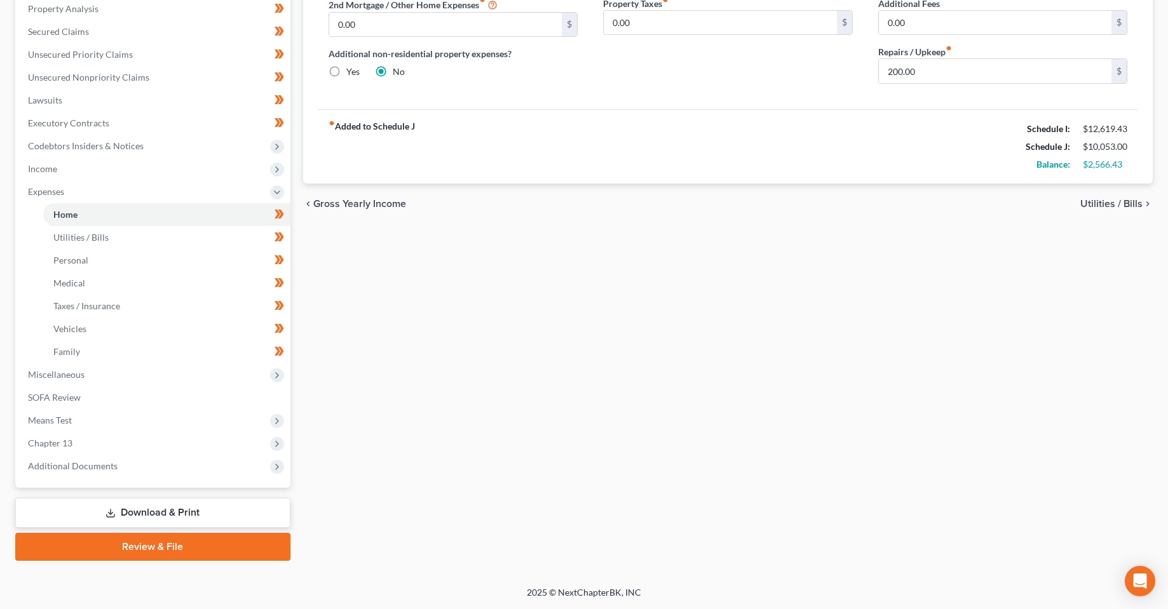
click at [125, 510] on link "Download & Print" at bounding box center [152, 513] width 275 height 30
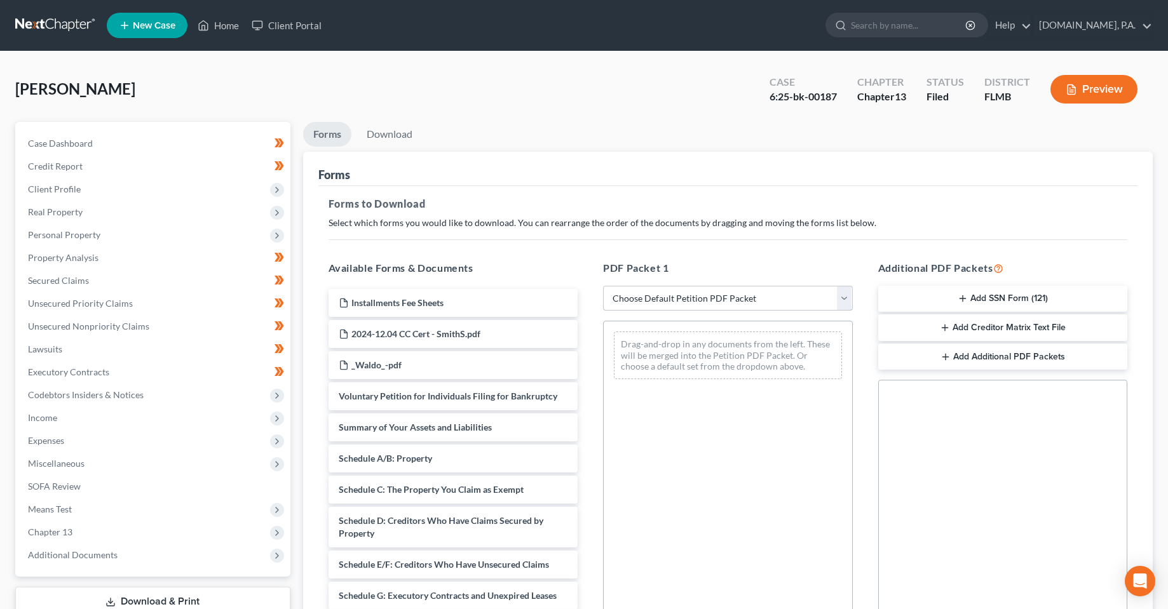
click at [701, 293] on select "Choose Default Petition PDF Packet Complete Bankruptcy Petition (all forms and …" at bounding box center [728, 298] width 250 height 25
select select "2"
click at [603, 286] on select "Choose Default Petition PDF Packet Complete Bankruptcy Petition (all forms and …" at bounding box center [728, 298] width 250 height 25
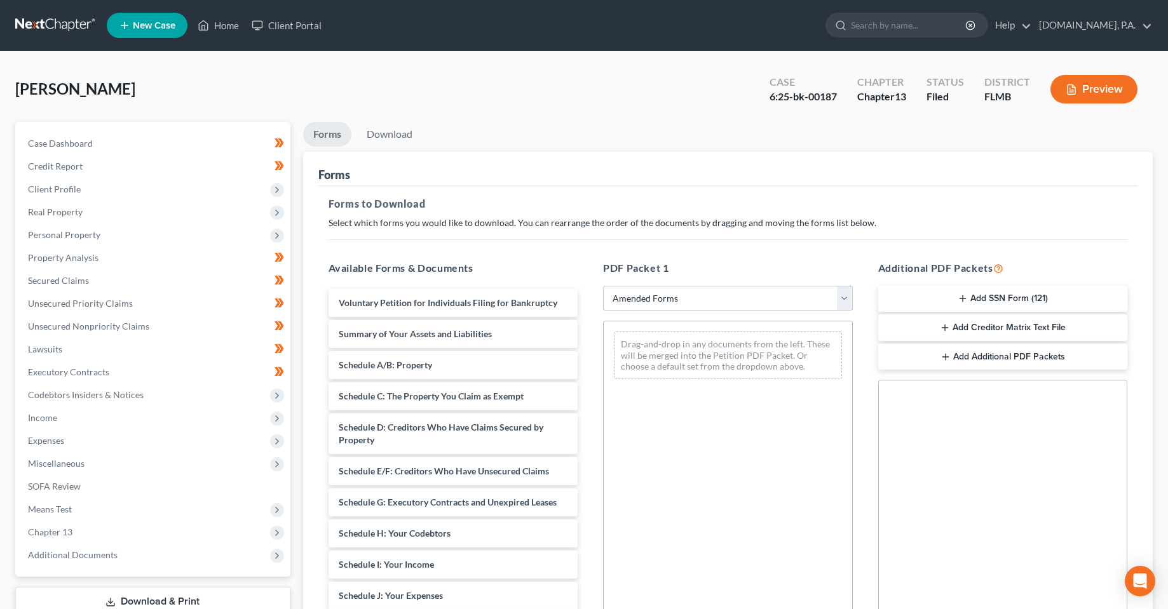
click at [777, 207] on h5 "Forms to Download" at bounding box center [728, 203] width 799 height 15
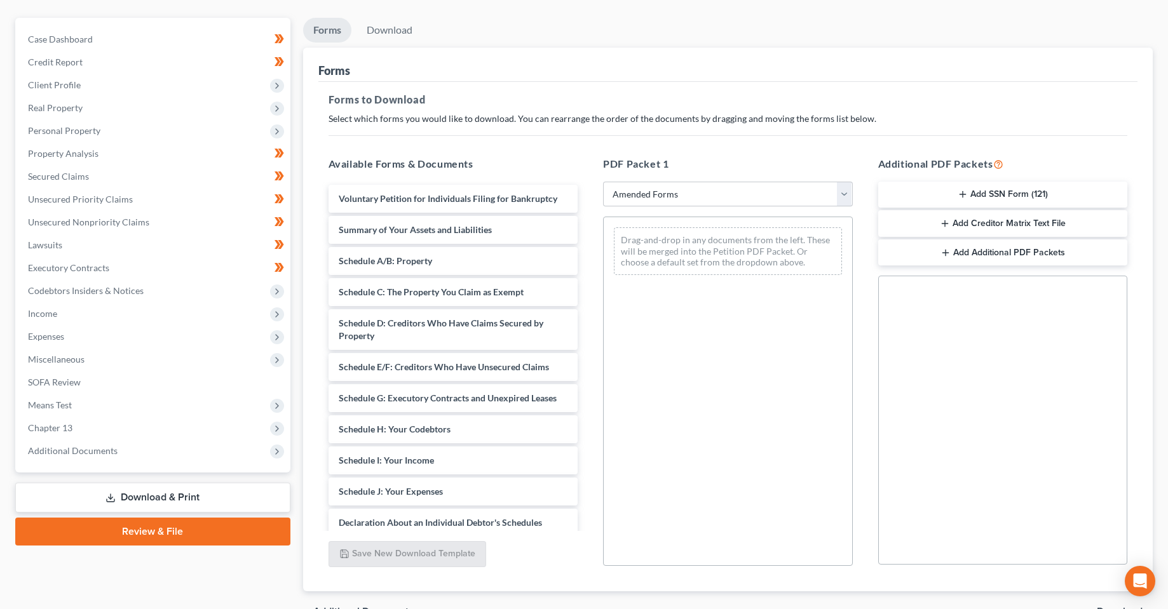
scroll to position [127, 0]
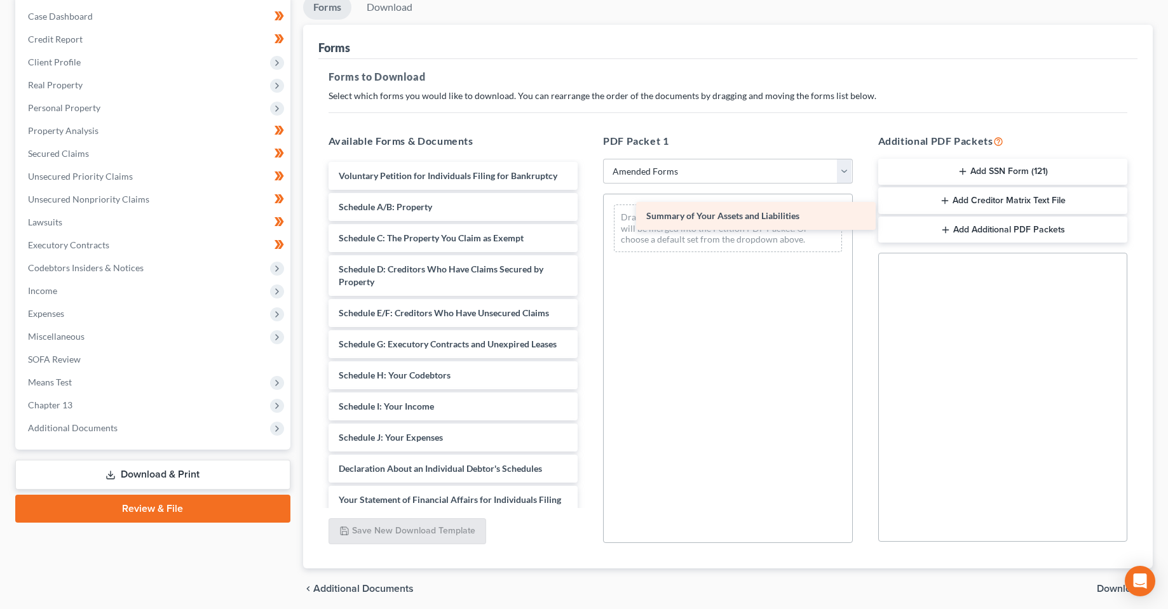
drag, startPoint x: 427, startPoint y: 210, endPoint x: 717, endPoint y: 219, distance: 290.5
click at [588, 219] on div "Summary of Your Assets and Liabilities Voluntary Petition for Individuals Filin…" at bounding box center [453, 444] width 270 height 564
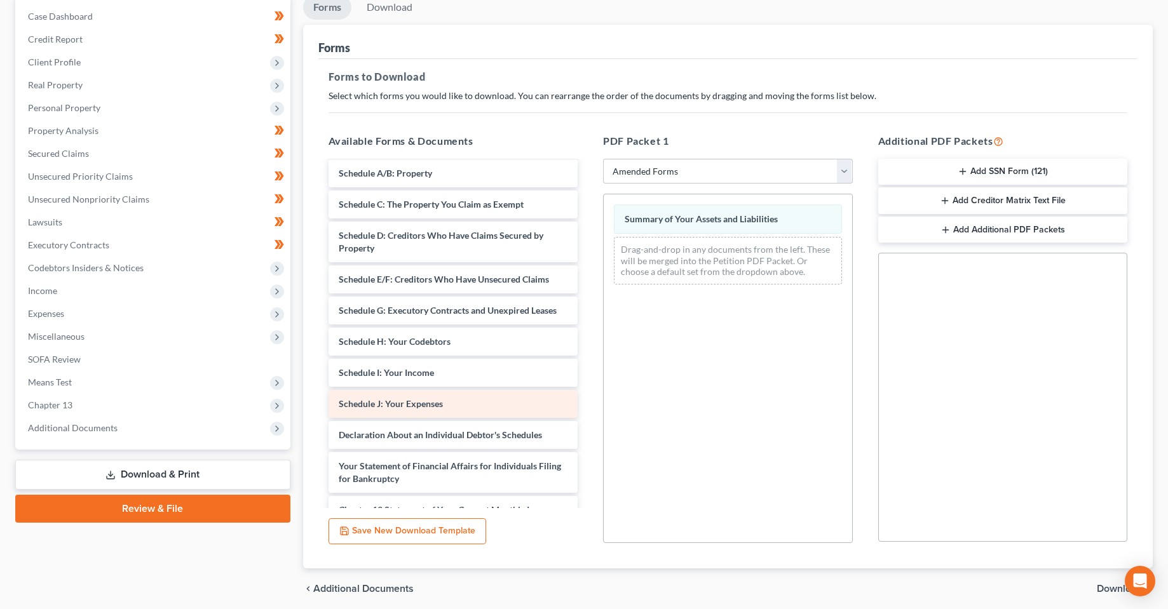
scroll to position [64, 0]
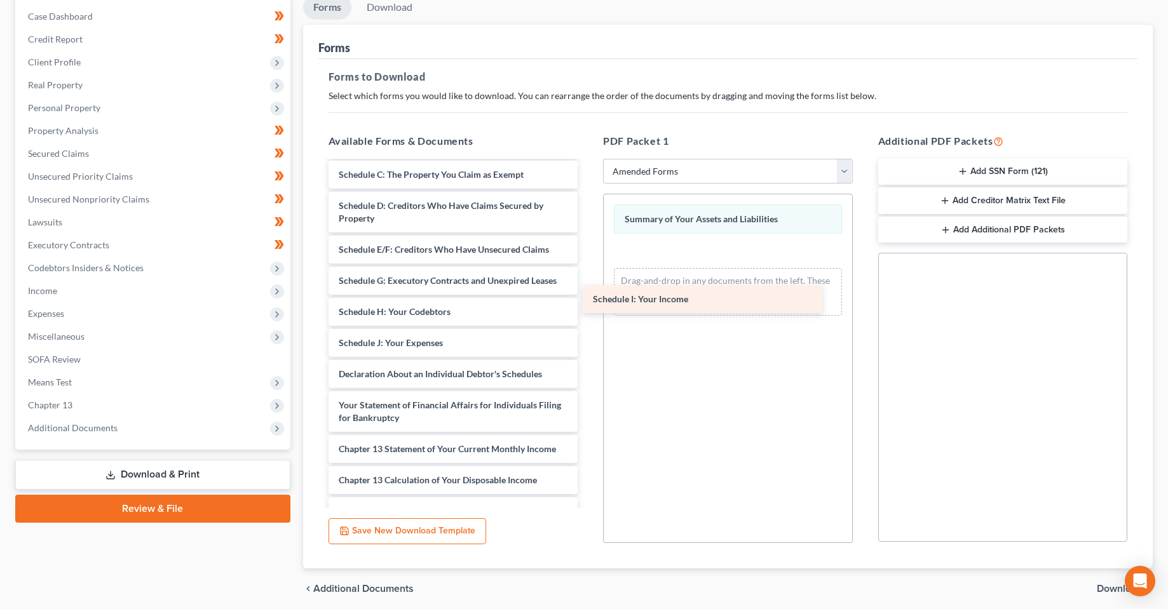
drag, startPoint x: 430, startPoint y: 344, endPoint x: 687, endPoint y: 301, distance: 260.3
click at [588, 301] on div "Schedule I: Your Income Voluntary Petition for Individuals Filing for Bankruptc…" at bounding box center [453, 364] width 270 height 533
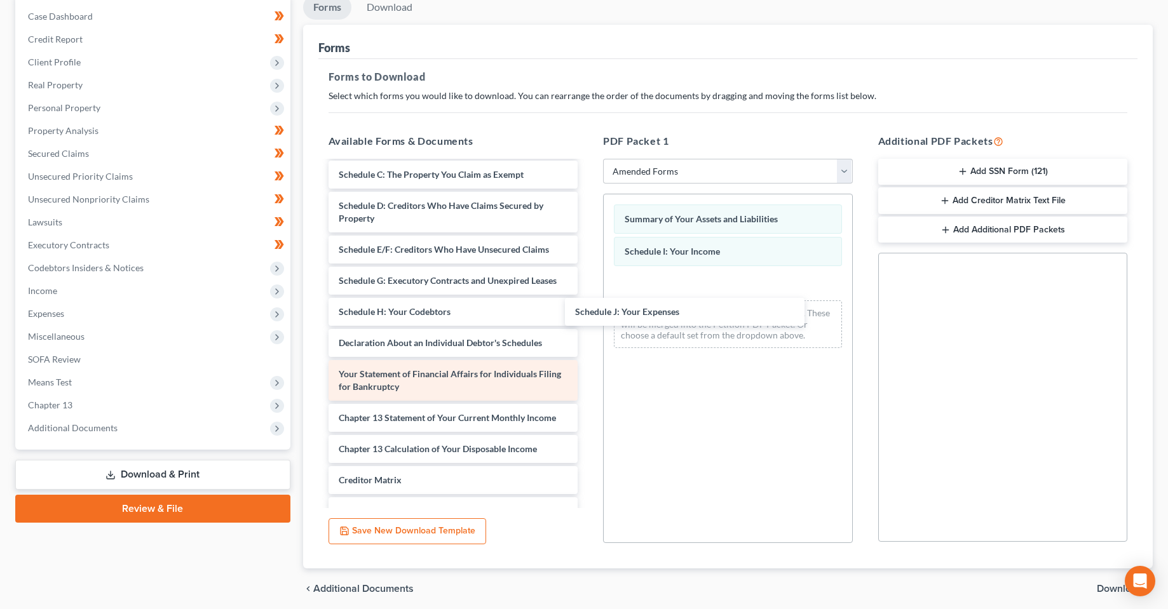
drag, startPoint x: 464, startPoint y: 345, endPoint x: 505, endPoint y: 360, distance: 43.2
click at [588, 314] on div "Schedule J: Your Expenses Voluntary Petition for Individuals Filing for Bankrup…" at bounding box center [453, 349] width 270 height 502
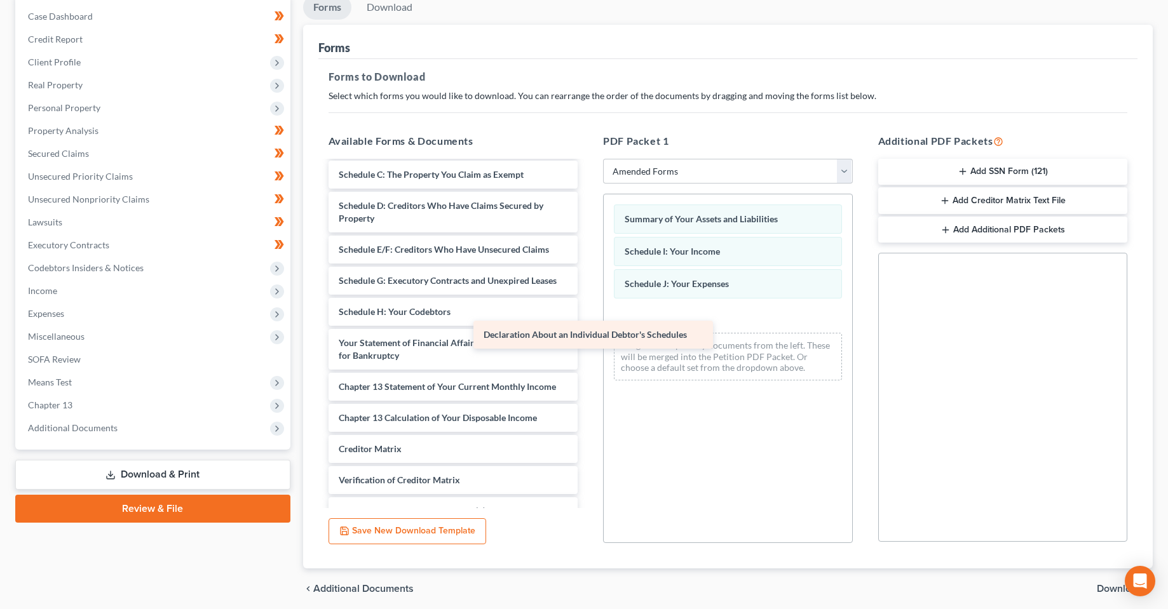
drag, startPoint x: 475, startPoint y: 351, endPoint x: 721, endPoint y: 322, distance: 247.6
click at [588, 322] on div "Declaration About an Individual Debtor's Schedules Voluntary Petition for Indiv…" at bounding box center [453, 333] width 270 height 471
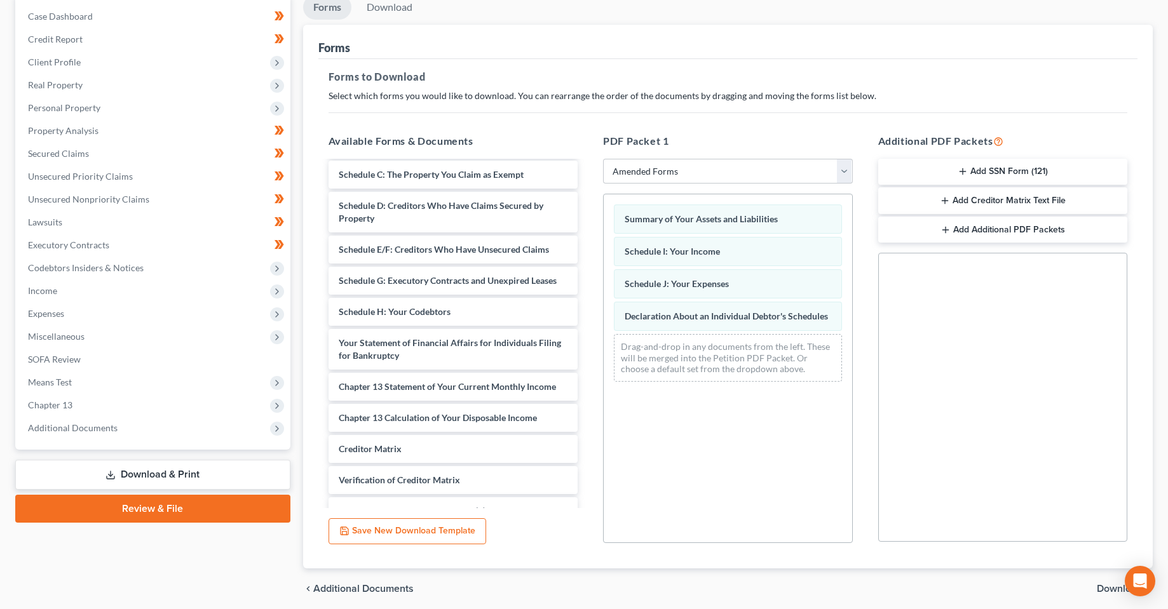
scroll to position [175, 0]
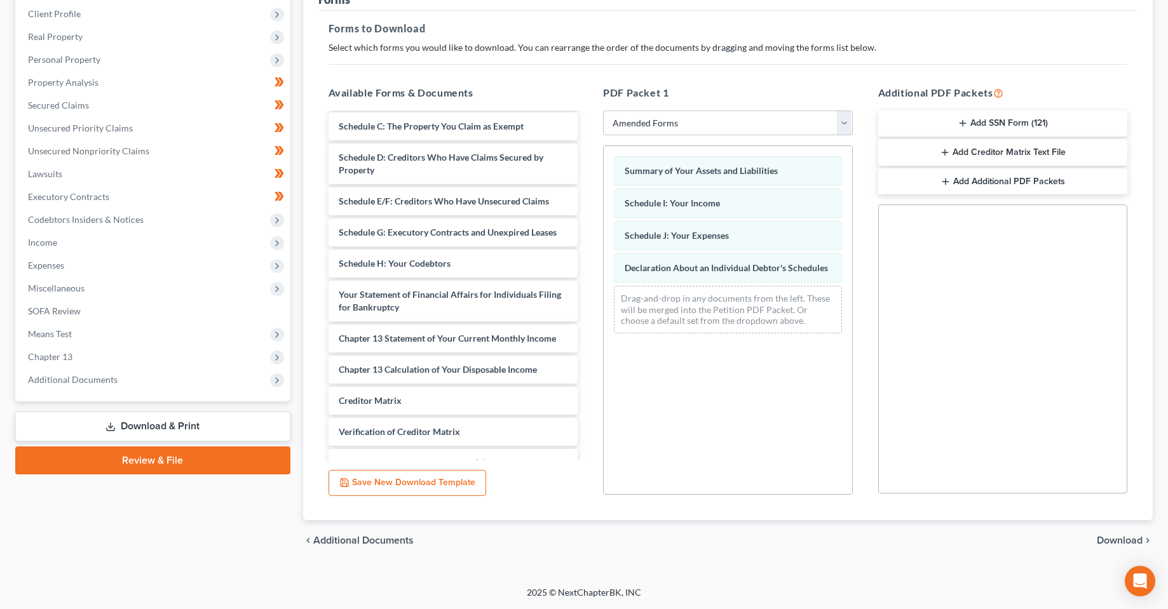
click at [1101, 529] on div "chevron_left Additional Documents Download chevron_right" at bounding box center [728, 540] width 850 height 41
click at [1104, 539] on span "Download" at bounding box center [1120, 541] width 46 height 10
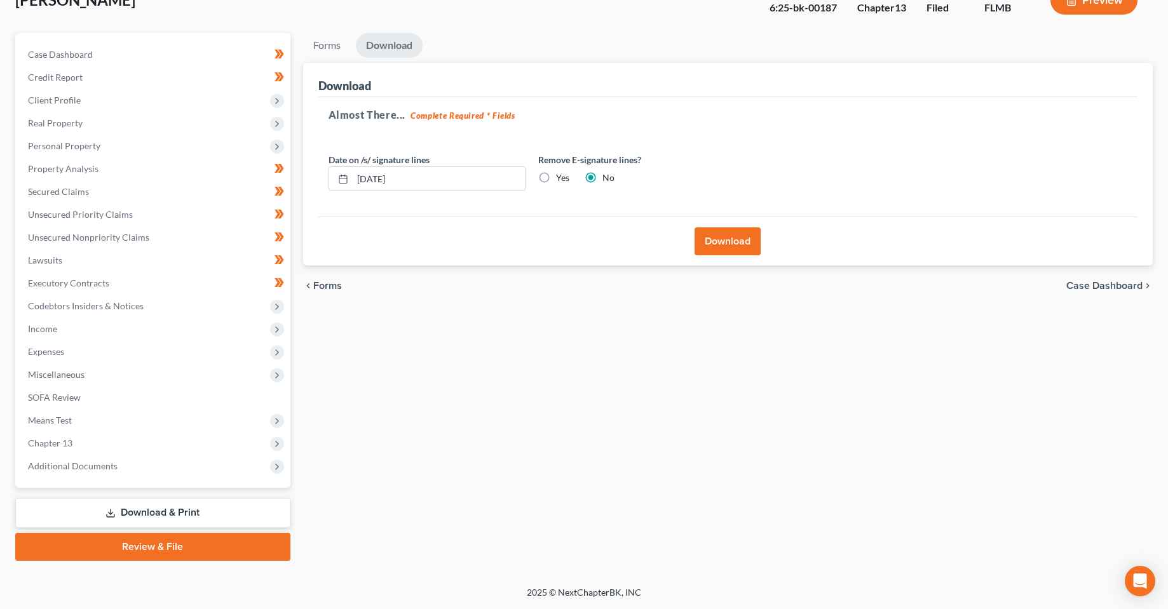
scroll to position [89, 0]
click at [380, 180] on input "[DATE]" at bounding box center [439, 179] width 172 height 24
click at [745, 249] on button "Download" at bounding box center [728, 241] width 66 height 28
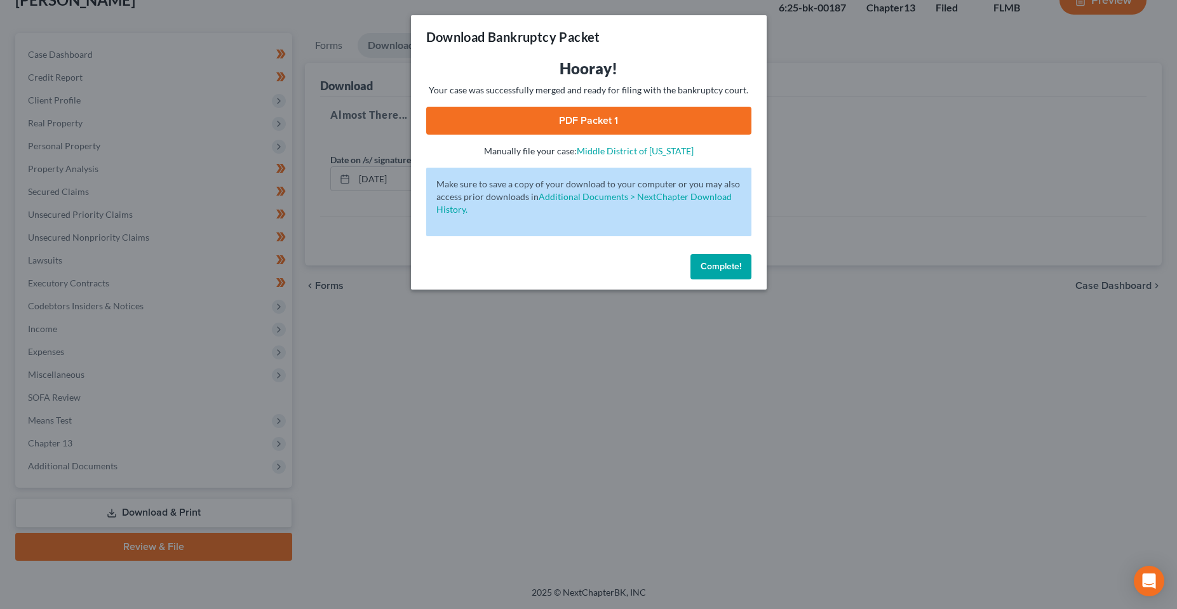
click at [612, 119] on link "PDF Packet 1" at bounding box center [588, 121] width 325 height 28
click at [746, 259] on button "Complete!" at bounding box center [721, 266] width 61 height 25
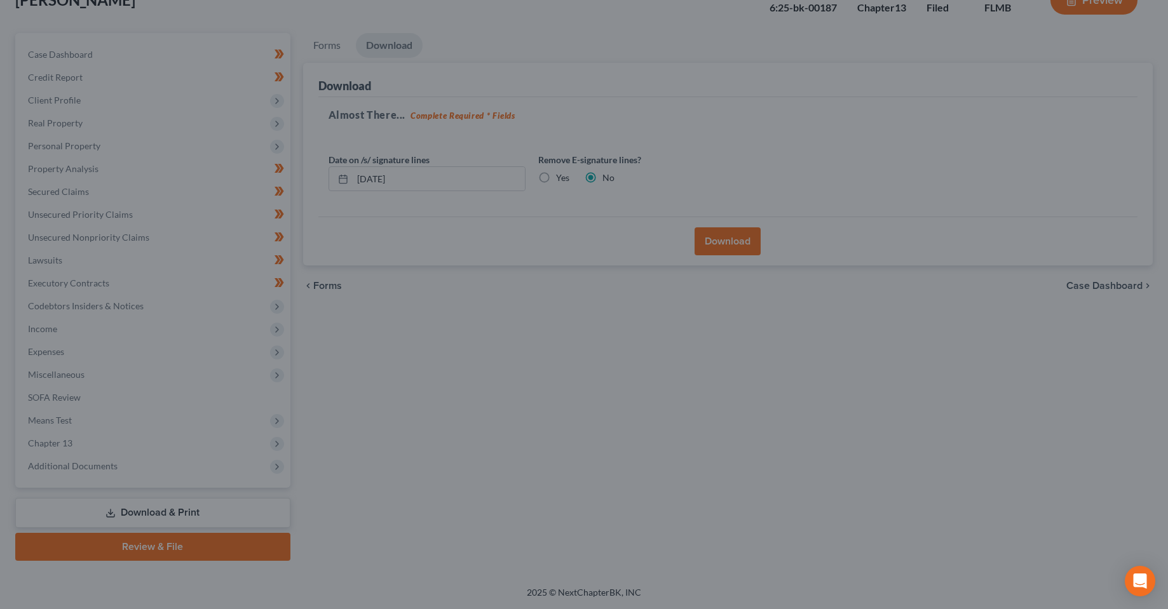
click at [574, 374] on div at bounding box center [584, 304] width 1168 height 609
